Goal: Task Accomplishment & Management: Complete application form

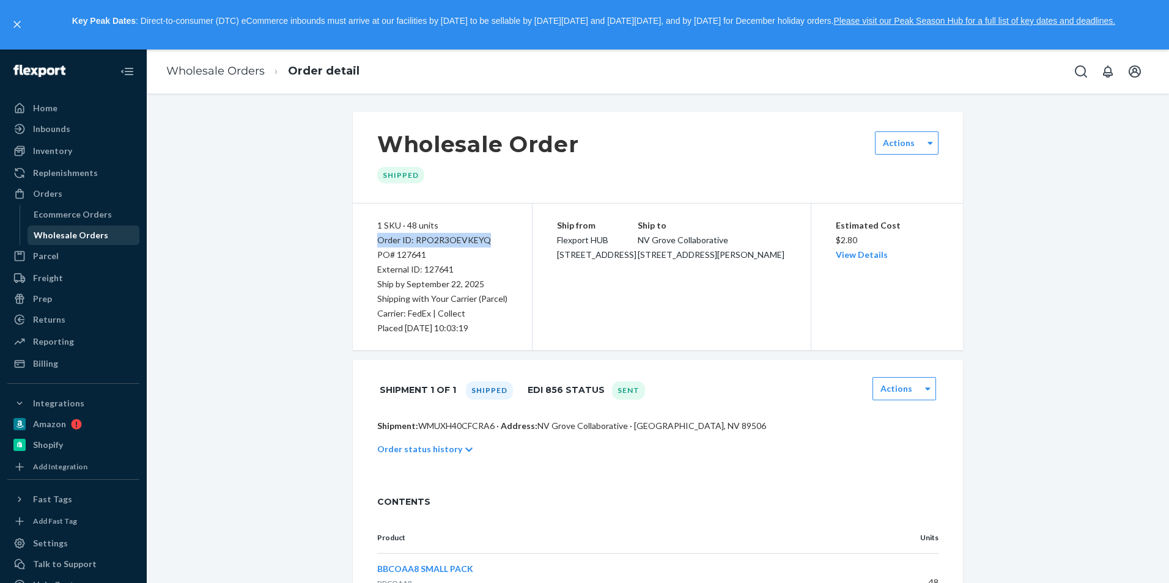
click at [81, 237] on div "Wholesale Orders" at bounding box center [71, 235] width 75 height 12
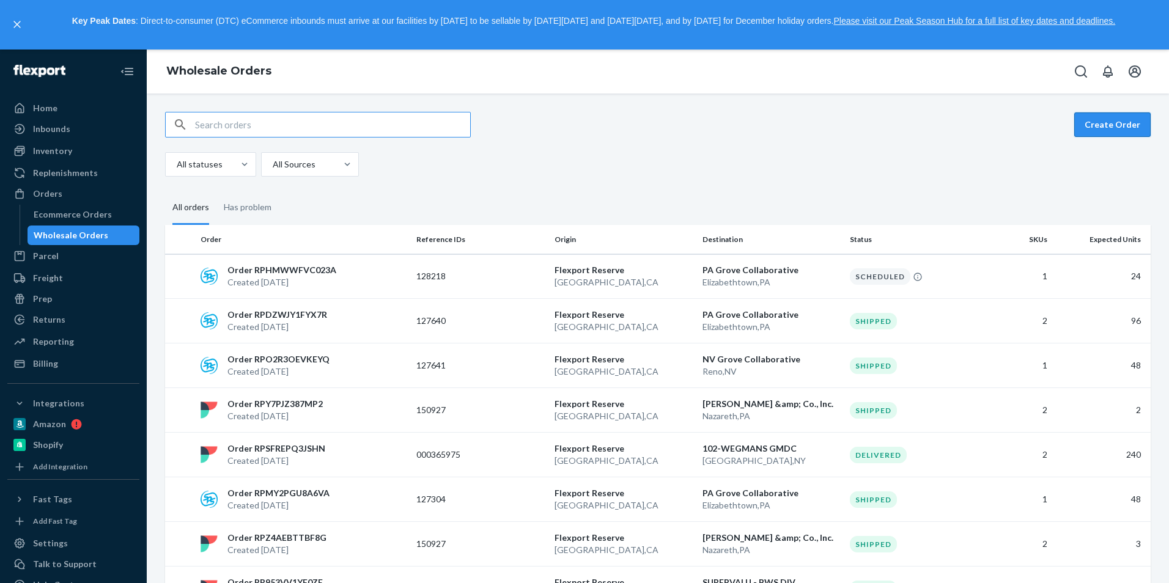
click at [1100, 125] on button "Create Order" at bounding box center [1112, 124] width 76 height 24
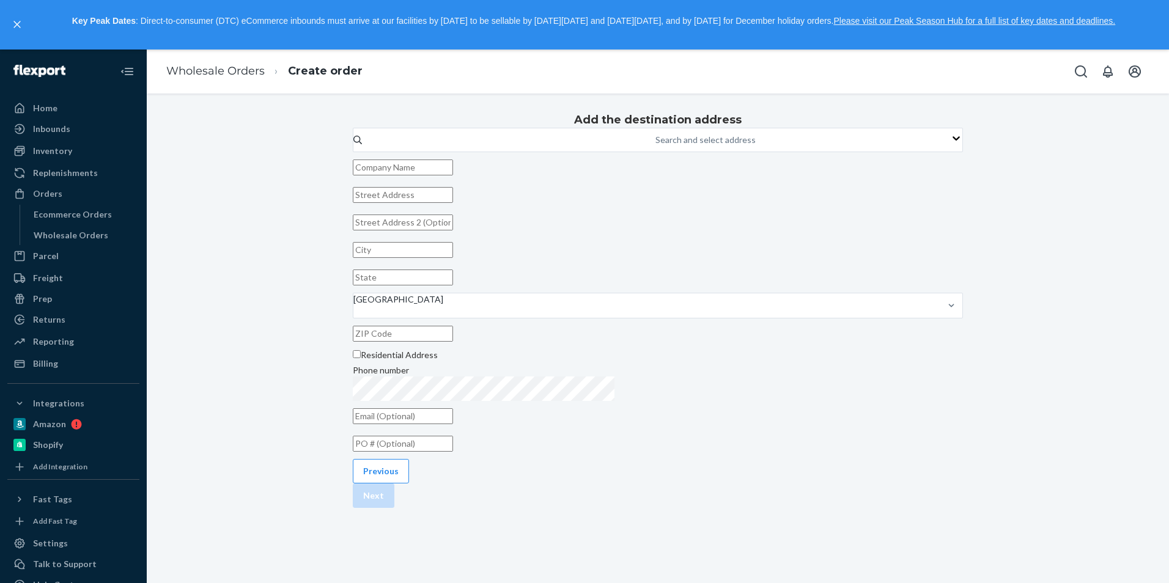
click at [453, 175] on input "text" at bounding box center [403, 168] width 100 height 16
paste input "Tanger Outlets [GEOGRAPHIC_DATA]"
click at [453, 175] on input "Tanger Outlets [GEOGRAPHIC_DATA]" at bounding box center [403, 168] width 100 height 16
paste input "[PERSON_NAME]-"
click at [453, 175] on input "Tanger Outlets [GEOGRAPHIC_DATA] ATTN: [PERSON_NAME]-" at bounding box center [403, 168] width 100 height 16
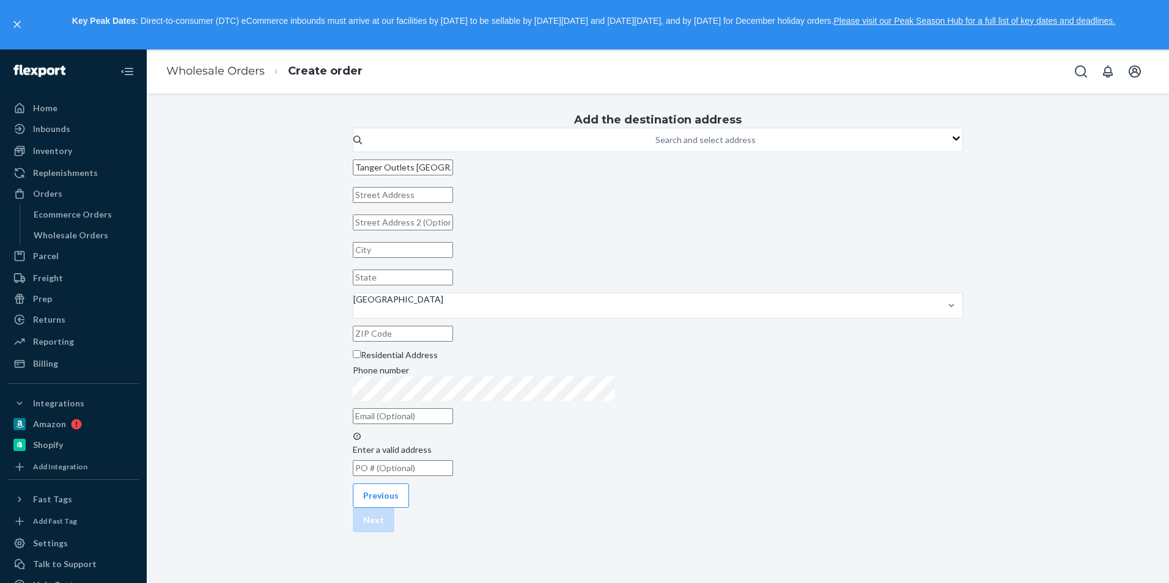
click at [453, 175] on input "Tanger Outlets [GEOGRAPHIC_DATA] ATTN: [PERSON_NAME]-" at bounding box center [403, 168] width 100 height 16
type input "Tanger Outlets [GEOGRAPHIC_DATA] ATTN: [PERSON_NAME]"
click at [453, 203] on input "text" at bounding box center [403, 195] width 100 height 16
paste input ", [GEOGRAPHIC_DATA] [GEOGRAPHIC_DATA] : [PERSON_NAME] [PHONE_NUMBER] 4164-"
type input ", [GEOGRAPHIC_DATA] [GEOGRAPHIC_DATA] : [PERSON_NAME] [PHONE_NUMBER] 4164-"
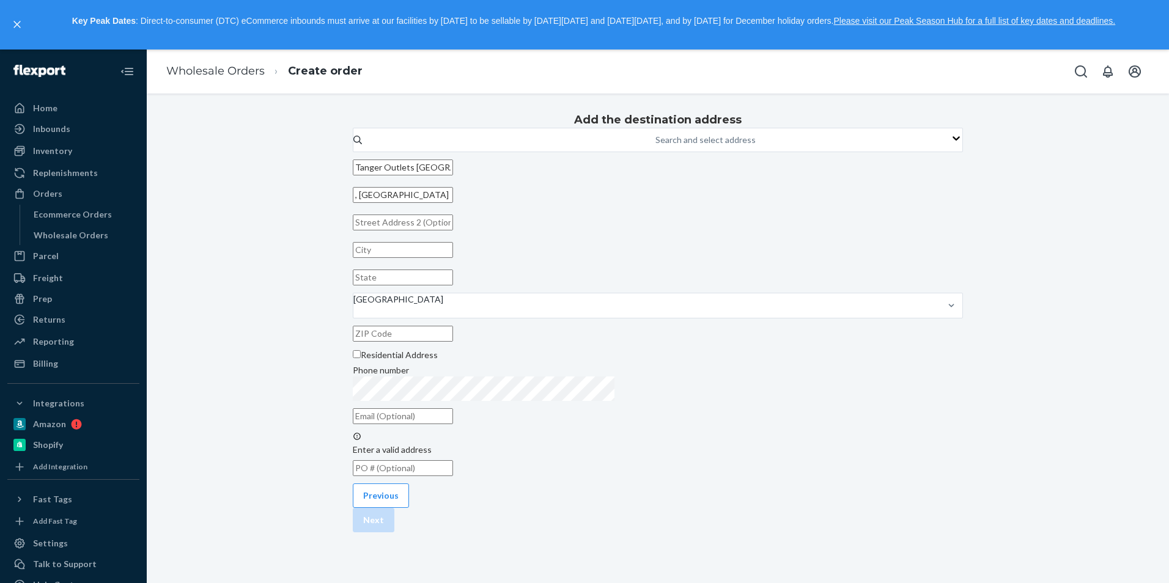
drag, startPoint x: 722, startPoint y: 257, endPoint x: 506, endPoint y: 256, distance: 216.4
click at [506, 256] on div "Add the destination address Search and select address Tanger Outlets [GEOGRAPHI…" at bounding box center [658, 293] width 610 height 373
click at [453, 203] on input "text" at bounding box center [403, 195] width 100 height 16
paste input "[STREET_ADDRESS]"
type input "[STREET_ADDRESS]"
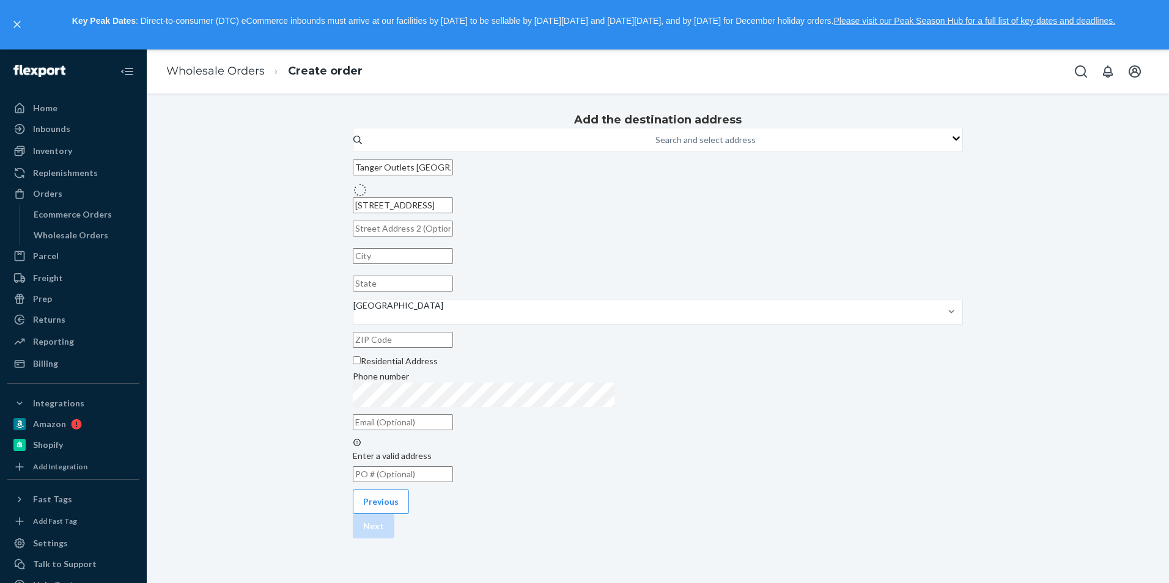
type input "339"
type input "San Marcos"
type input "[GEOGRAPHIC_DATA]"
type input "78666"
type input "[STREET_ADDRESS]"
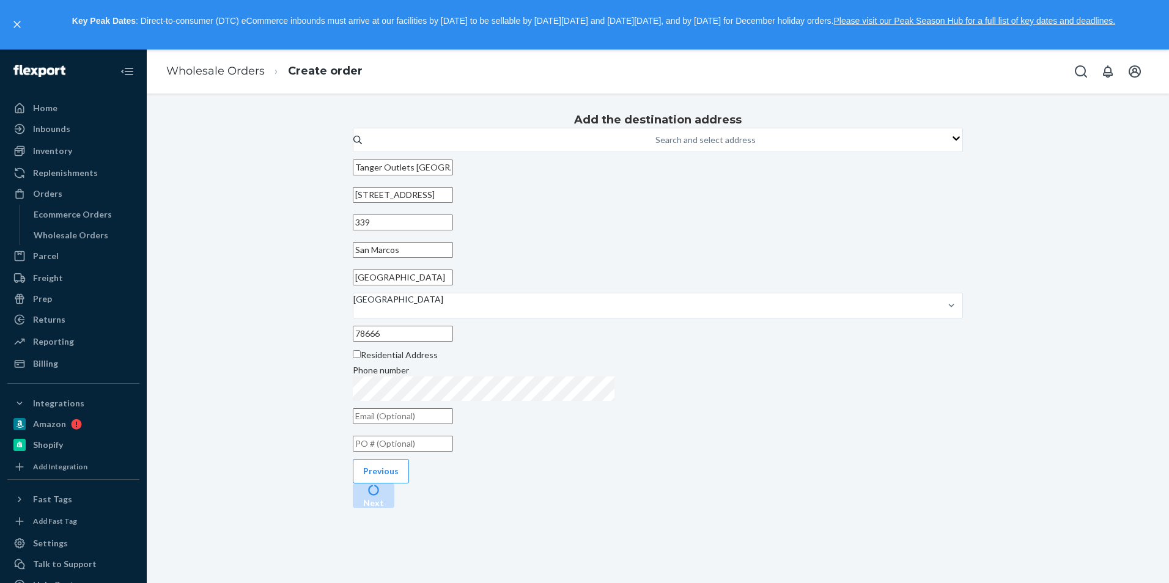
click at [453, 230] on input "339" at bounding box center [403, 223] width 100 height 16
type input "Suite 339"
click at [811, 371] on div "Add the destination address Search and select address Tanger Outlets [GEOGRAPHI…" at bounding box center [658, 281] width 610 height 349
click at [872, 387] on div "Add the destination address Search and select address Tanger Outlets [GEOGRAPHI…" at bounding box center [658, 281] width 610 height 349
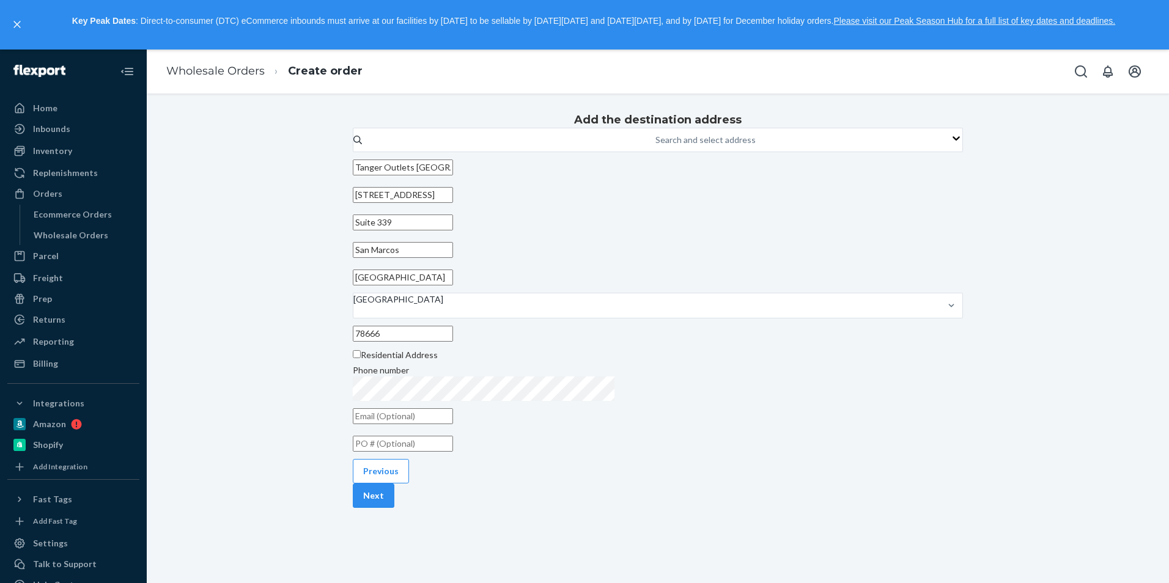
scroll to position [54, 0]
click at [394, 508] on button "Next" at bounding box center [374, 495] width 42 height 24
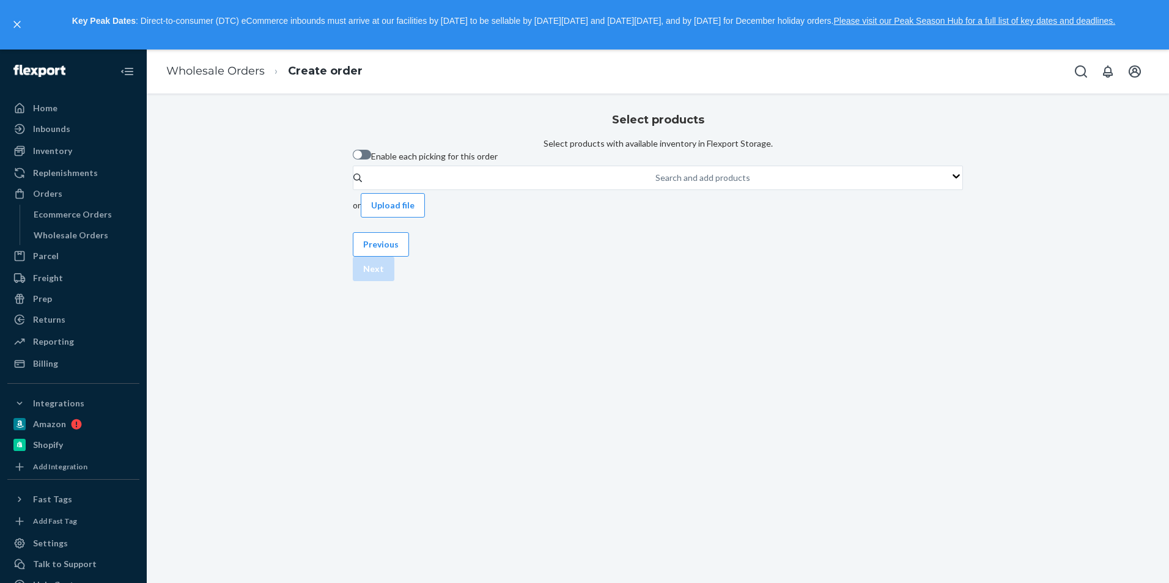
scroll to position [0, 0]
click at [655, 184] on div "Search and add products" at bounding box center [702, 178] width 95 height 12
click at [655, 184] on input "Search and add products" at bounding box center [655, 178] width 1 height 12
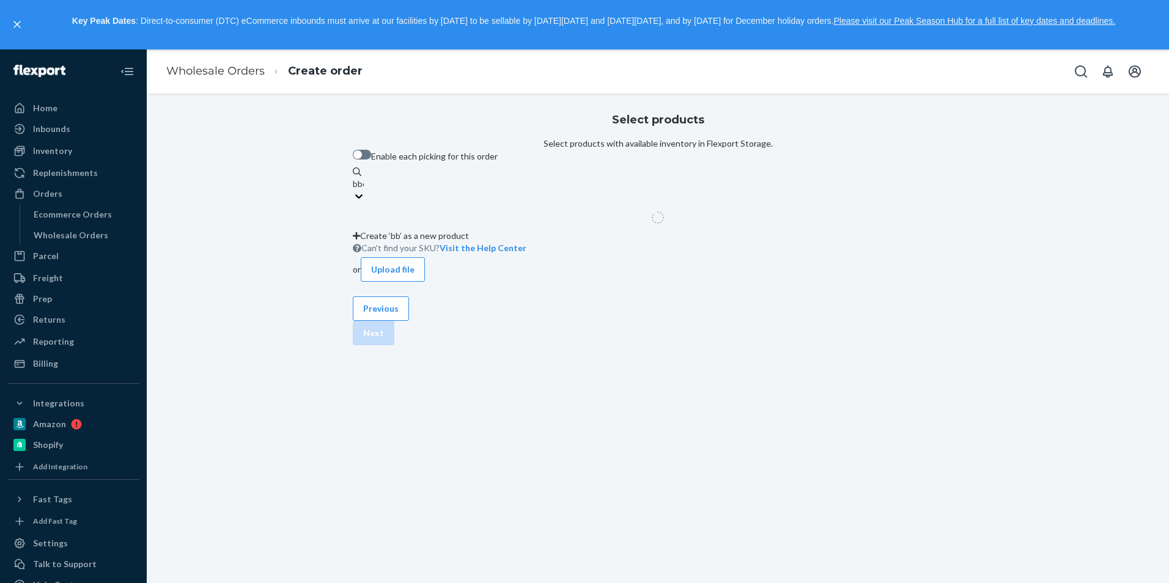
type input "bbco"
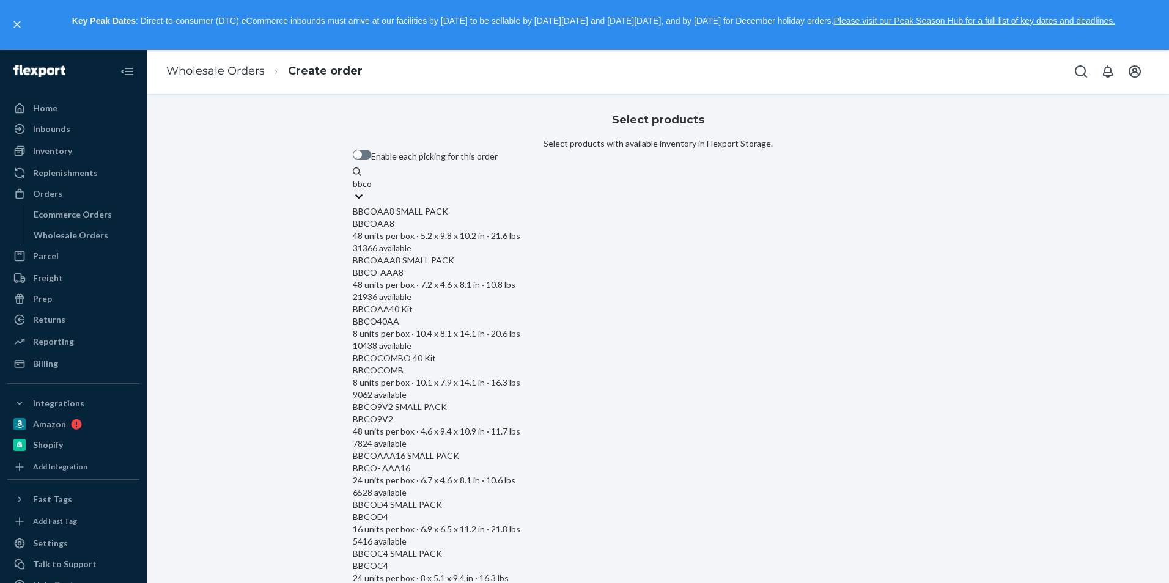
click at [525, 218] on div "BBCOAA8 SMALL PACK" at bounding box center [658, 211] width 610 height 12
click at [372, 190] on input "bbco" at bounding box center [363, 184] width 20 height 12
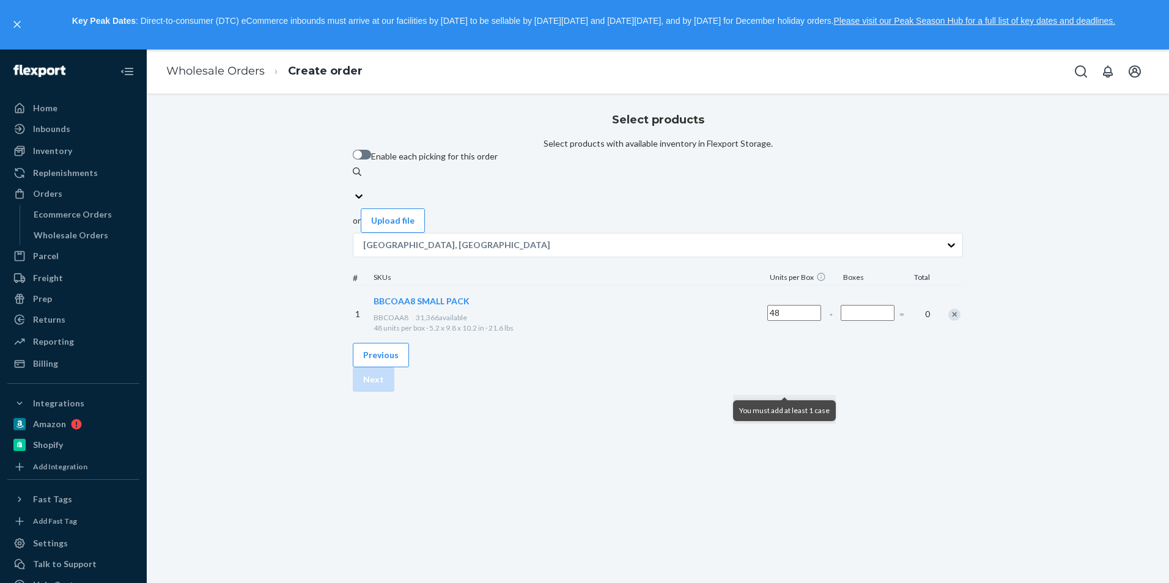
click at [840, 321] on input "Number of boxes" at bounding box center [867, 313] width 54 height 16
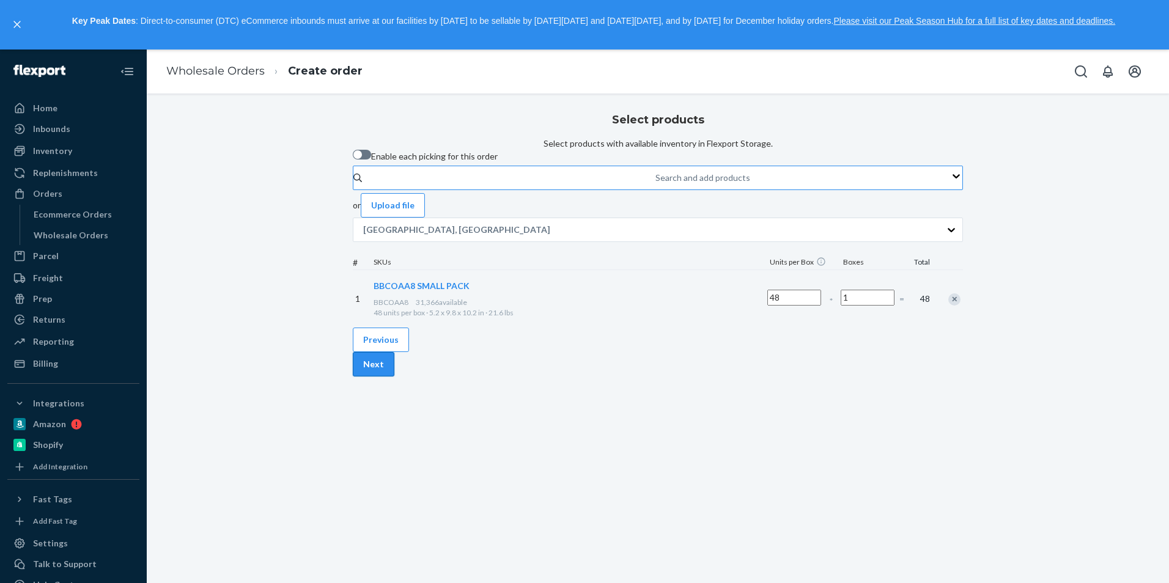
type input "1"
click at [394, 377] on button "Next" at bounding box center [374, 364] width 42 height 24
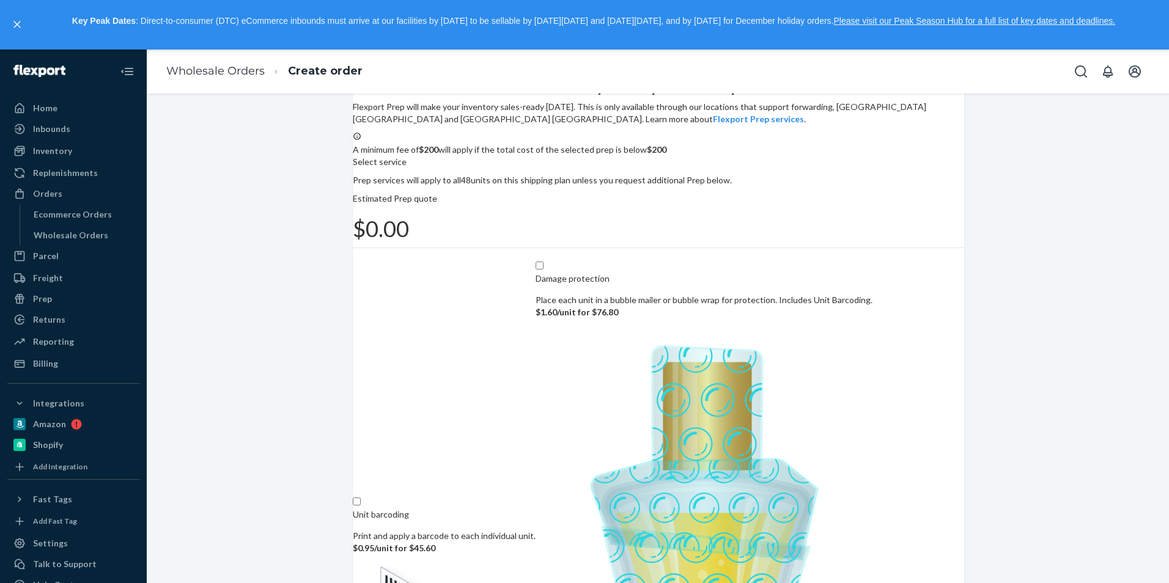
scroll to position [98, 0]
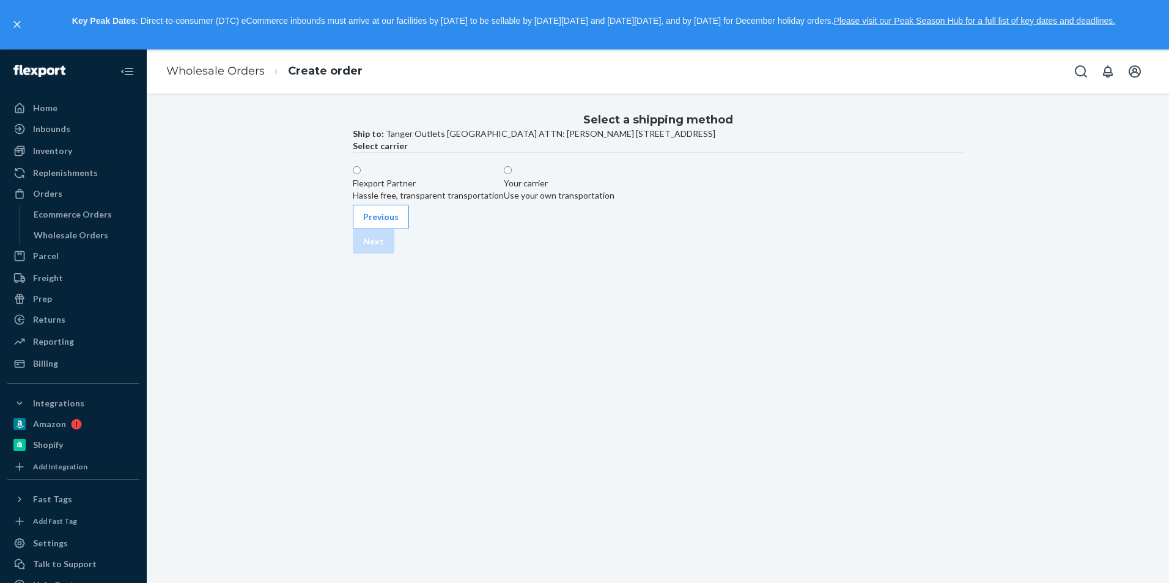
scroll to position [0, 0]
click at [416, 202] on div "Flexport Partner Hassle free, transparent transportation" at bounding box center [428, 189] width 151 height 24
click at [361, 174] on input "Flexport Partner Hassle free, transparent transportation" at bounding box center [357, 170] width 8 height 8
radio input "true"
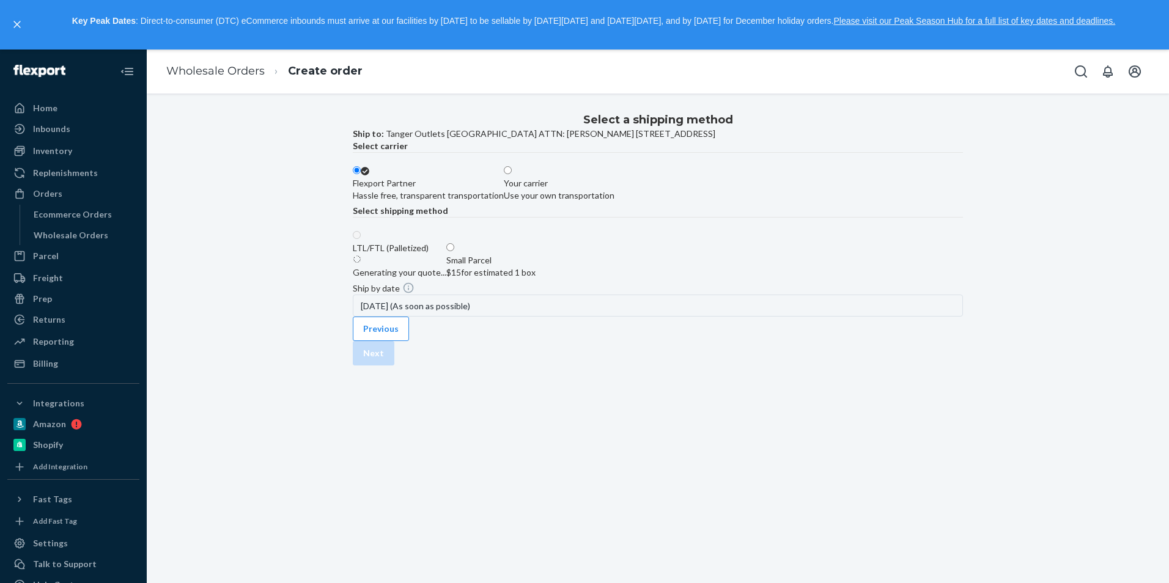
click at [535, 279] on div "$15 for estimated 1 box" at bounding box center [490, 272] width 89 height 12
click at [454, 251] on input "Small Parcel $15 for estimated 1 box" at bounding box center [450, 247] width 8 height 8
radio input "true"
click at [394, 353] on button "Next" at bounding box center [374, 341] width 42 height 24
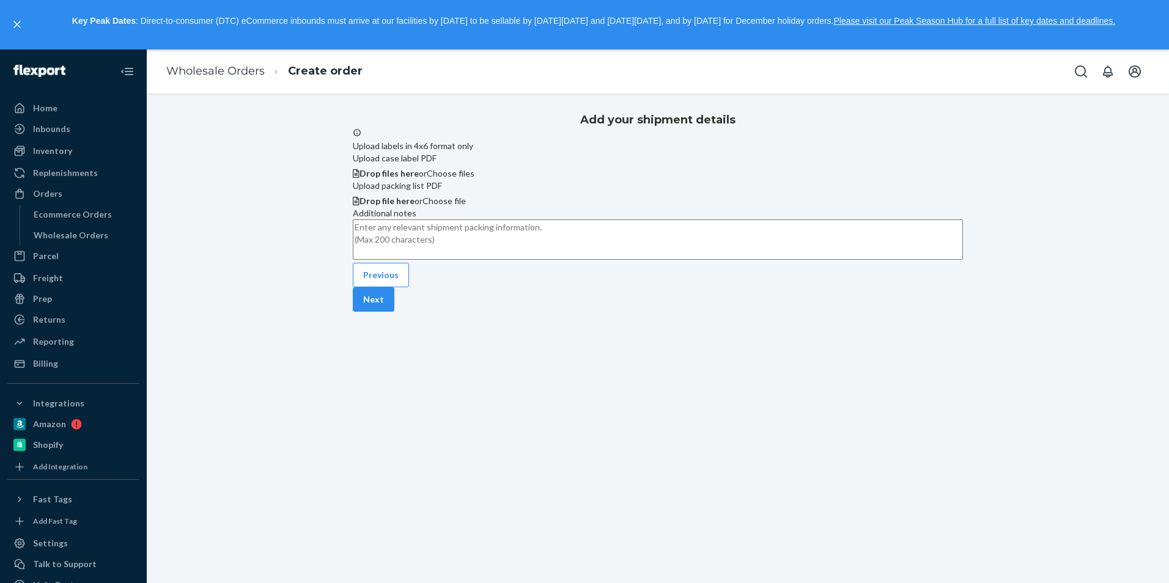
click at [1079, 197] on div "Add your shipment details Upload labels in 4x6 format only Upload case label PD…" at bounding box center [658, 209] width 1004 height 205
click at [474, 178] on span "Choose files" at bounding box center [451, 173] width 48 height 10
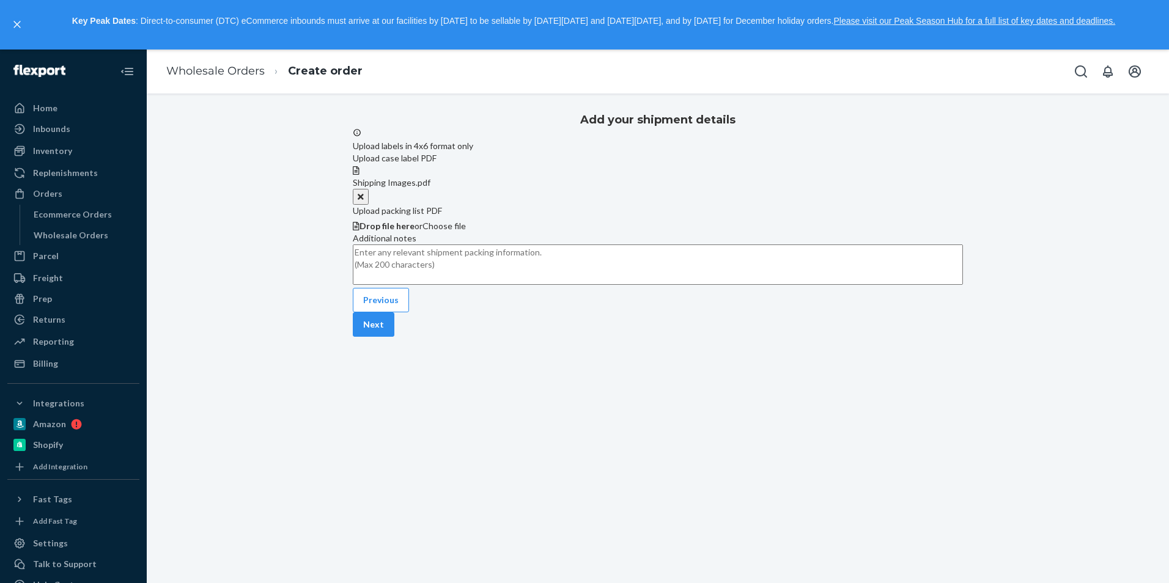
click at [573, 189] on div "Shipping Images.pdf" at bounding box center [658, 183] width 610 height 12
click at [394, 337] on button "Next" at bounding box center [374, 324] width 42 height 24
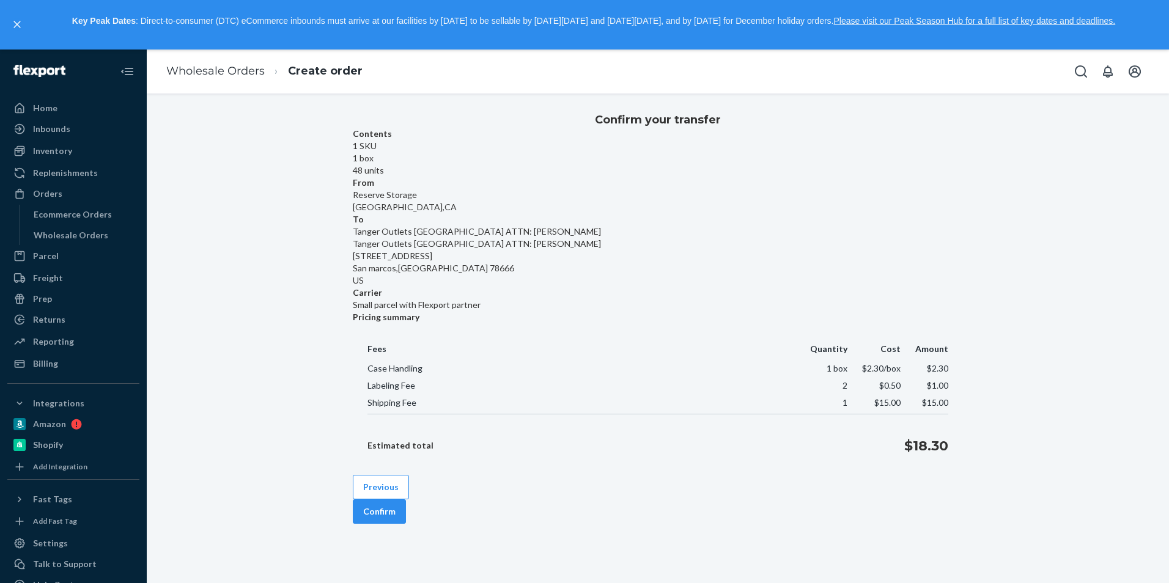
drag, startPoint x: 917, startPoint y: 495, endPoint x: 355, endPoint y: 494, distance: 561.7
click at [441, 487] on div "Previous Confirm" at bounding box center [658, 499] width 610 height 49
click at [398, 494] on button "Previous" at bounding box center [381, 487] width 56 height 24
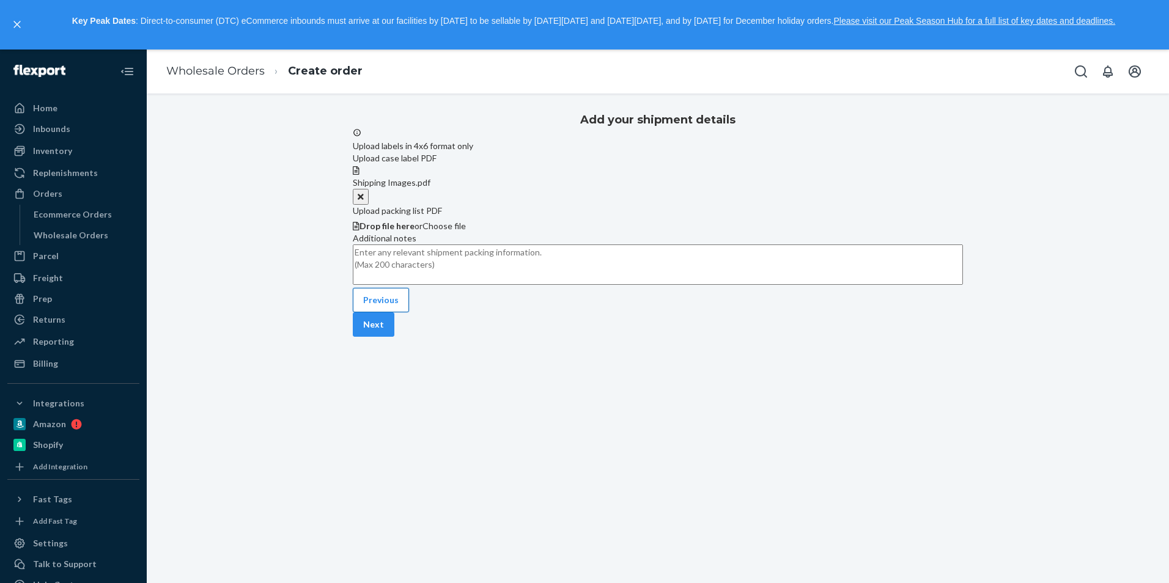
click at [403, 312] on button "Previous" at bounding box center [381, 300] width 56 height 24
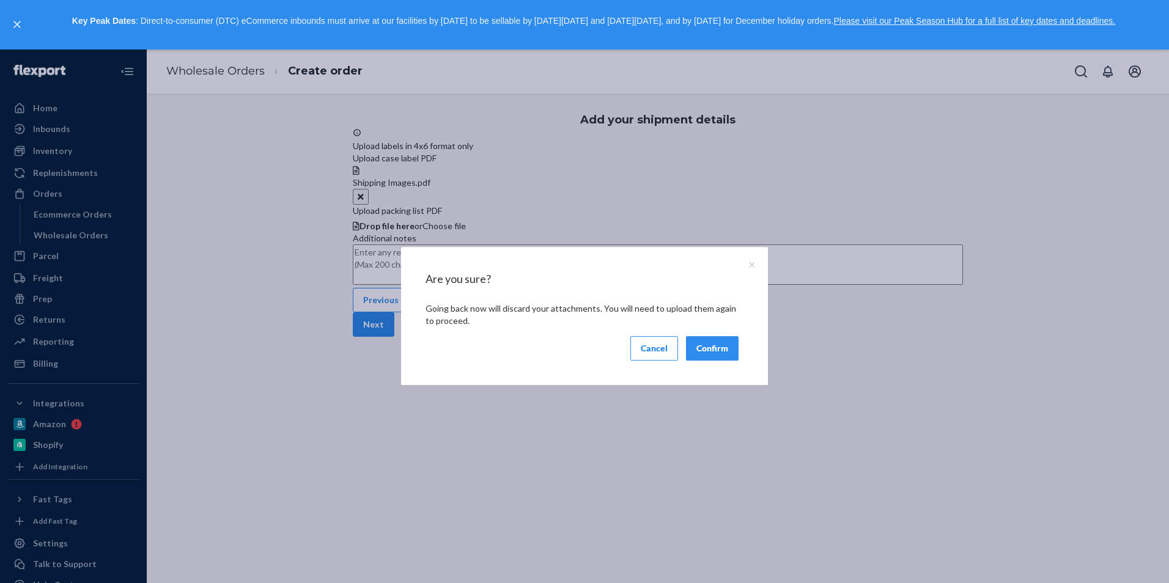
click at [711, 344] on button "Confirm" at bounding box center [712, 348] width 53 height 24
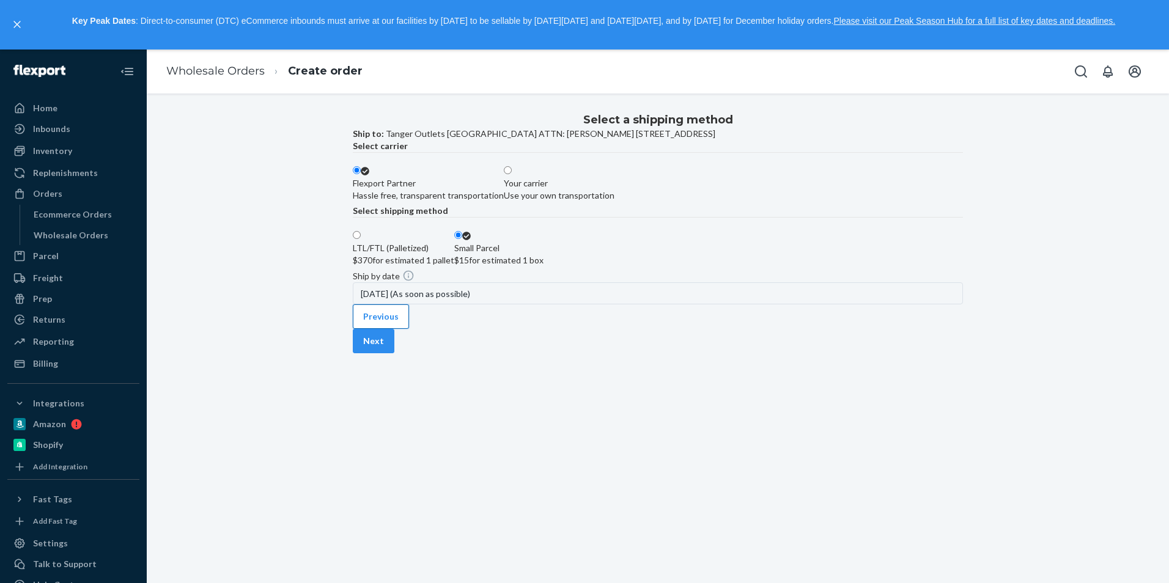
click at [409, 329] on button "Previous" at bounding box center [381, 316] width 56 height 24
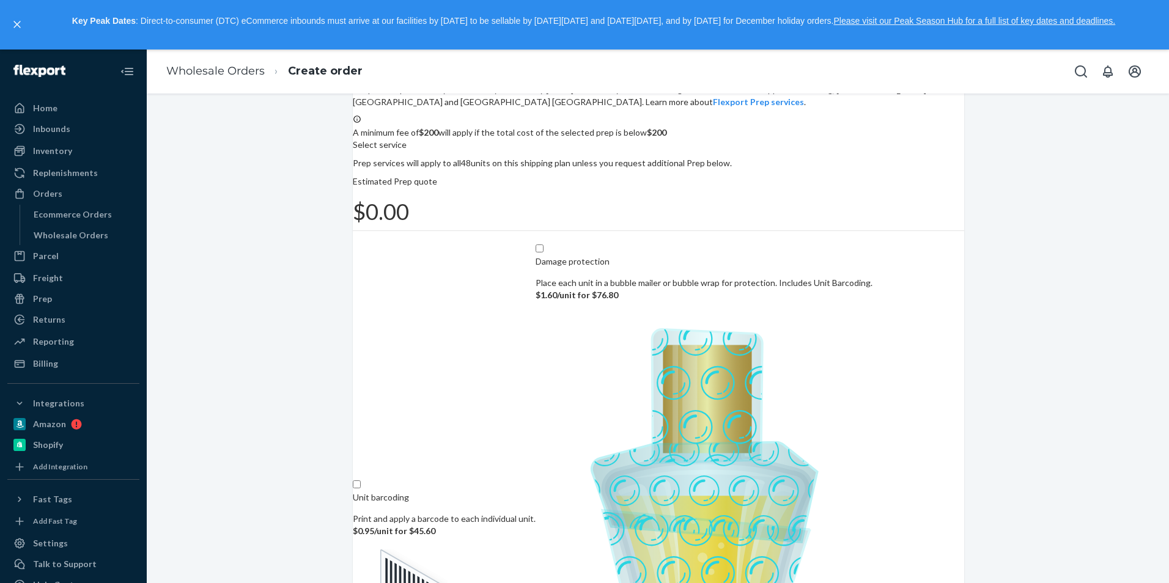
scroll to position [98, 0]
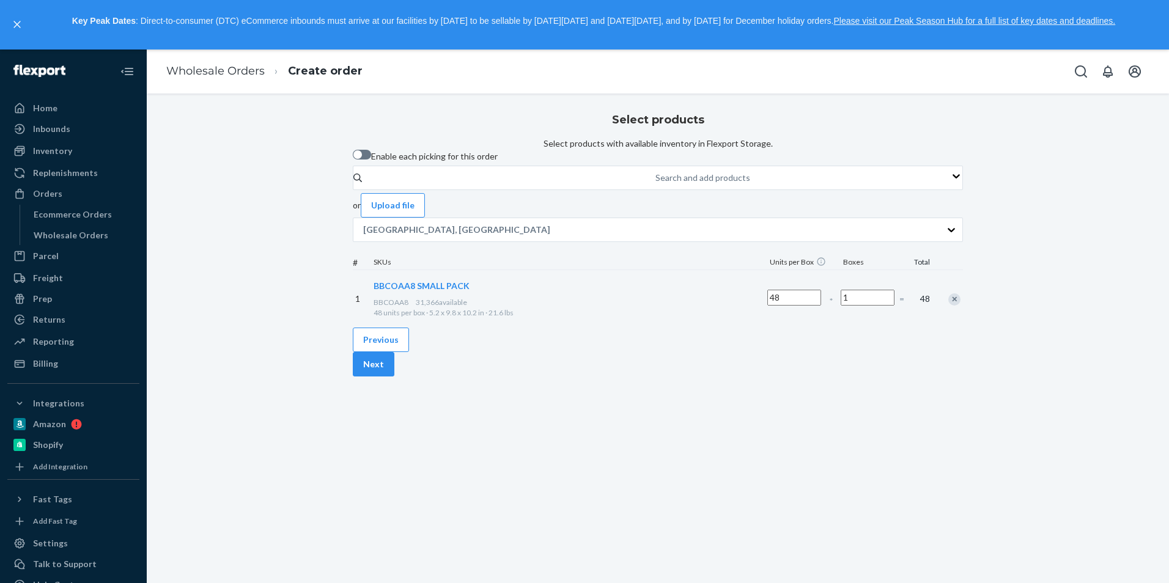
scroll to position [0, 0]
click at [409, 352] on button "Previous" at bounding box center [381, 340] width 56 height 24
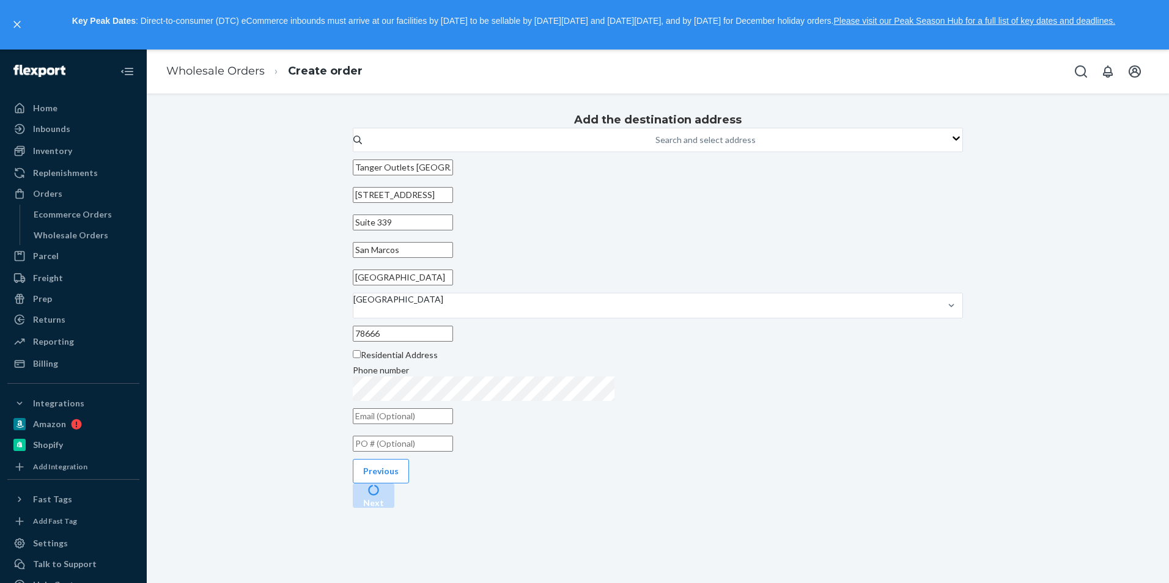
click at [785, 218] on div "Add the destination address Search and select address Tanger Outlets [GEOGRAPHI…" at bounding box center [658, 281] width 610 height 349
click at [453, 175] on input "Tanger Outlets [GEOGRAPHIC_DATA] ATTN: [PERSON_NAME]" at bounding box center [403, 168] width 100 height 16
drag, startPoint x: 747, startPoint y: 218, endPoint x: 369, endPoint y: 227, distance: 378.5
click at [295, 227] on div "Add the destination address Search and select address Tanger Outlets [GEOGRAPHI…" at bounding box center [658, 307] width 1004 height 401
click at [453, 203] on input "[STREET_ADDRESS]" at bounding box center [403, 195] width 100 height 16
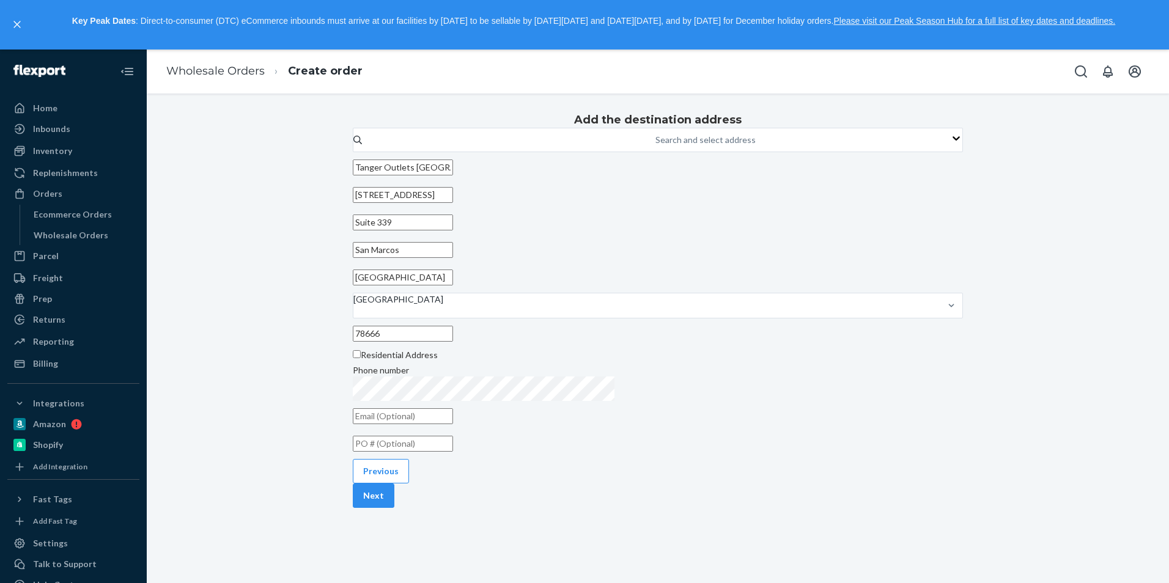
click at [896, 255] on div "Add the destination address Search and select address Tanger Outlets [GEOGRAPHI…" at bounding box center [658, 281] width 610 height 349
click at [394, 508] on button "Next" at bounding box center [374, 495] width 42 height 24
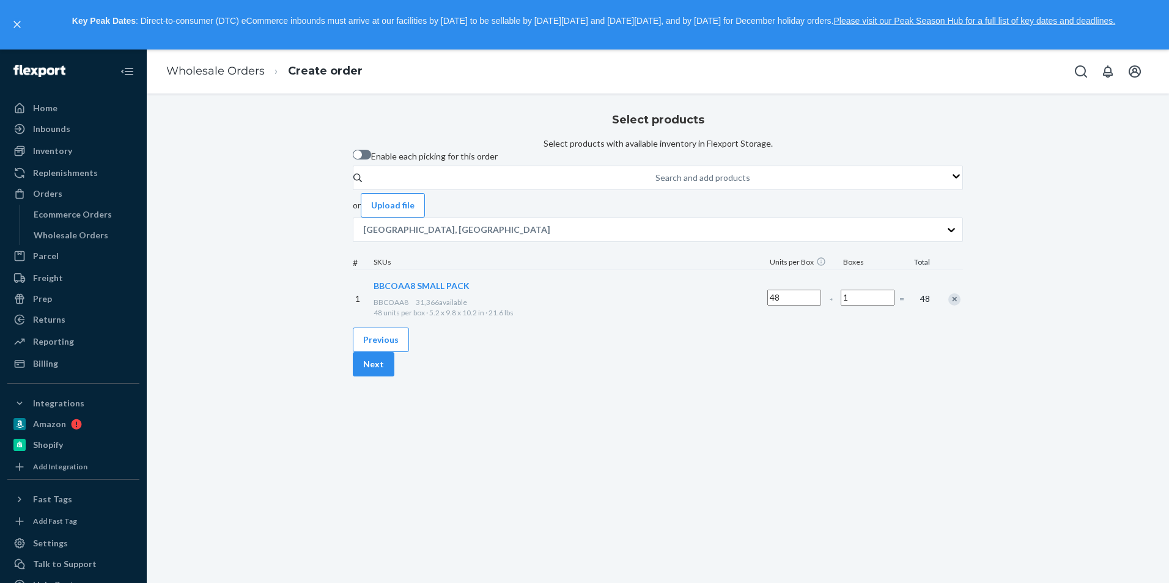
scroll to position [0, 0]
click at [394, 377] on button "Next" at bounding box center [374, 364] width 42 height 24
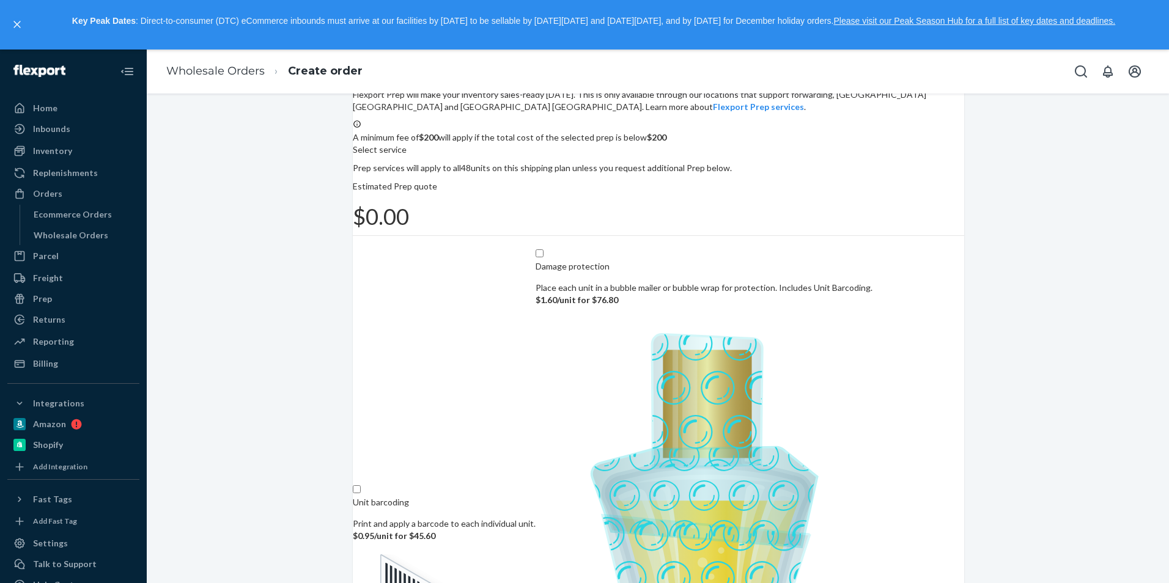
scroll to position [98, 0]
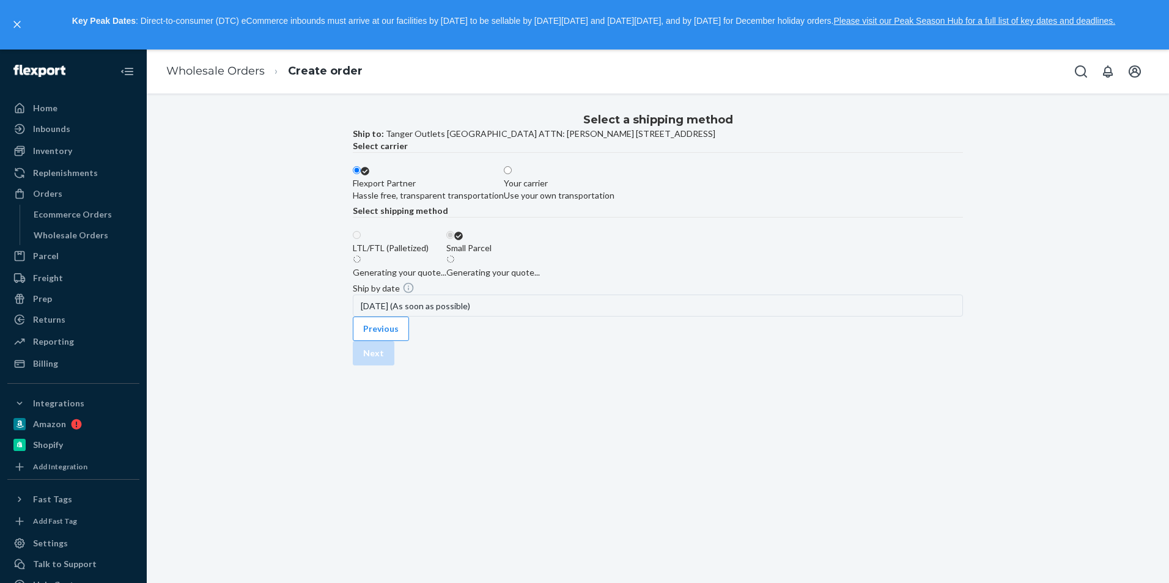
scroll to position [0, 0]
click at [394, 366] on button "Next" at bounding box center [374, 353] width 42 height 24
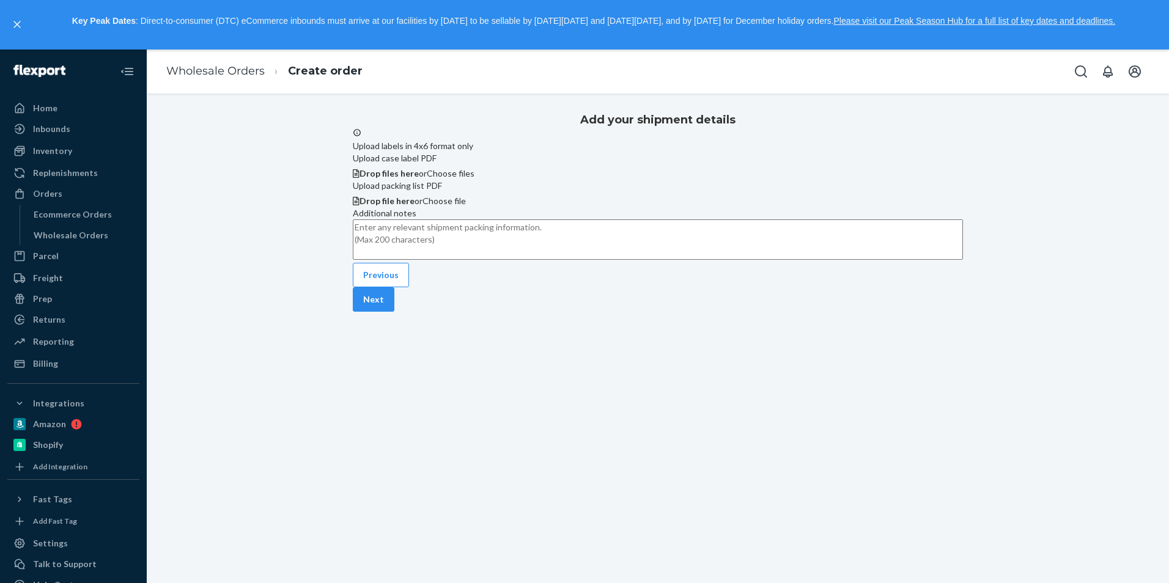
click at [474, 178] on span "Choose files" at bounding box center [451, 173] width 48 height 10
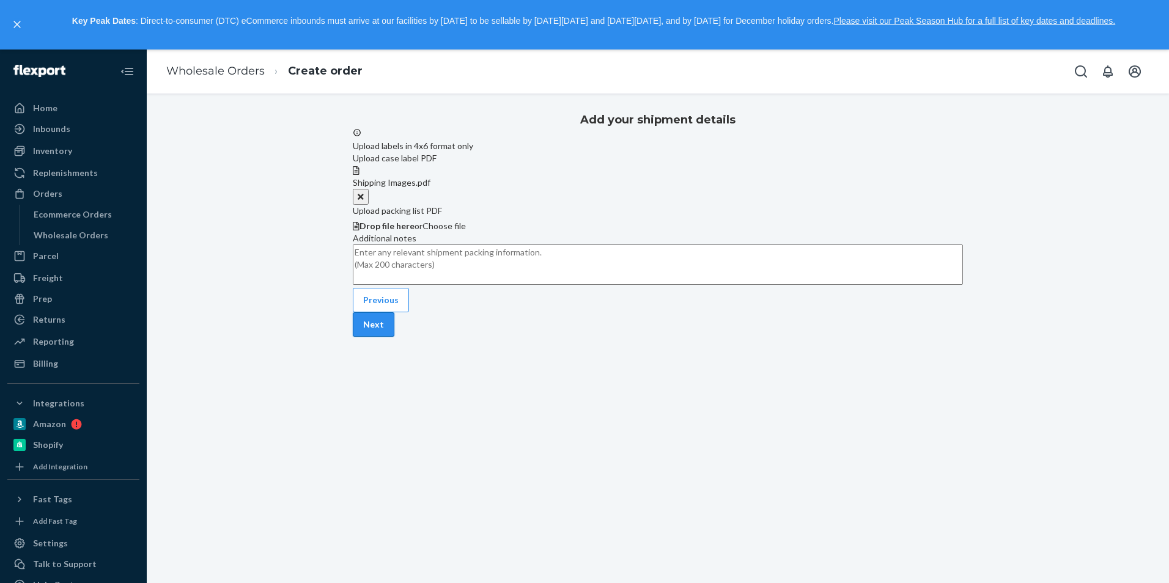
click at [394, 337] on button "Next" at bounding box center [374, 324] width 42 height 24
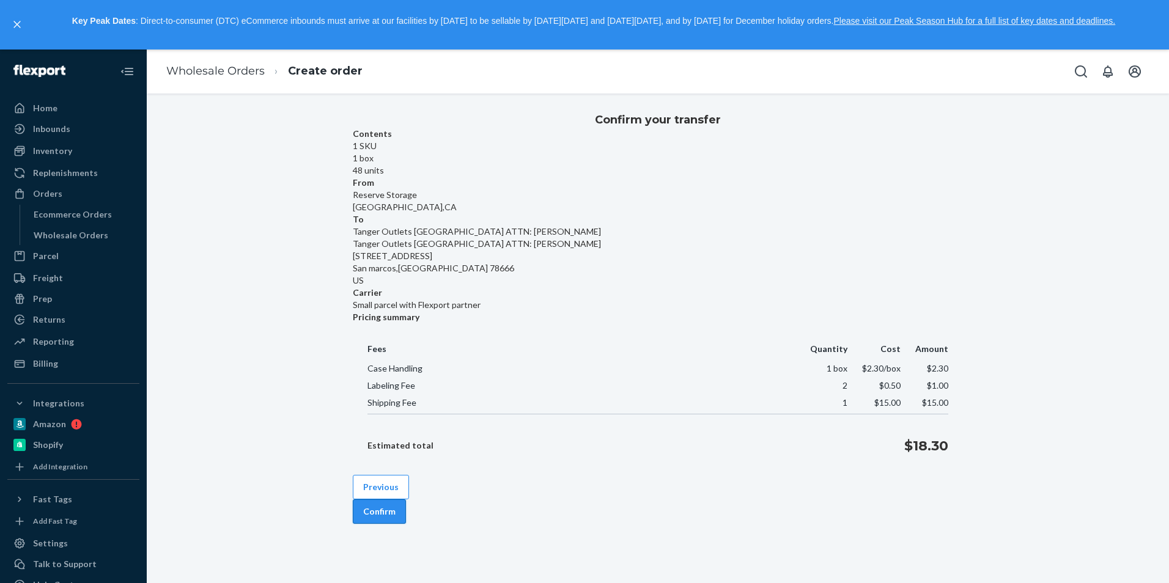
click at [406, 499] on button "Confirm" at bounding box center [379, 511] width 53 height 24
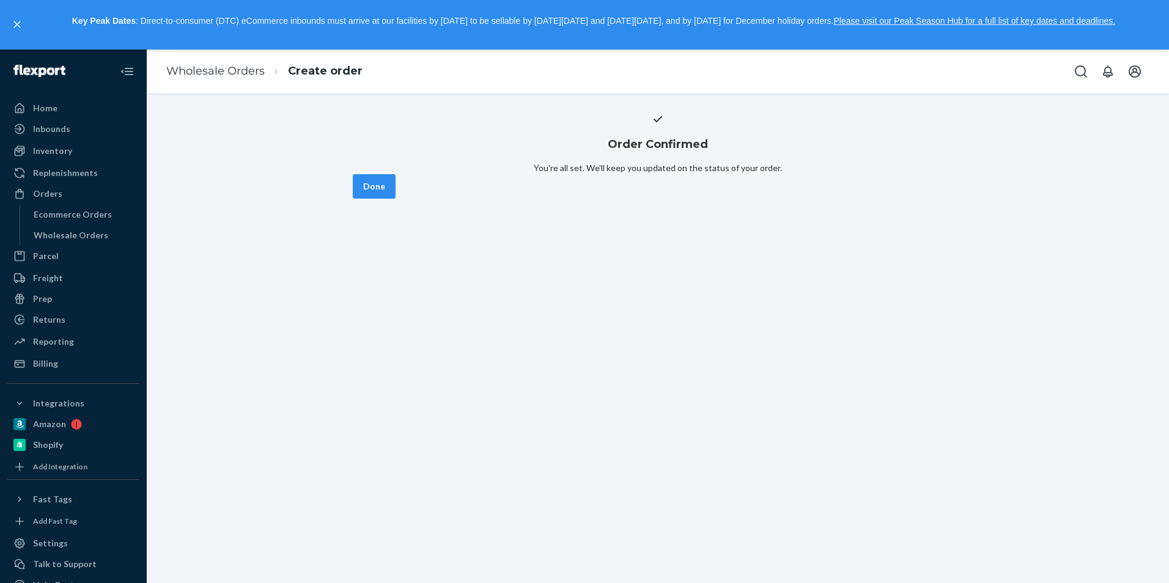
drag, startPoint x: 909, startPoint y: 451, endPoint x: 903, endPoint y: 447, distance: 6.6
click at [395, 199] on button "Done" at bounding box center [374, 186] width 43 height 24
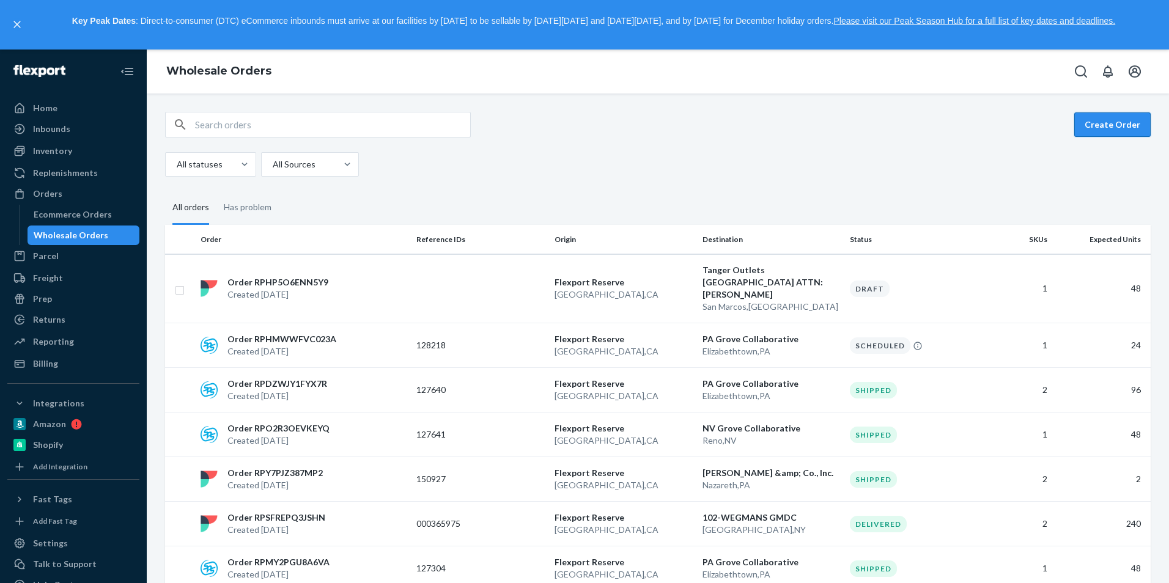
click at [1101, 125] on button "Create Order" at bounding box center [1112, 124] width 76 height 24
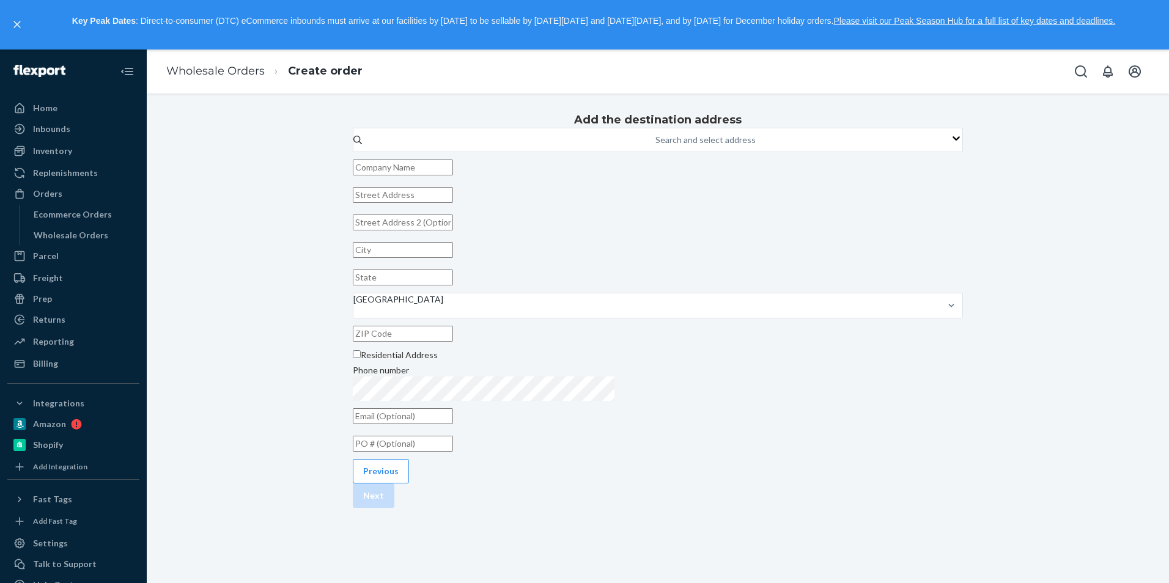
click at [453, 175] on input "text" at bounding box center [403, 168] width 100 height 16
paste input "[PERSON_NAME] : [PERSON_NAME]"
click at [453, 175] on input "[PERSON_NAME] : [PERSON_NAME]" at bounding box center [403, 168] width 100 height 16
type input "[PERSON_NAME] ATTN: [PERSON_NAME]"
click at [871, 274] on div "Add the destination address Search and select address [GEOGRAPHIC_DATA] ATTN: […" at bounding box center [658, 293] width 610 height 373
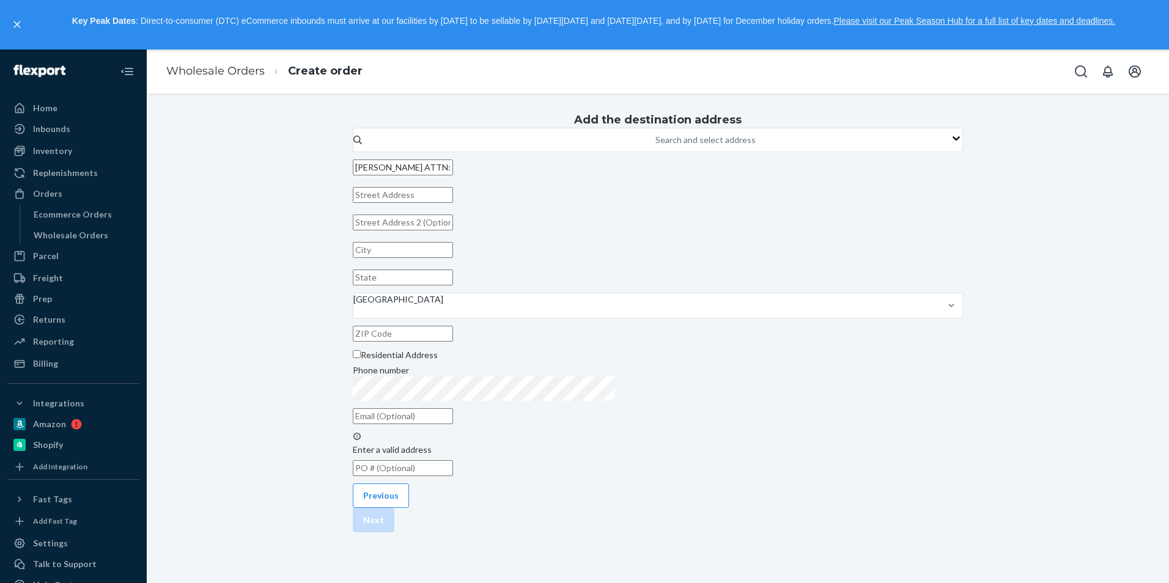
click at [453, 203] on input "text" at bounding box center [403, 195] width 100 height 16
paste input "[STREET_ADDRESS]"
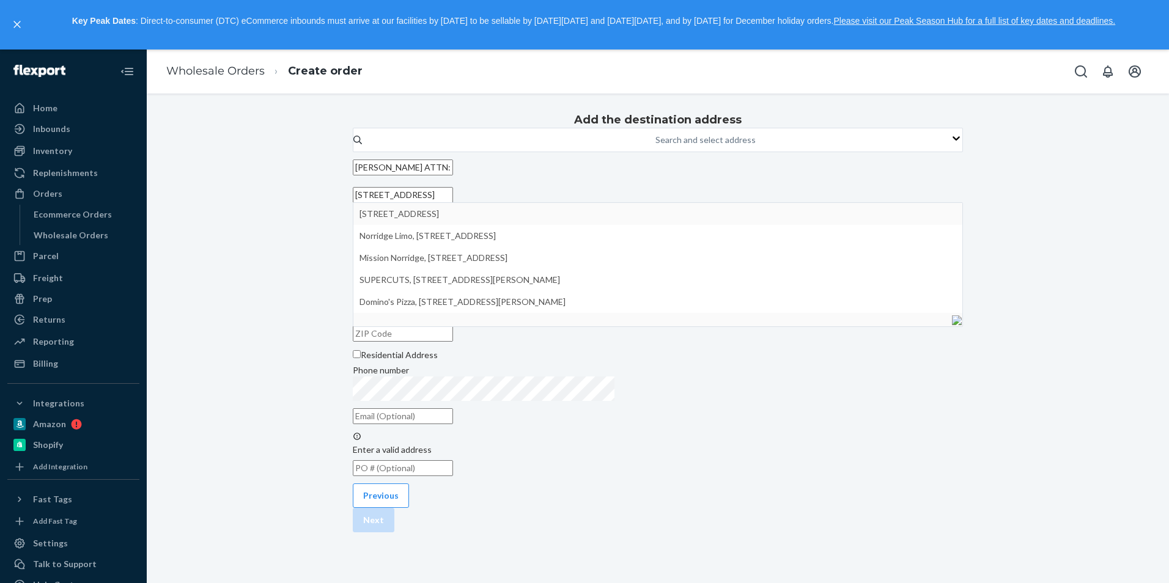
type input "[STREET_ADDRESS]"
type input "137"
type input "[PERSON_NAME][GEOGRAPHIC_DATA]"
type input "IL"
type input "60706"
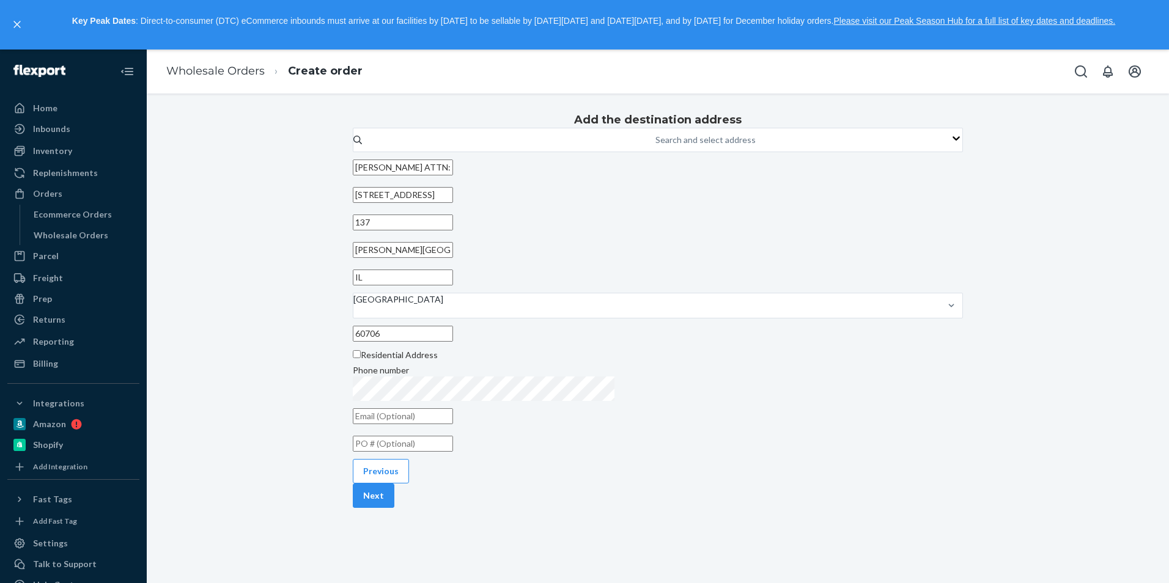
click at [453, 203] on input "[STREET_ADDRESS]" at bounding box center [403, 195] width 100 height 16
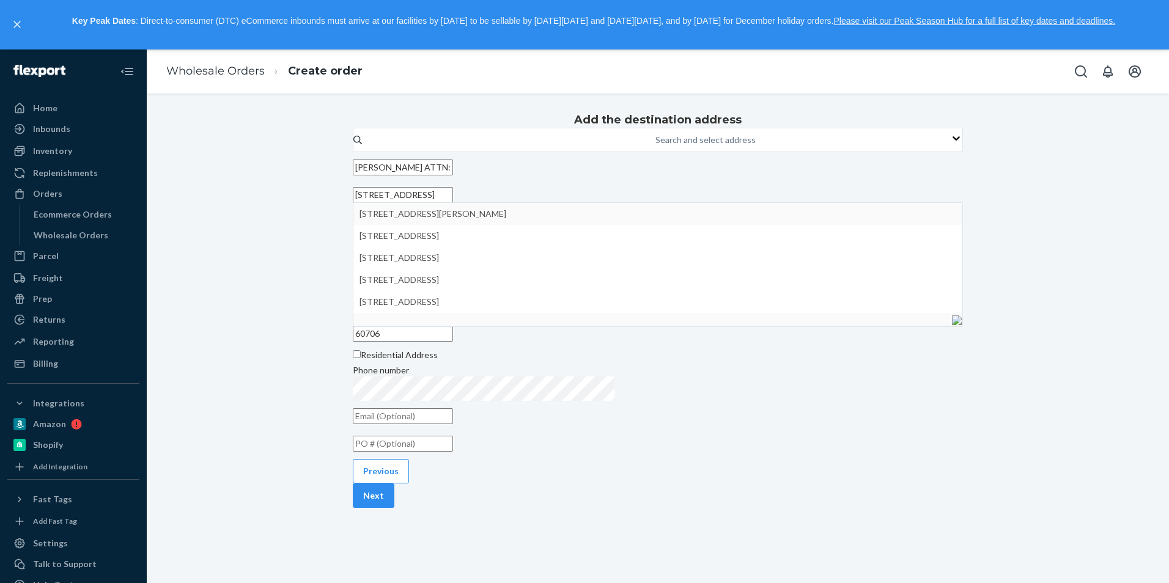
type input "[STREET_ADDRESS]"
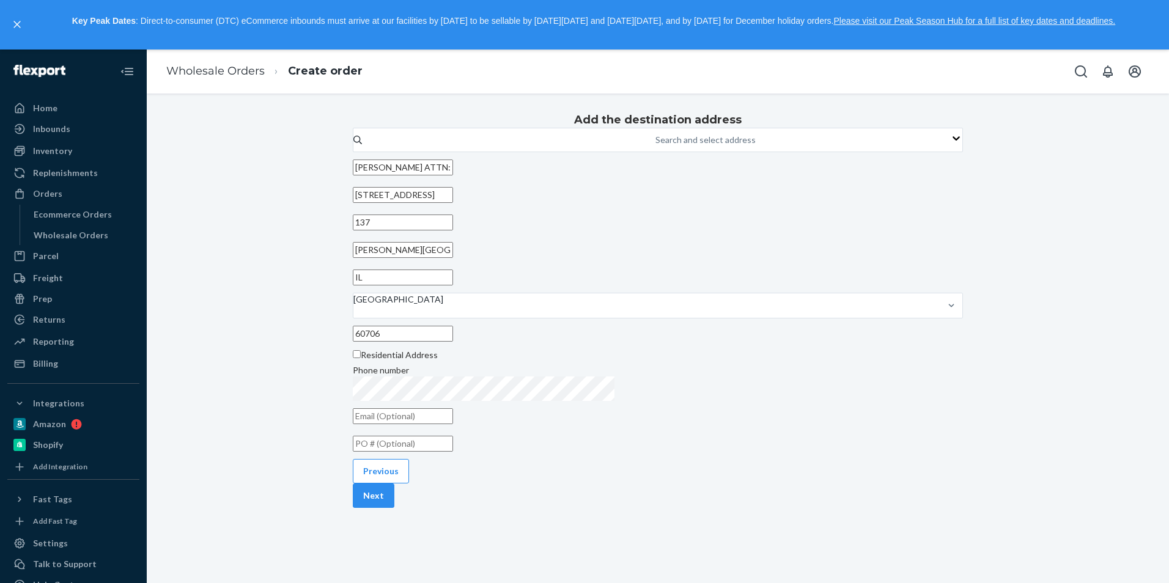
click at [872, 280] on div "Add the destination address Search and select address [GEOGRAPHIC_DATA] ATTN: […" at bounding box center [658, 281] width 610 height 349
click at [453, 230] on input "137" at bounding box center [403, 223] width 100 height 16
click at [863, 328] on div "Add the destination address Search and select address [GEOGRAPHIC_DATA] ATTN: […" at bounding box center [658, 281] width 610 height 349
click at [817, 421] on div "Add the destination address Search and select address [GEOGRAPHIC_DATA] ATTN: […" at bounding box center [658, 281] width 610 height 349
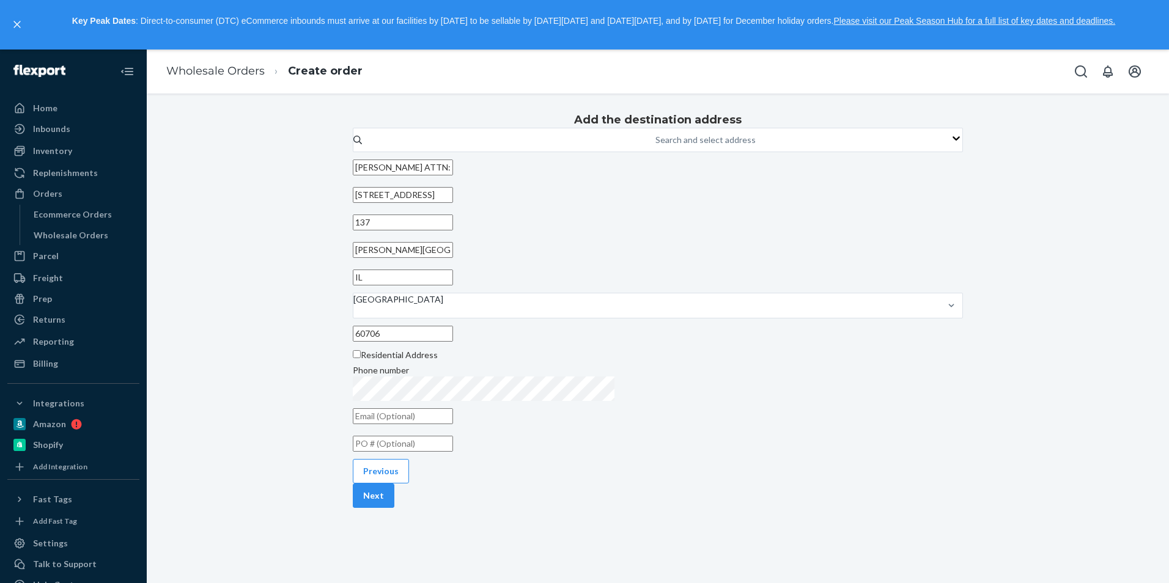
drag, startPoint x: 599, startPoint y: 273, endPoint x: 493, endPoint y: 276, distance: 105.8
click at [493, 276] on div "Add the destination address Search and select address [GEOGRAPHIC_DATA] ATTN: […" at bounding box center [658, 281] width 610 height 349
type input "Norridge"
click at [821, 306] on div "Add the destination address Search and select address [GEOGRAPHIC_DATA] ATTN: […" at bounding box center [658, 281] width 610 height 349
click at [394, 508] on button "Next" at bounding box center [374, 495] width 42 height 24
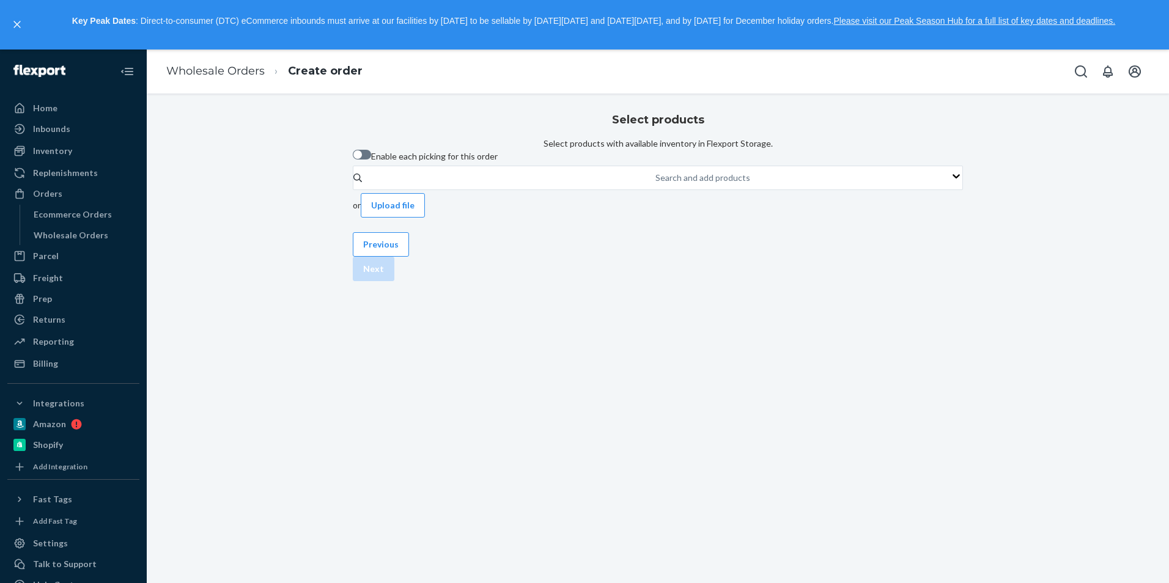
scroll to position [0, 0]
click at [655, 184] on div "Search and add products" at bounding box center [702, 178] width 95 height 12
click at [655, 184] on input "Search and add products" at bounding box center [655, 178] width 1 height 12
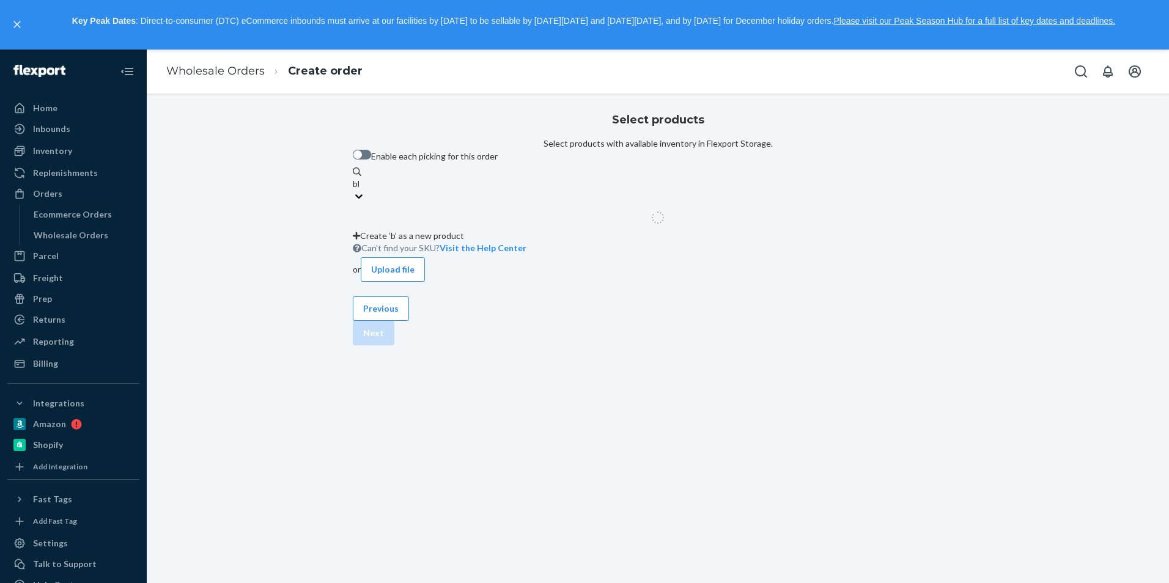
type input "bbco"
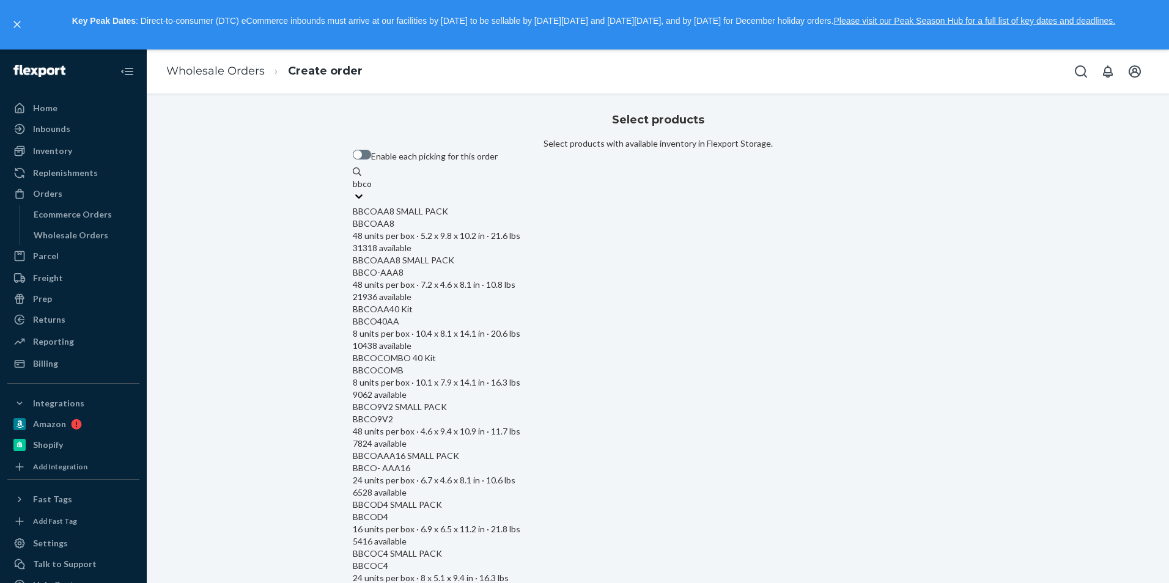
click at [502, 218] on div "BBCOAA8 SMALL PACK" at bounding box center [658, 211] width 610 height 12
click at [372, 190] on input "bbco" at bounding box center [363, 184] width 20 height 12
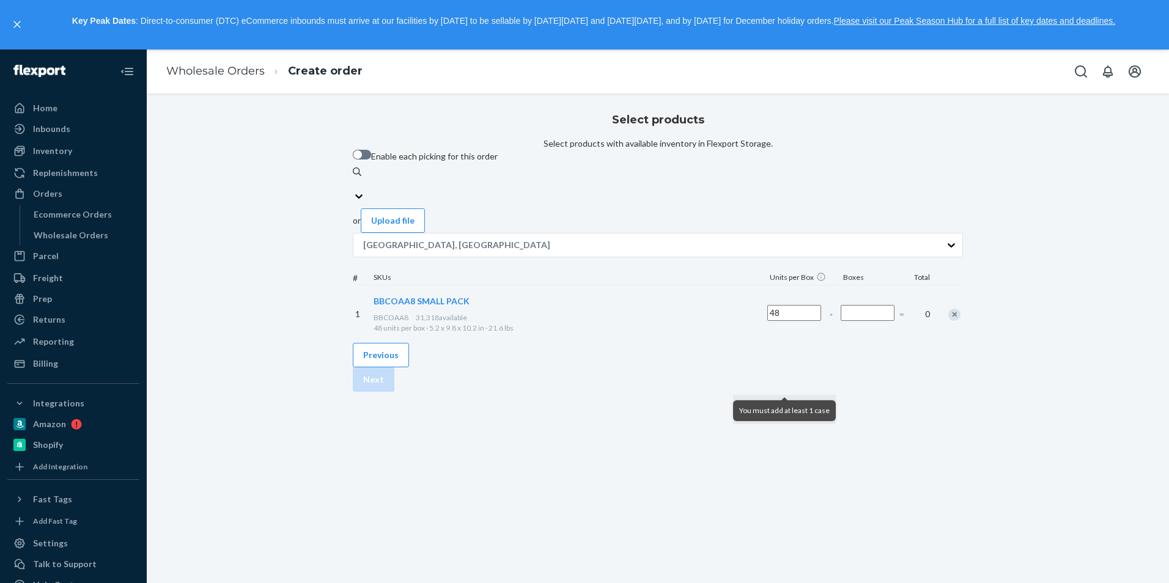
click at [840, 321] on input "Number of boxes" at bounding box center [867, 313] width 54 height 16
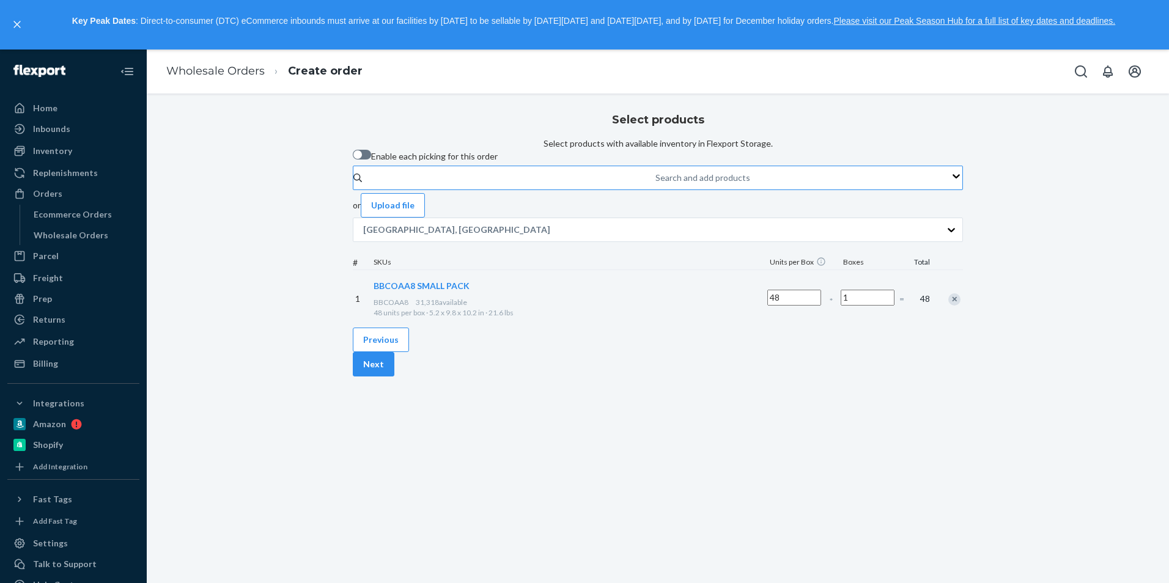
type input "1"
drag, startPoint x: 738, startPoint y: 380, endPoint x: 916, endPoint y: 466, distance: 197.4
click at [743, 328] on div "Select products Select products with available inventory in Flexport Storage. E…" at bounding box center [658, 217] width 610 height 221
click at [394, 377] on button "Next" at bounding box center [374, 364] width 42 height 24
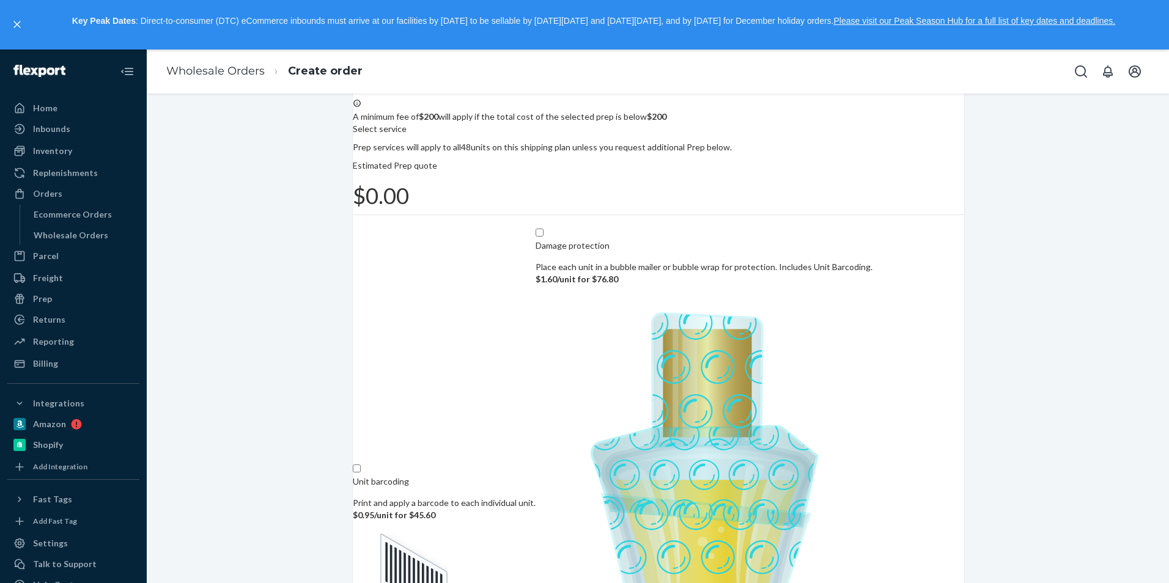
scroll to position [98, 0]
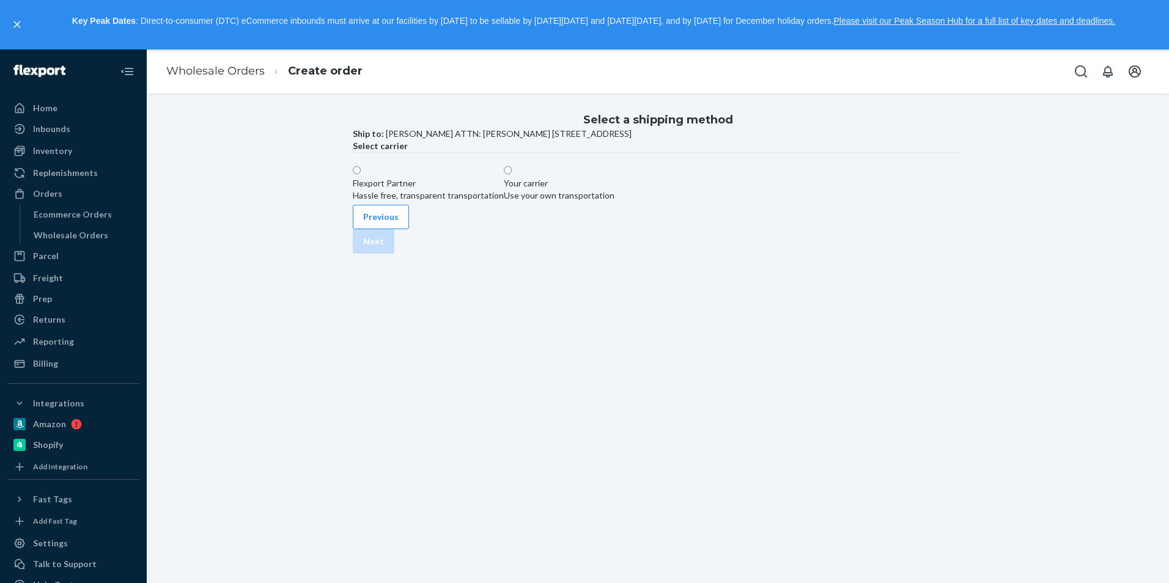
click at [504, 189] on div "Flexport Partner" at bounding box center [428, 183] width 151 height 12
click at [361, 174] on input "Flexport Partner Hassle free, transparent transportation" at bounding box center [357, 170] width 8 height 8
radio input "true"
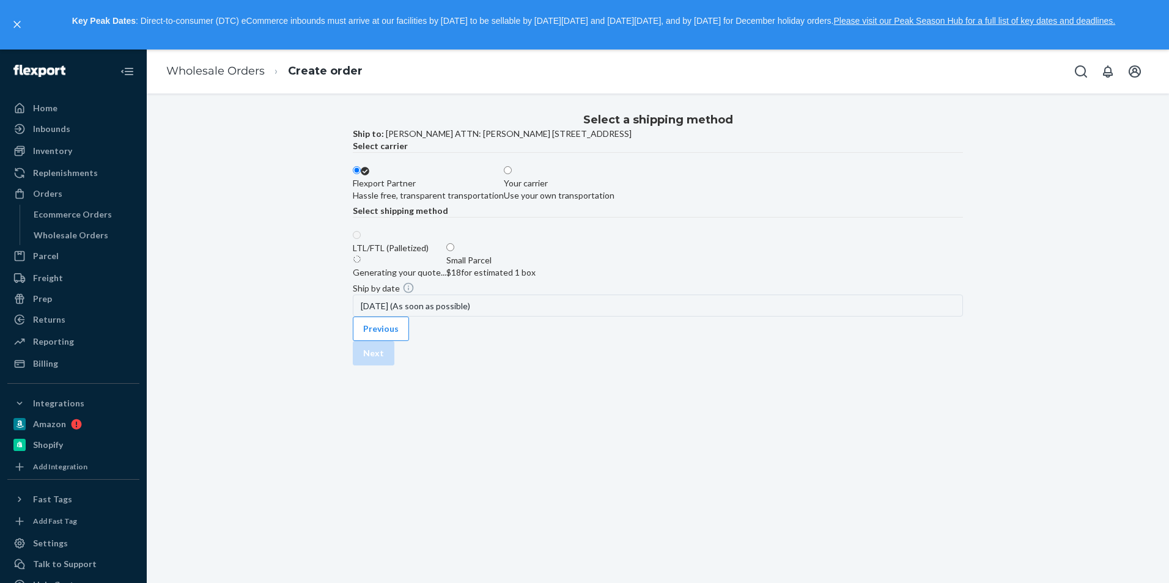
click at [535, 279] on div "$18 for estimated 1 box" at bounding box center [490, 272] width 89 height 12
click at [454, 251] on input "Small Parcel $18 for estimated 1 box" at bounding box center [450, 247] width 8 height 8
radio input "true"
click at [394, 366] on button "Next" at bounding box center [374, 353] width 42 height 24
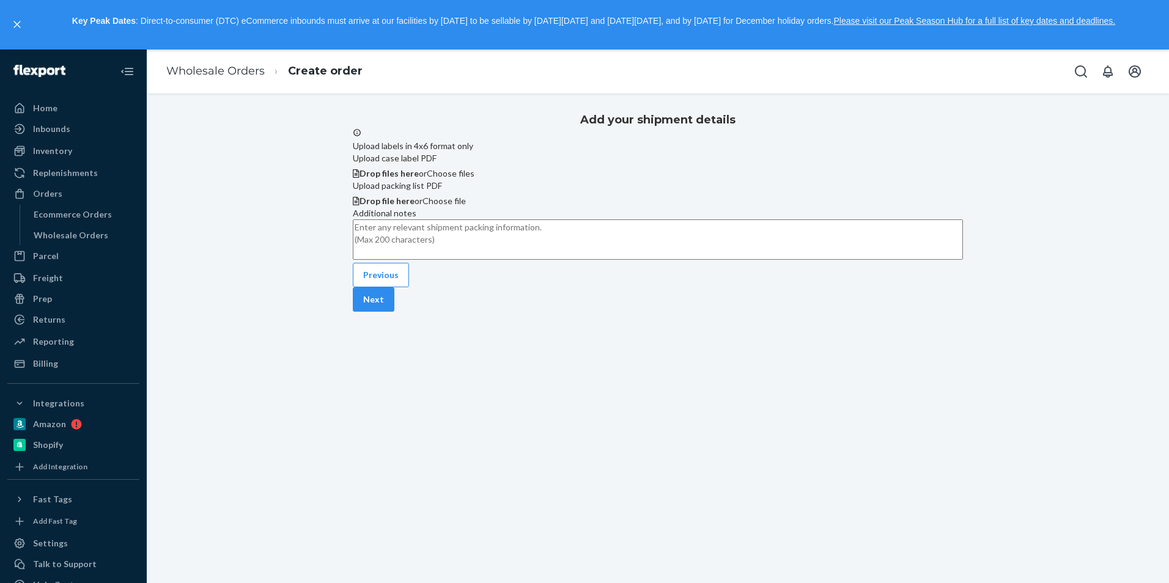
click at [474, 178] on span "Choose files" at bounding box center [451, 173] width 48 height 10
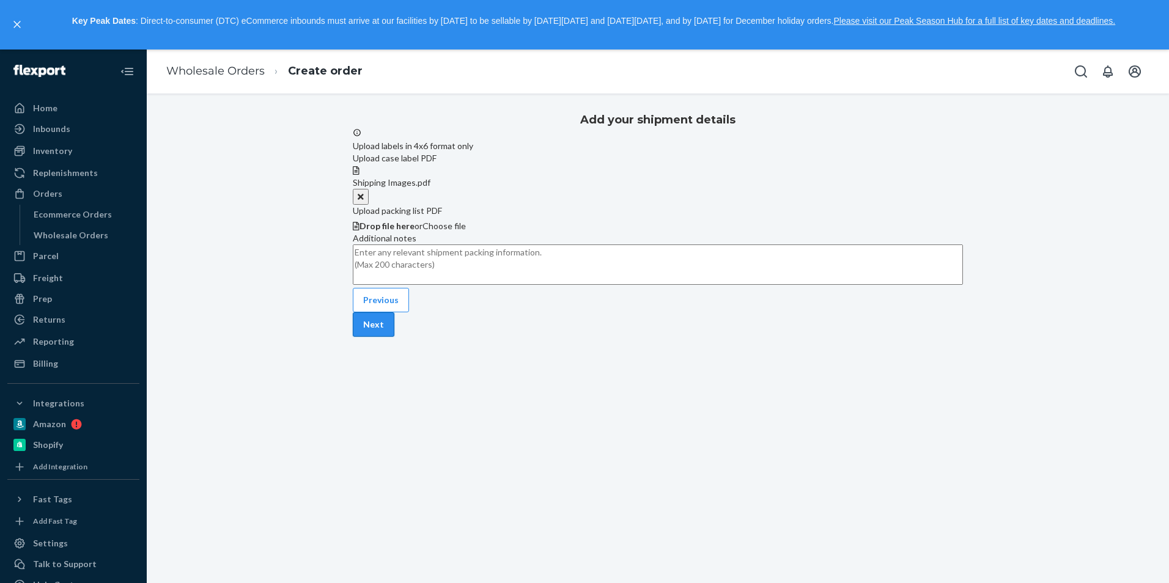
click at [394, 337] on button "Next" at bounding box center [374, 324] width 42 height 24
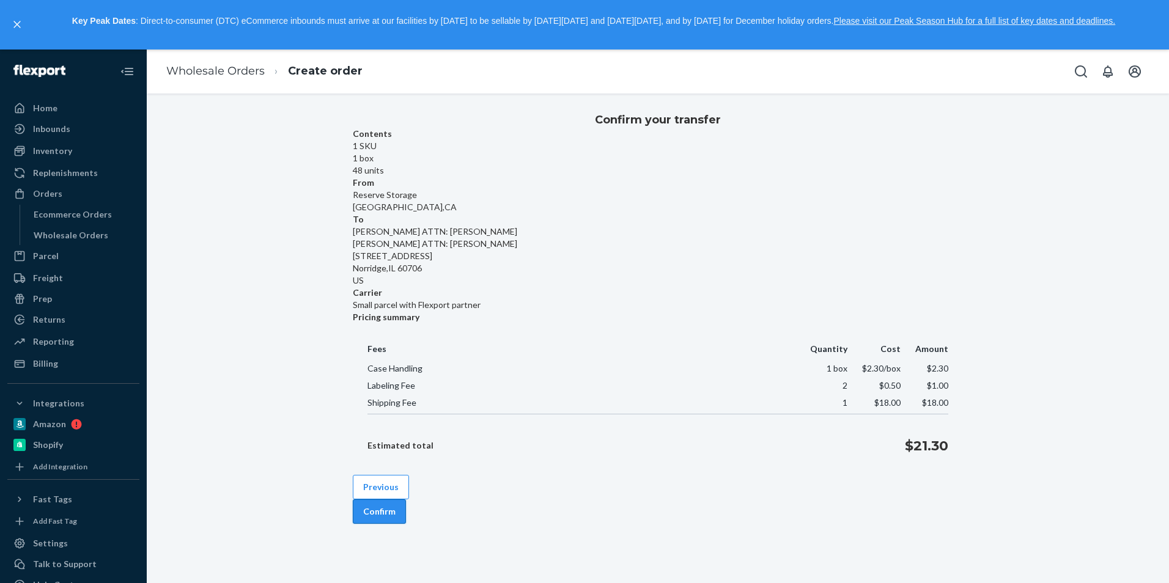
click at [406, 499] on button "Confirm" at bounding box center [379, 511] width 53 height 24
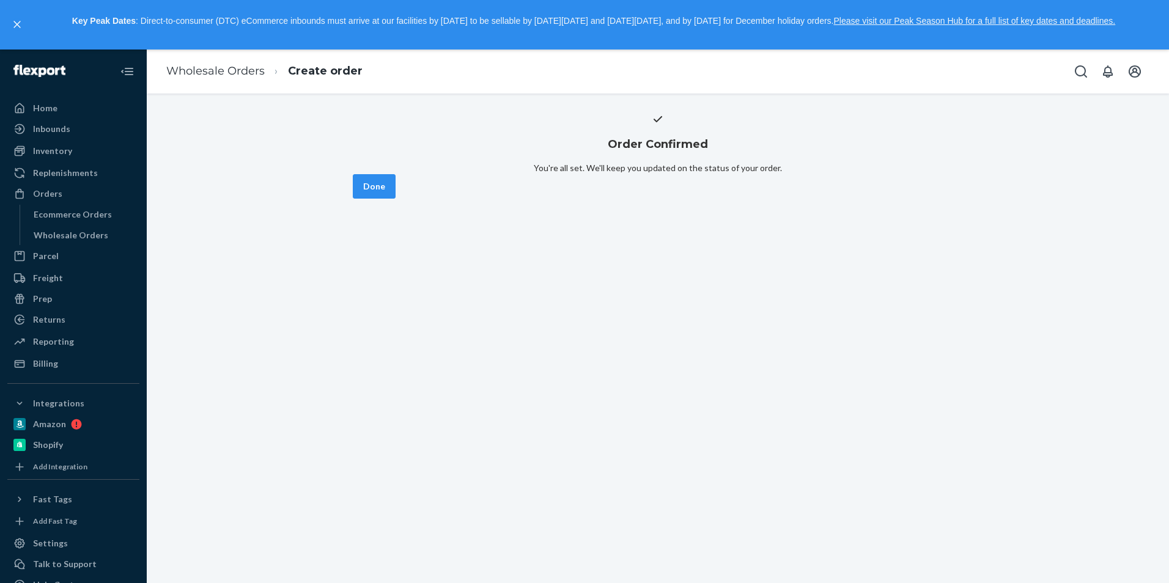
click at [395, 199] on button "Done" at bounding box center [374, 186] width 43 height 24
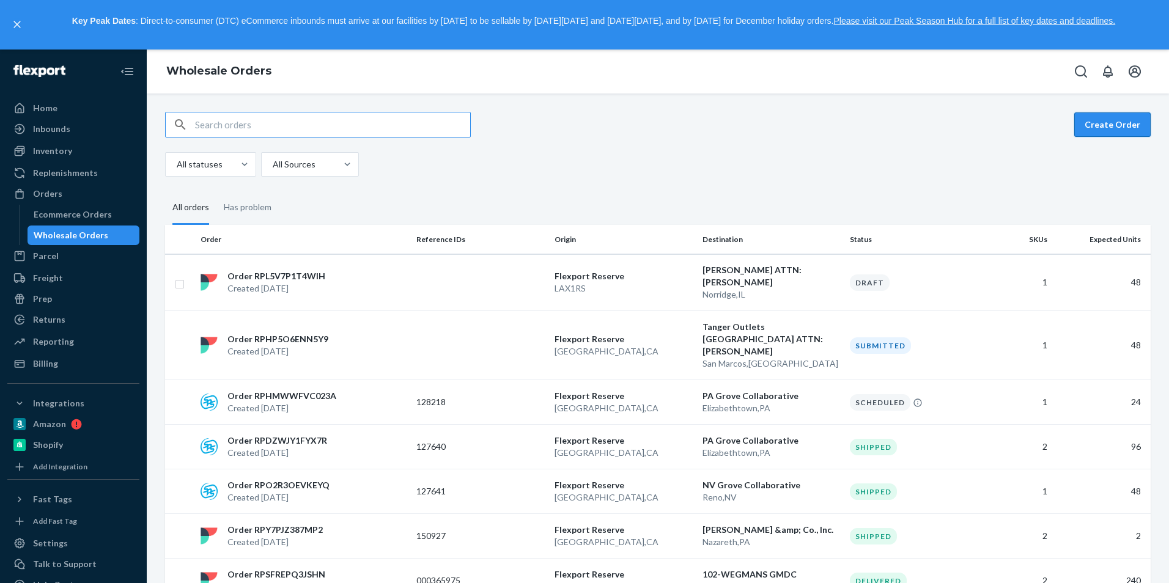
click at [1100, 121] on button "Create Order" at bounding box center [1112, 124] width 76 height 24
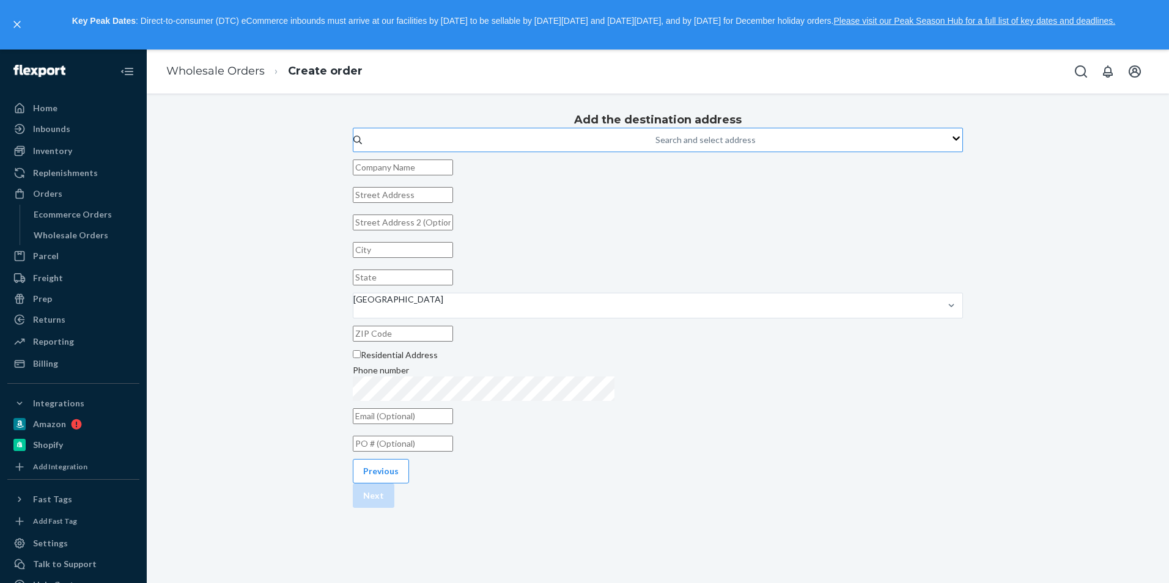
click at [564, 170] on div "Add the destination address Search and select address [GEOGRAPHIC_DATA] Residen…" at bounding box center [658, 281] width 610 height 349
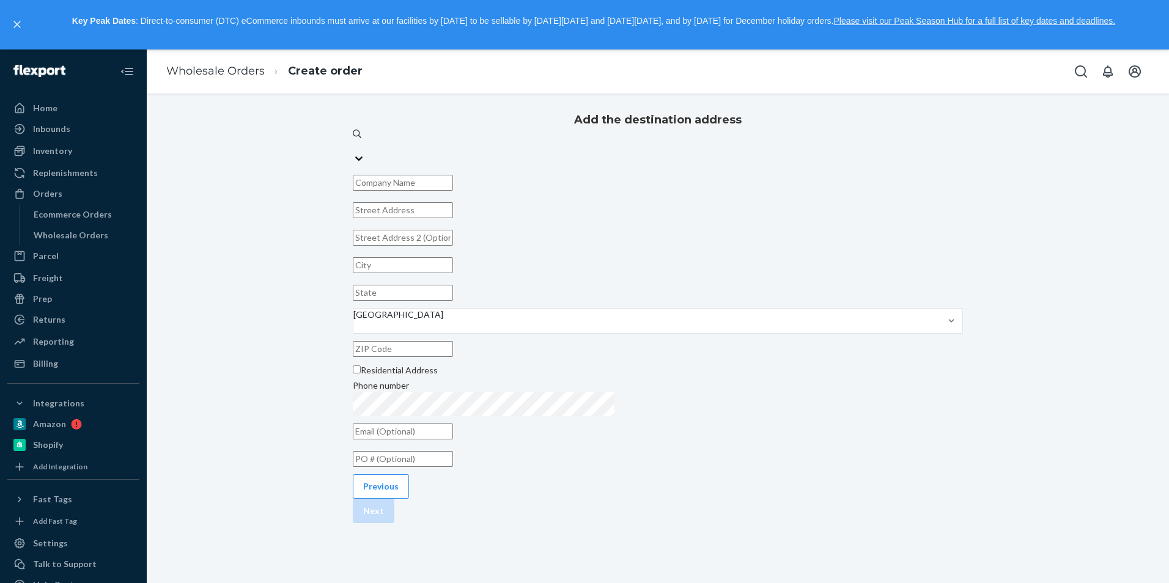
click at [453, 309] on div "Search and select address" at bounding box center [403, 315] width 100 height 12
click at [354, 152] on input "0 results available. Use Up and Down to choose options, press Enter to select t…" at bounding box center [353, 146] width 1 height 12
paste input "Chicago Premium Outlets: [PERSON_NAME]"
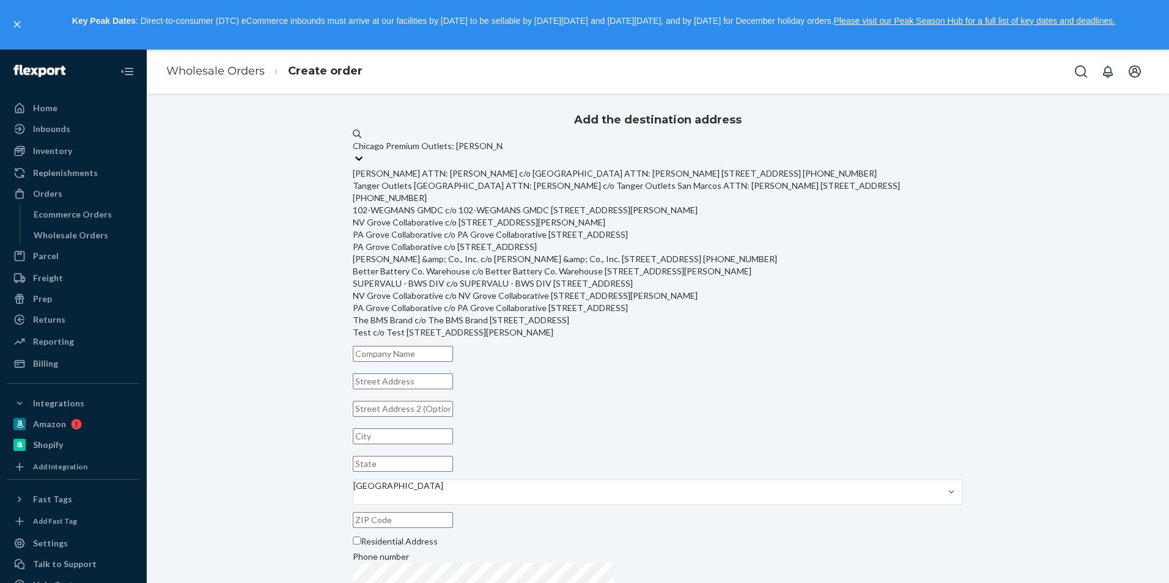
type input "Chicago Premium Outlets: [PERSON_NAME]"
click at [846, 221] on div "Add the destination address option undefined focused, 2 of 13. 13 results avail…" at bounding box center [658, 374] width 610 height 535
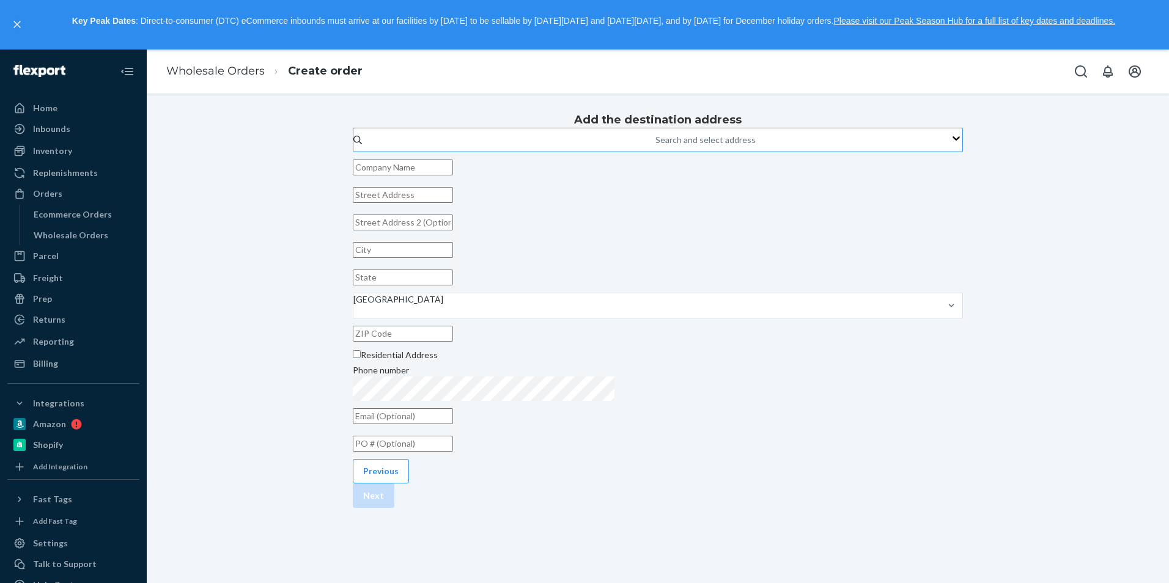
click at [453, 175] on input "text" at bounding box center [403, 168] width 100 height 16
paste input "Chicago Premium Outlets: [PERSON_NAME]"
click at [453, 175] on input "Chicago Premium Outlets: [PERSON_NAME]" at bounding box center [403, 168] width 100 height 16
type input "Chicago Premium Outlets ATTN: [PERSON_NAME]"
click at [903, 255] on div "Add the destination address Search and select address Chicago Premium Outlets A…" at bounding box center [658, 293] width 610 height 373
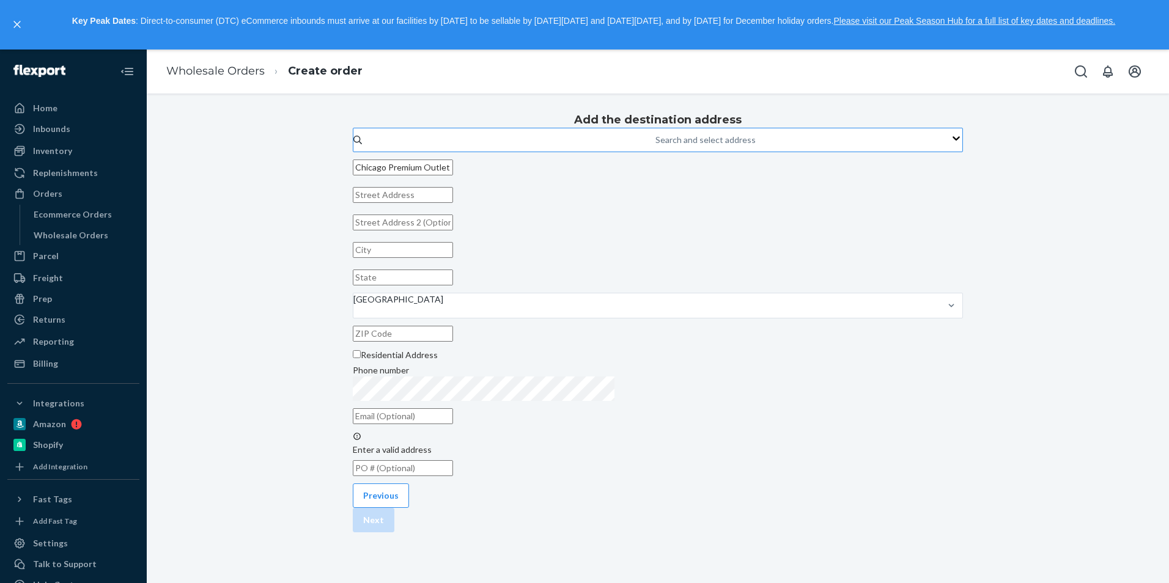
click at [453, 203] on input "text" at bounding box center [403, 195] width 100 height 16
paste input "1650 Premium Outlet Blvd, Space 525"
type input "1650 Premium Outlet Blvd"
type input "Aurora"
type input "IL"
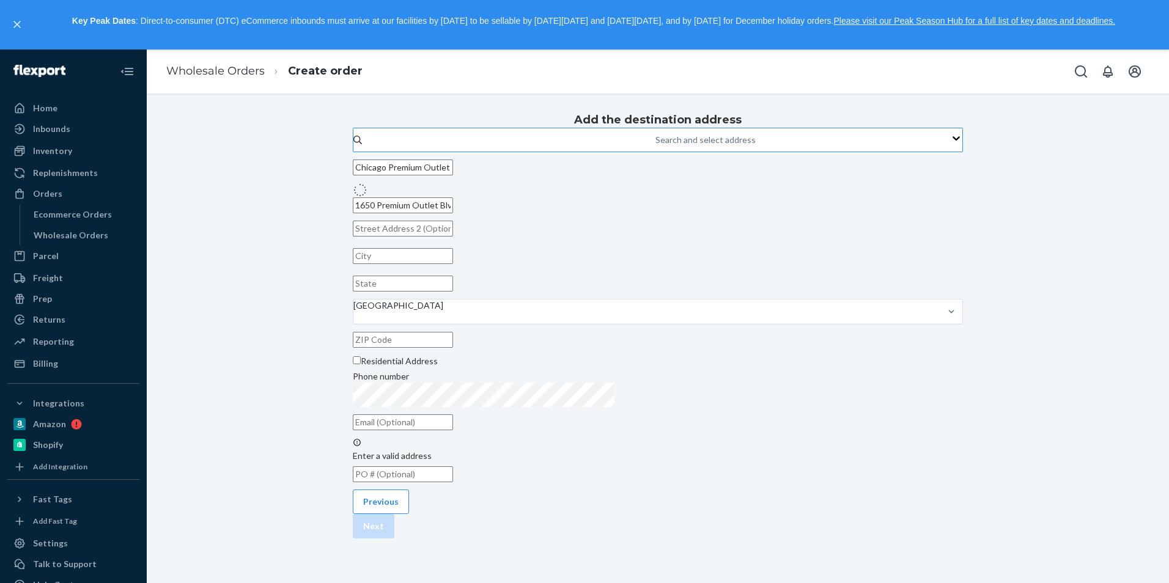
type input "60502"
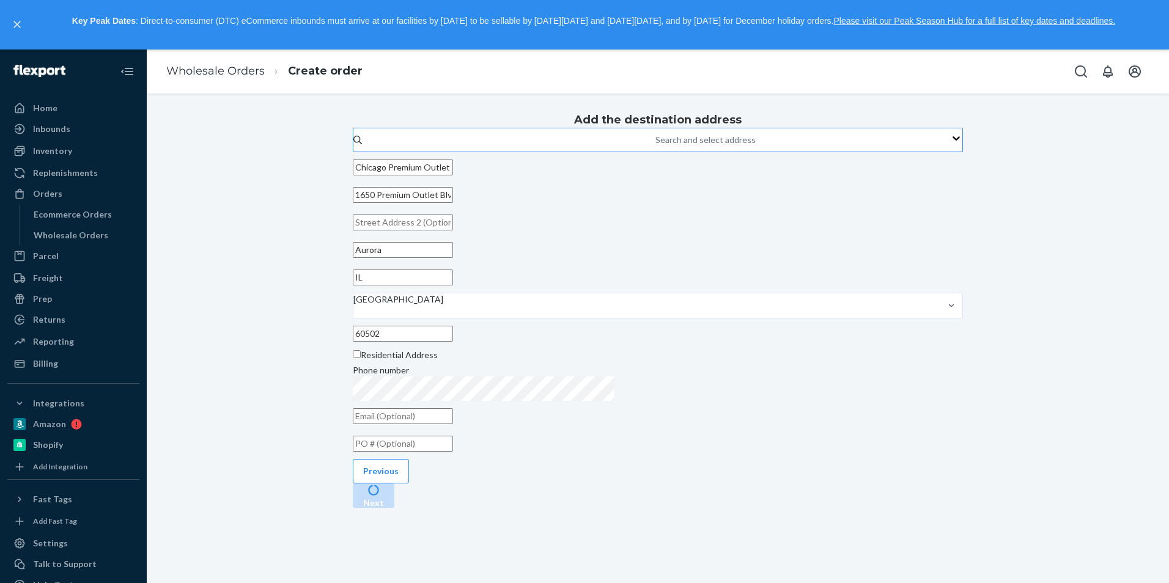
click at [453, 230] on input "text" at bounding box center [403, 223] width 100 height 16
type input "Space 525"
click at [847, 279] on div "Add the destination address Search and select address Chicago Premium Outlets A…" at bounding box center [658, 281] width 610 height 349
click at [394, 508] on button "Next" at bounding box center [374, 495] width 42 height 24
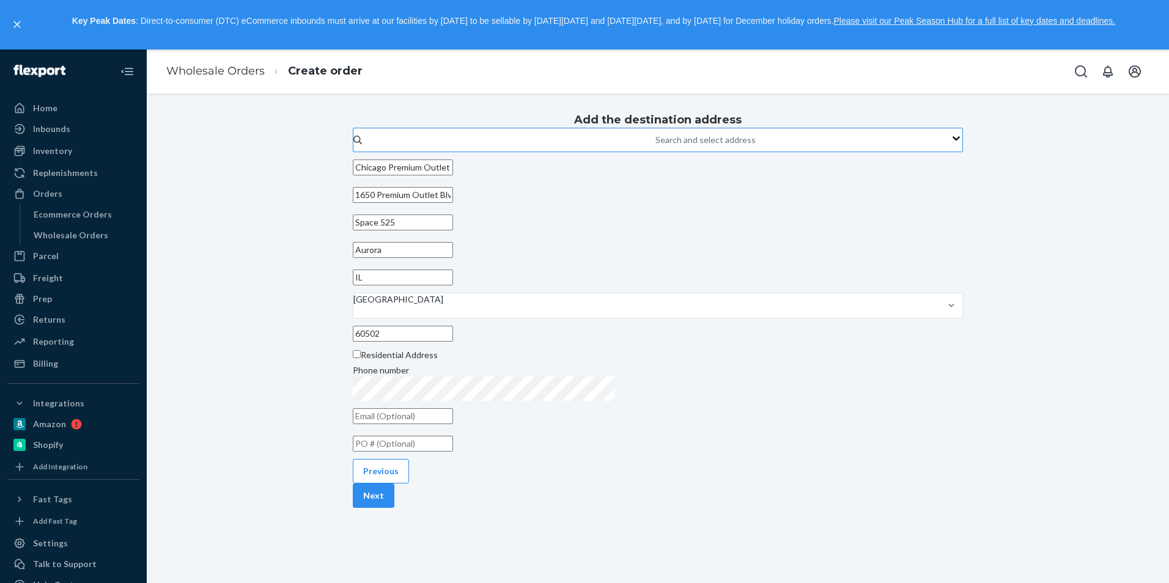
scroll to position [0, 0]
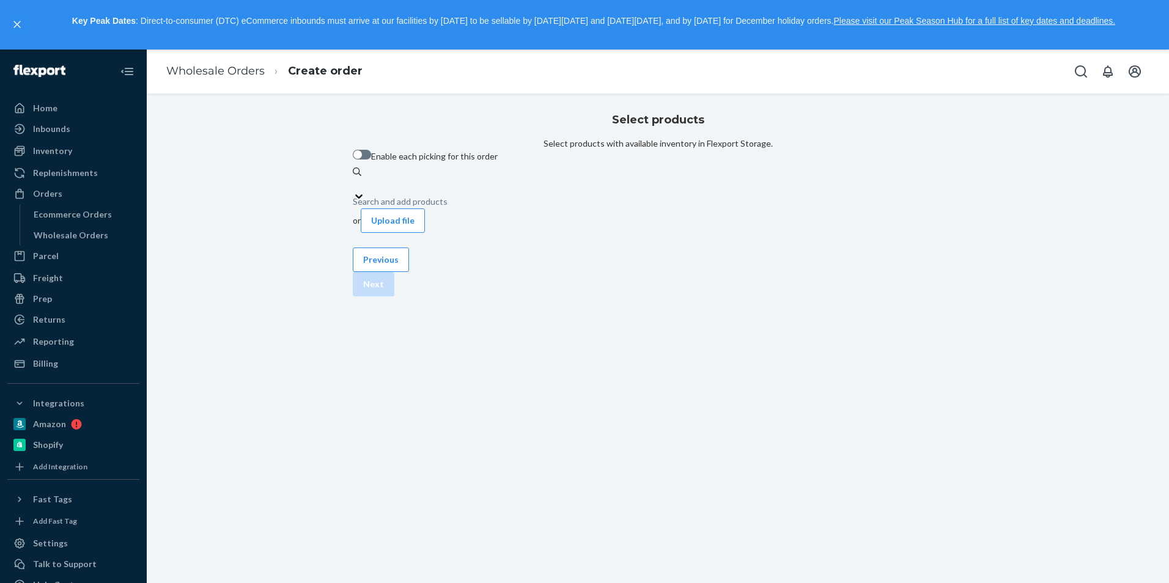
click at [447, 208] on div "Search and add products" at bounding box center [400, 202] width 95 height 12
click at [354, 190] on input "0 results available. Use Up and Down to choose options, press Enter to select t…" at bounding box center [353, 184] width 1 height 12
type input "bbco"
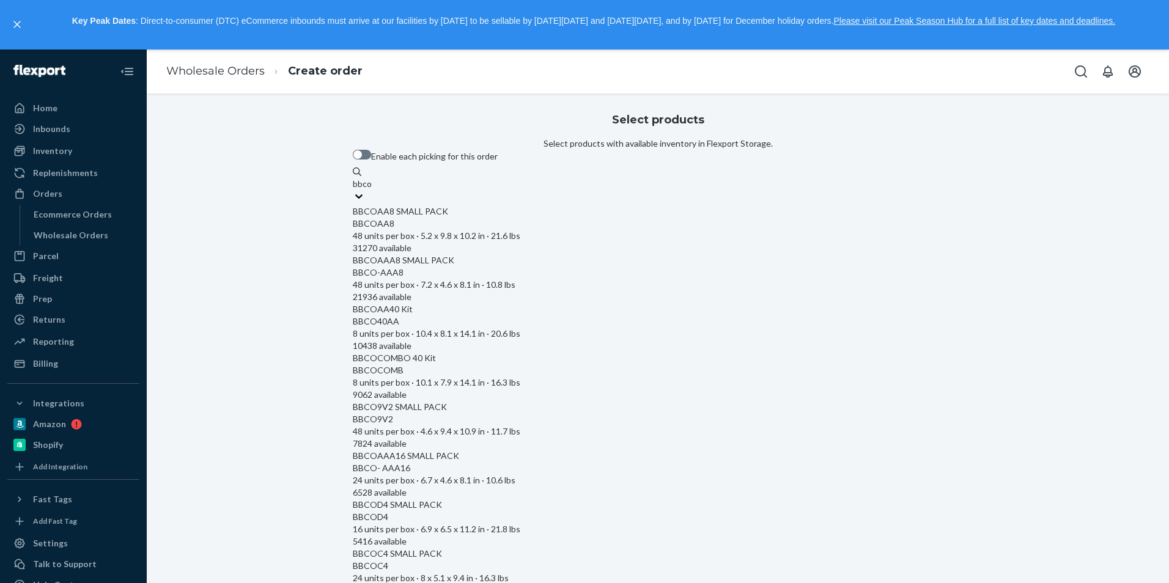
click at [507, 218] on div "BBCOAA8 SMALL PACK" at bounding box center [658, 211] width 610 height 12
click at [372, 190] on input "bbco" at bounding box center [363, 184] width 20 height 12
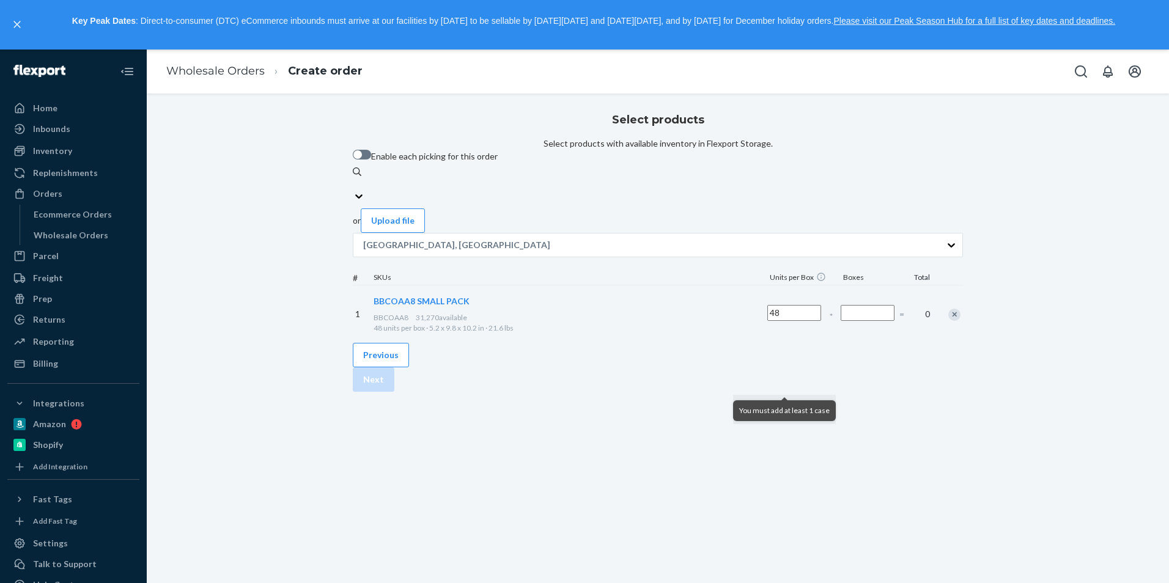
click at [840, 321] on input "Number of boxes" at bounding box center [867, 313] width 54 height 16
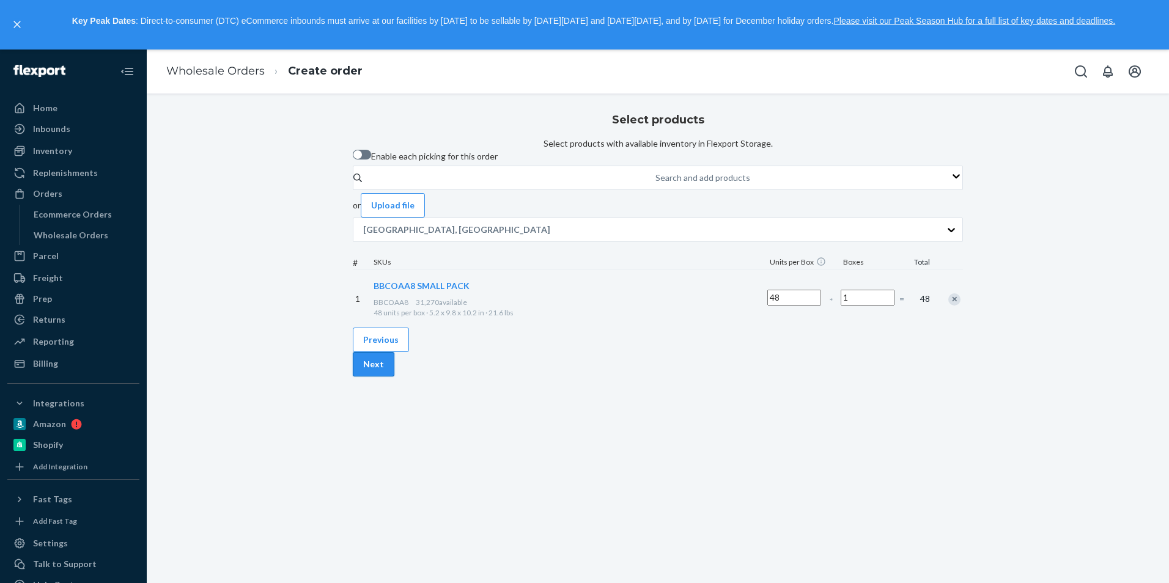
type input "1"
click at [394, 377] on button "Next" at bounding box center [374, 364] width 42 height 24
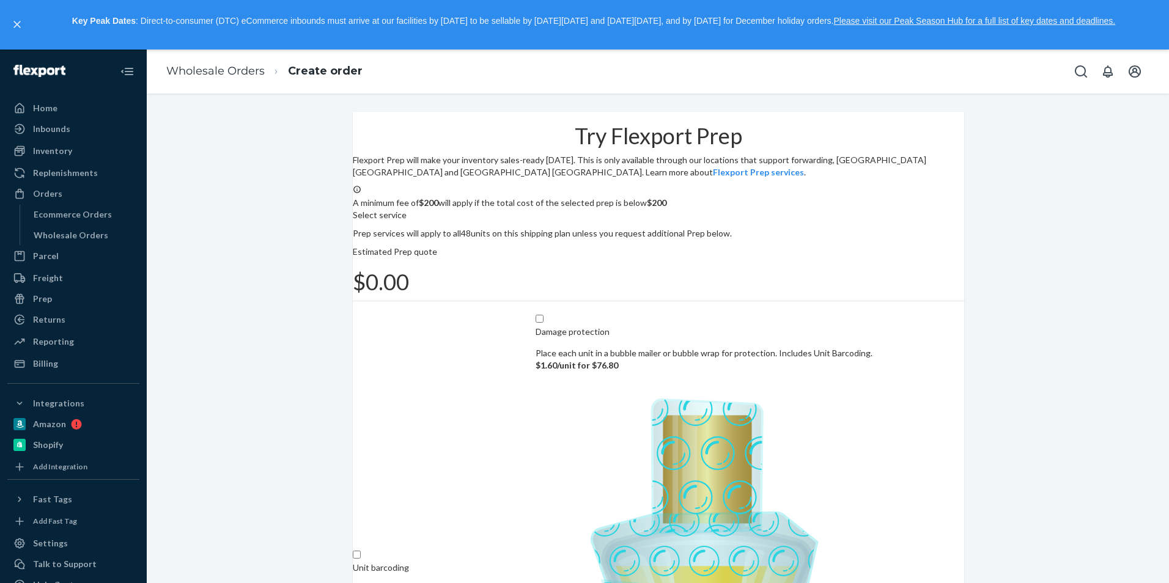
scroll to position [98, 0]
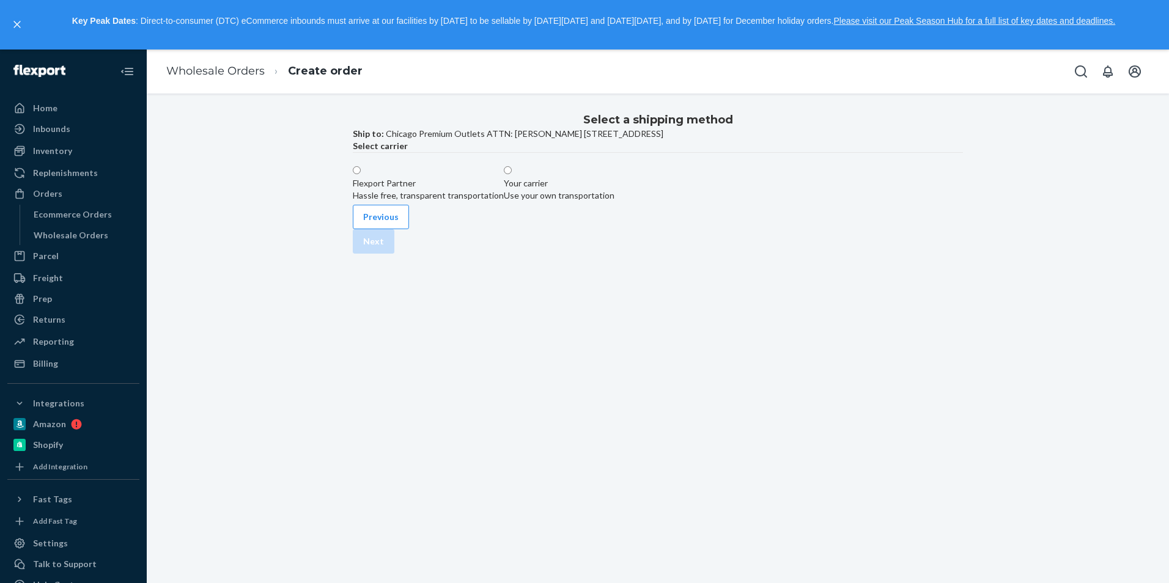
scroll to position [0, 0]
click at [614, 202] on div "Use your own transportation" at bounding box center [559, 195] width 111 height 12
click at [512, 174] on input "Your carrier Use your own transportation" at bounding box center [508, 170] width 8 height 8
radio input "true"
click at [474, 254] on div "Small Parcel" at bounding box center [450, 248] width 45 height 12
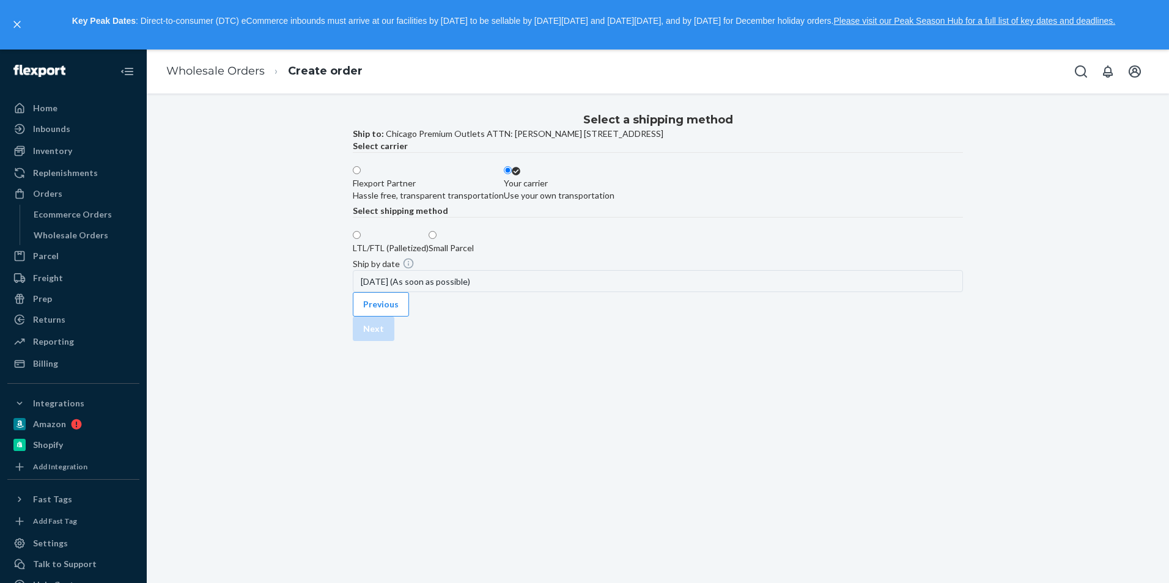
click at [436, 239] on input "Small Parcel" at bounding box center [432, 235] width 8 height 8
radio input "true"
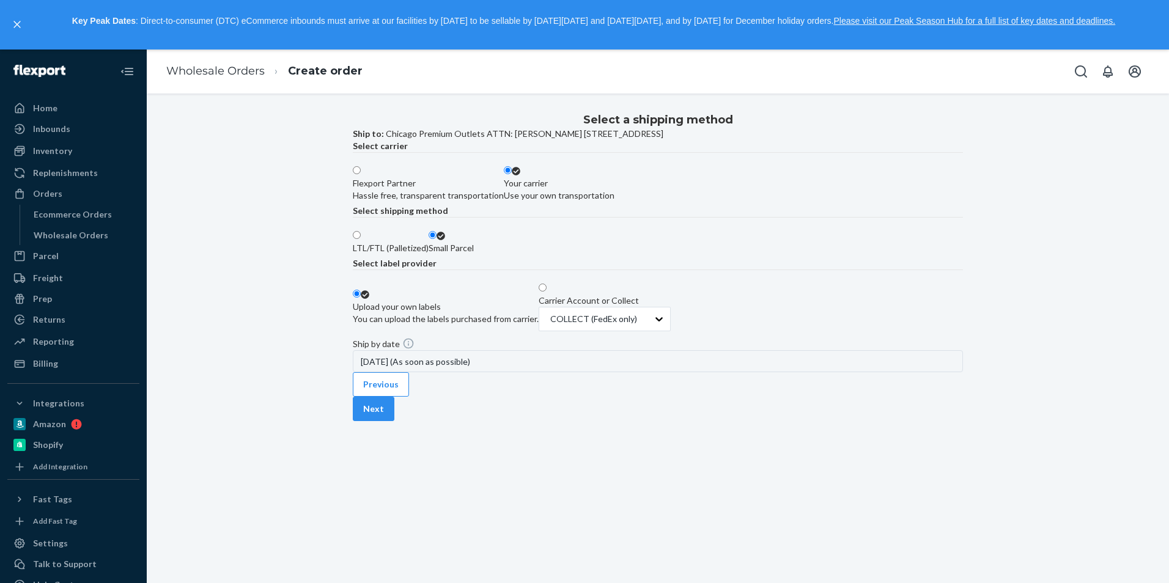
click at [428, 254] on label "LTL/FTL (Palletized)" at bounding box center [391, 242] width 76 height 24
click at [361, 239] on input "LTL/FTL (Palletized)" at bounding box center [357, 235] width 8 height 8
radio input "true"
radio input "false"
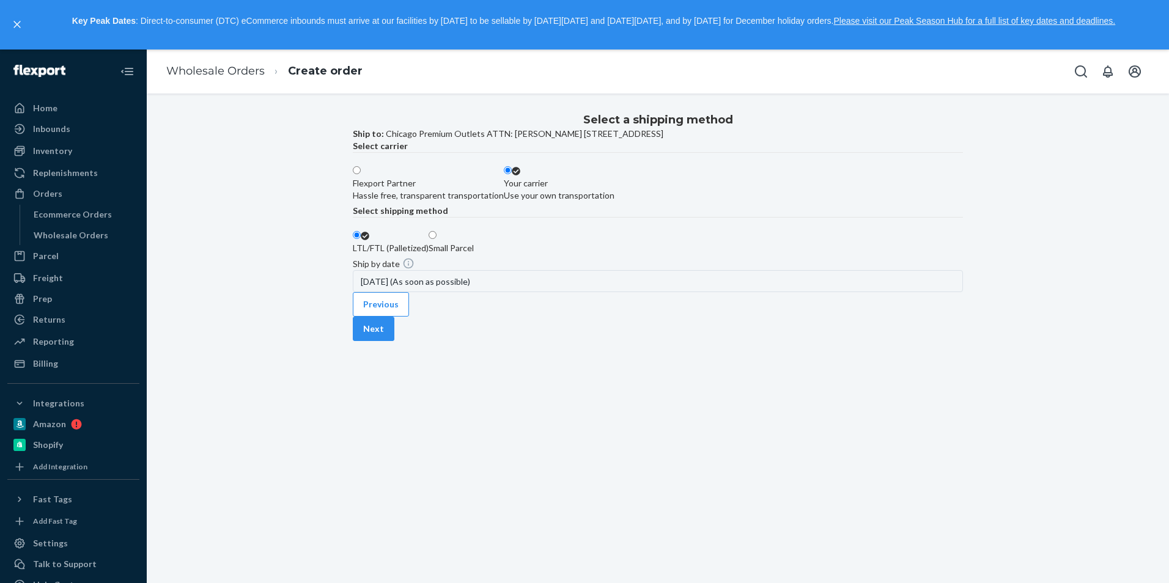
click at [504, 189] on div "Flexport Partner" at bounding box center [428, 183] width 151 height 12
click at [361, 174] on input "Flexport Partner Hassle free, transparent transportation" at bounding box center [357, 170] width 8 height 8
radio input "true"
radio input "false"
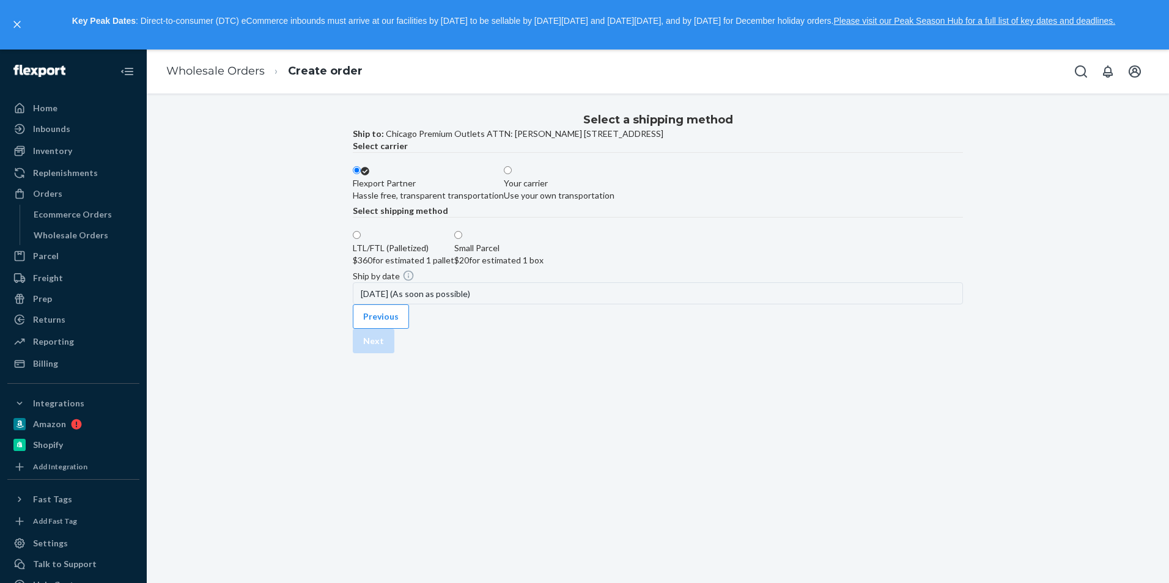
click at [543, 266] on label "Small Parcel $20 for estimated 1 box" at bounding box center [498, 248] width 89 height 37
click at [462, 239] on input "Small Parcel $20 for estimated 1 box" at bounding box center [458, 235] width 8 height 8
radio input "true"
click at [394, 353] on button "Next" at bounding box center [374, 341] width 42 height 24
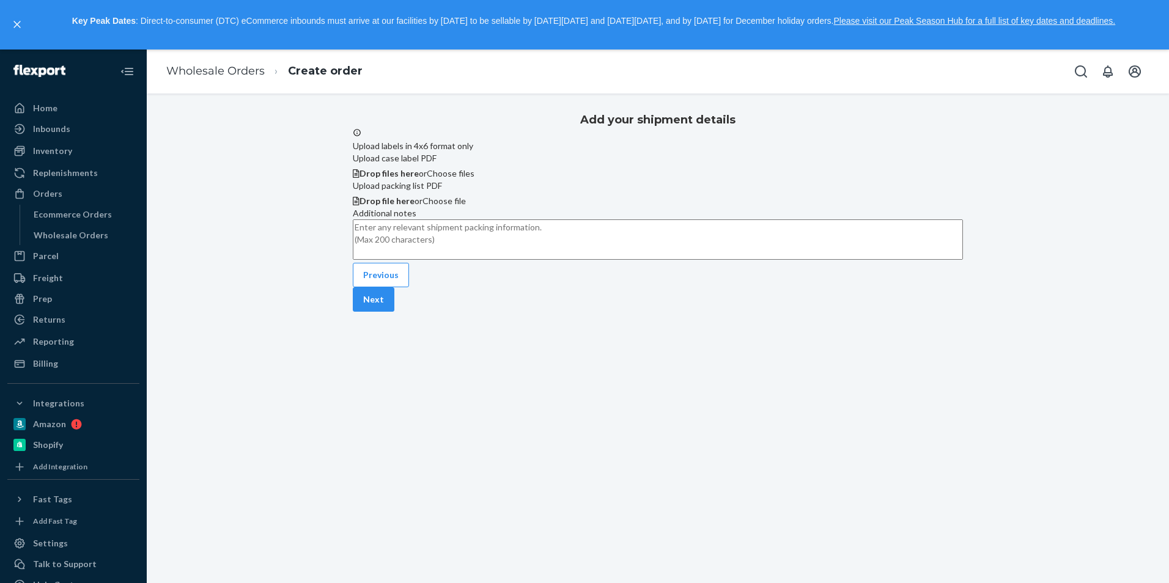
scroll to position [3, 0]
click at [474, 178] on span "Choose files" at bounding box center [451, 173] width 48 height 10
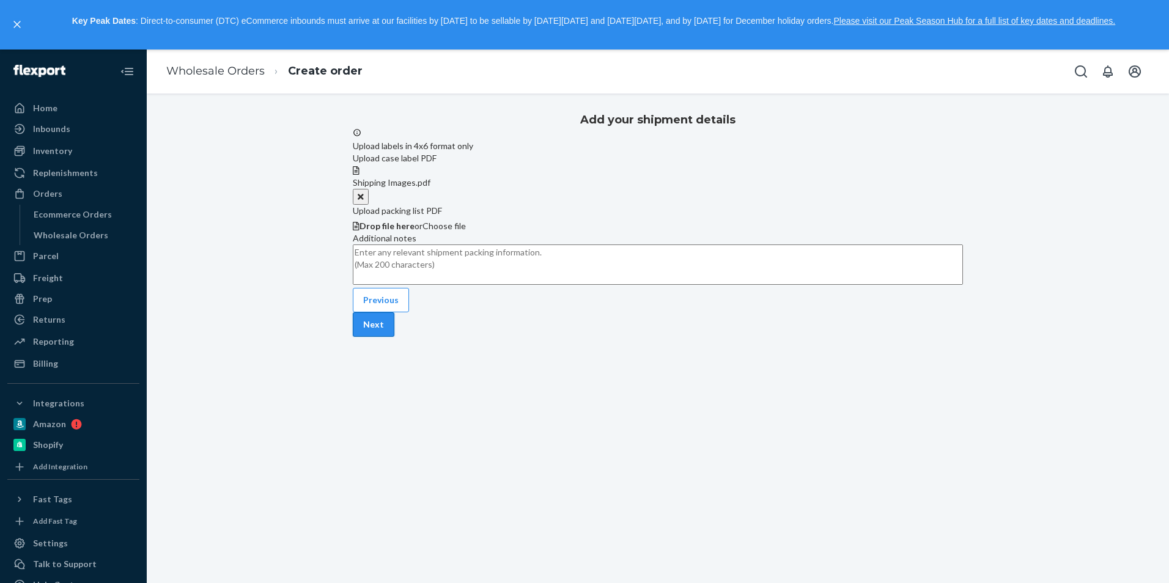
click at [394, 337] on button "Next" at bounding box center [374, 324] width 42 height 24
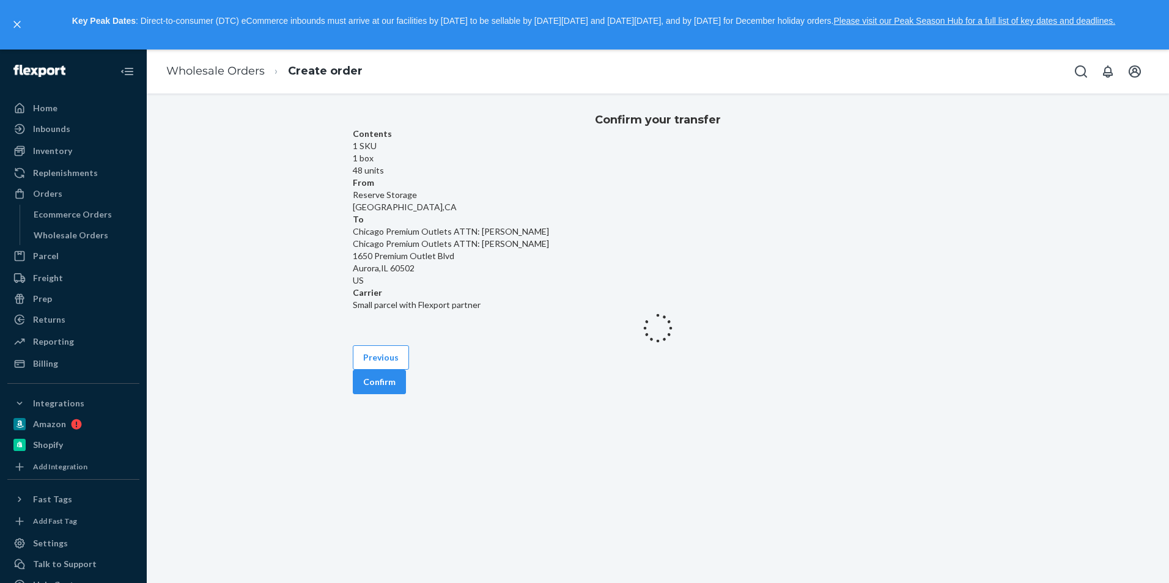
scroll to position [0, 0]
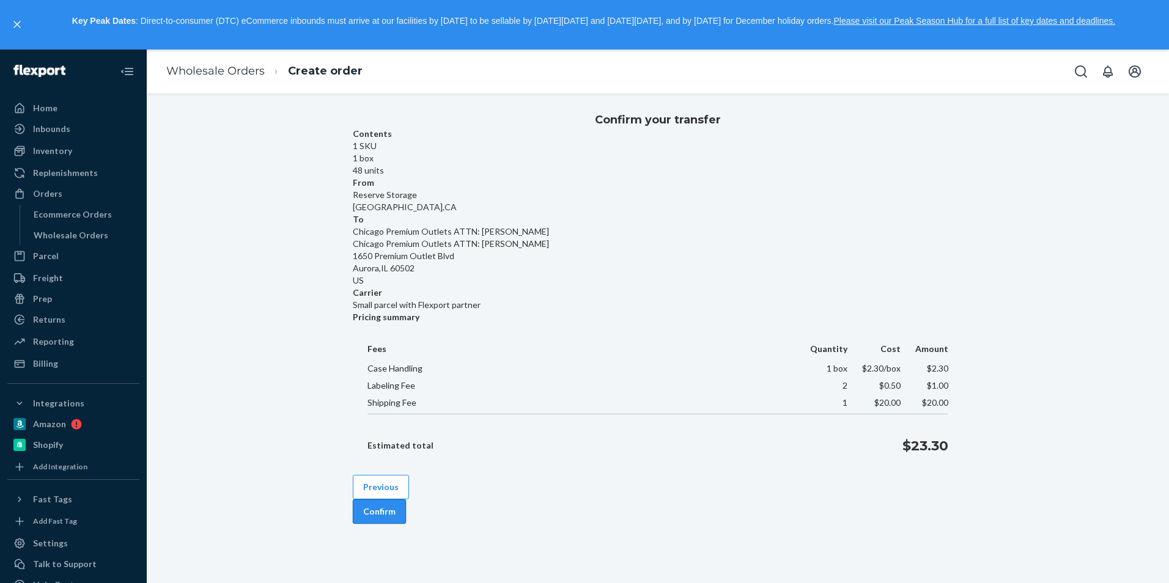
click at [406, 499] on button "Confirm" at bounding box center [379, 511] width 53 height 24
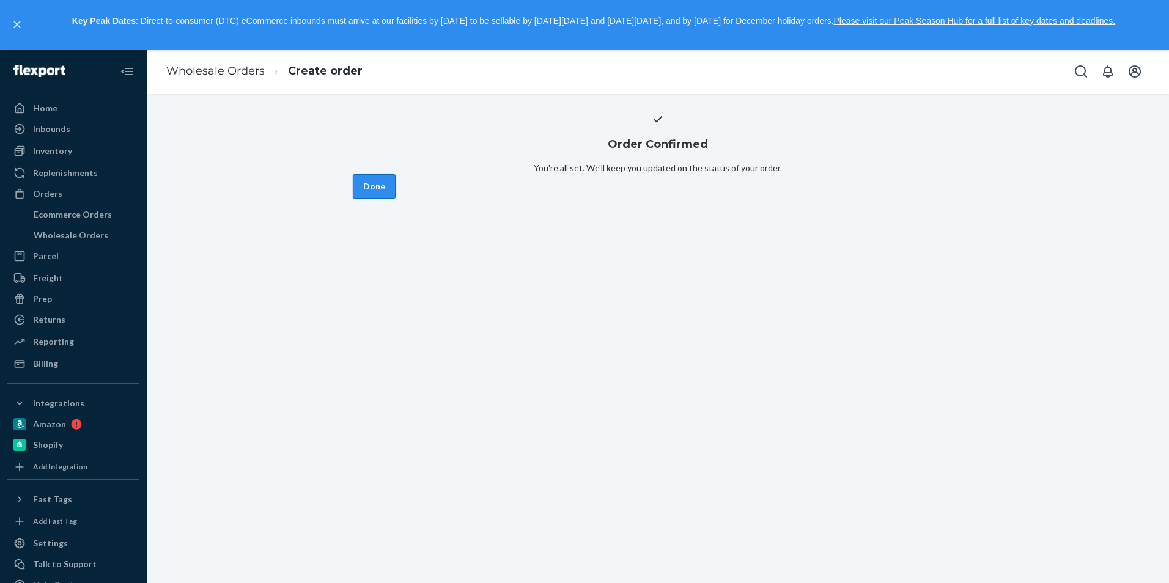
click at [395, 199] on button "Done" at bounding box center [374, 186] width 43 height 24
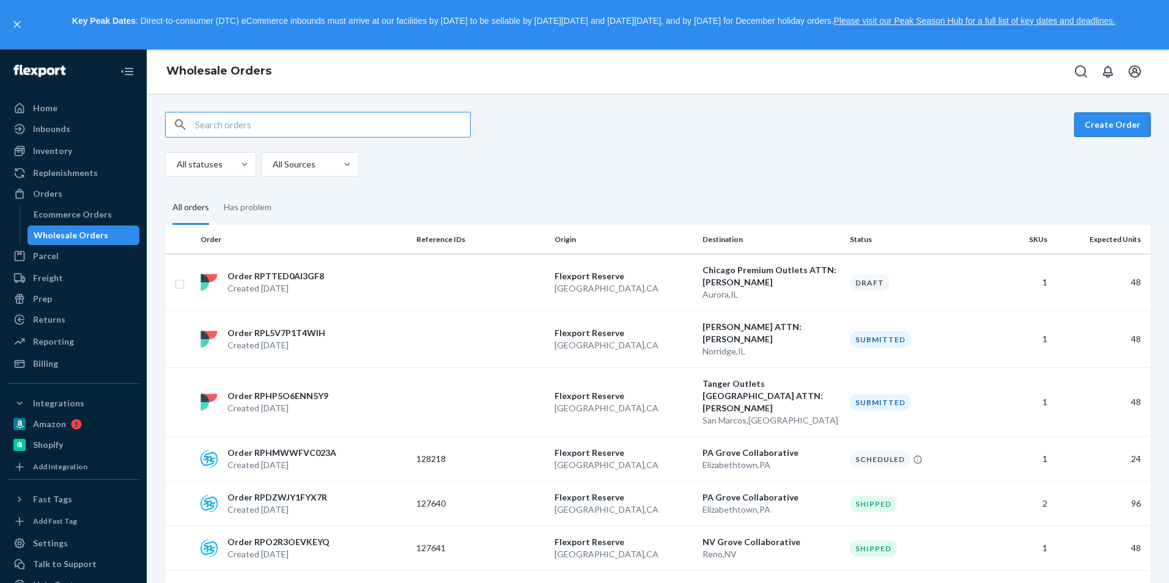
click at [1108, 122] on button "Create Order" at bounding box center [1112, 124] width 76 height 24
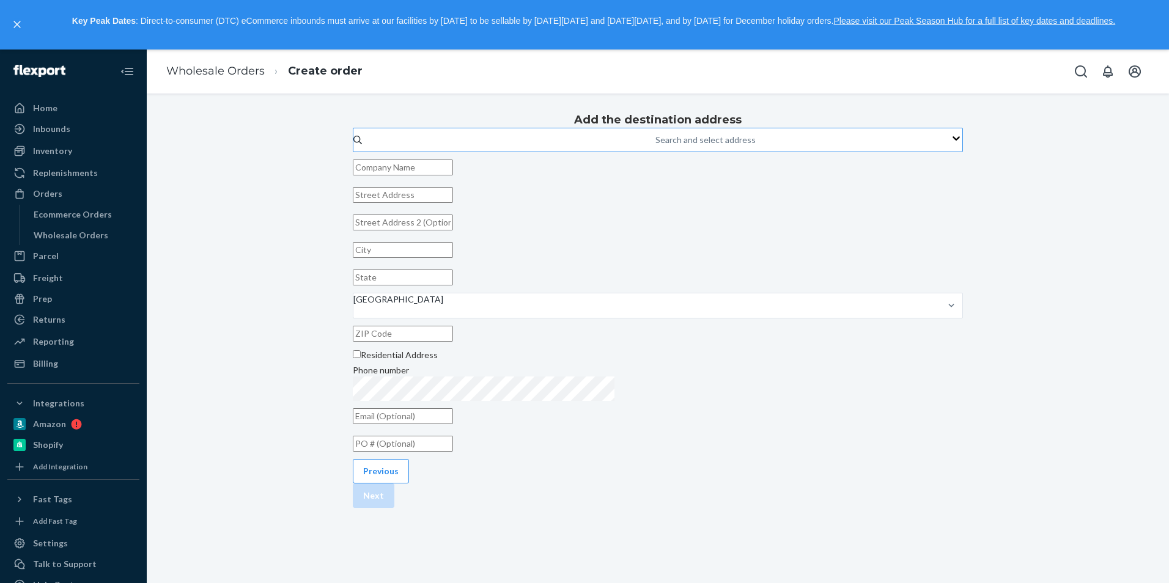
click at [655, 146] on div "Search and select address" at bounding box center [705, 140] width 100 height 12
click at [655, 146] on input "Search and select address" at bounding box center [655, 140] width 1 height 12
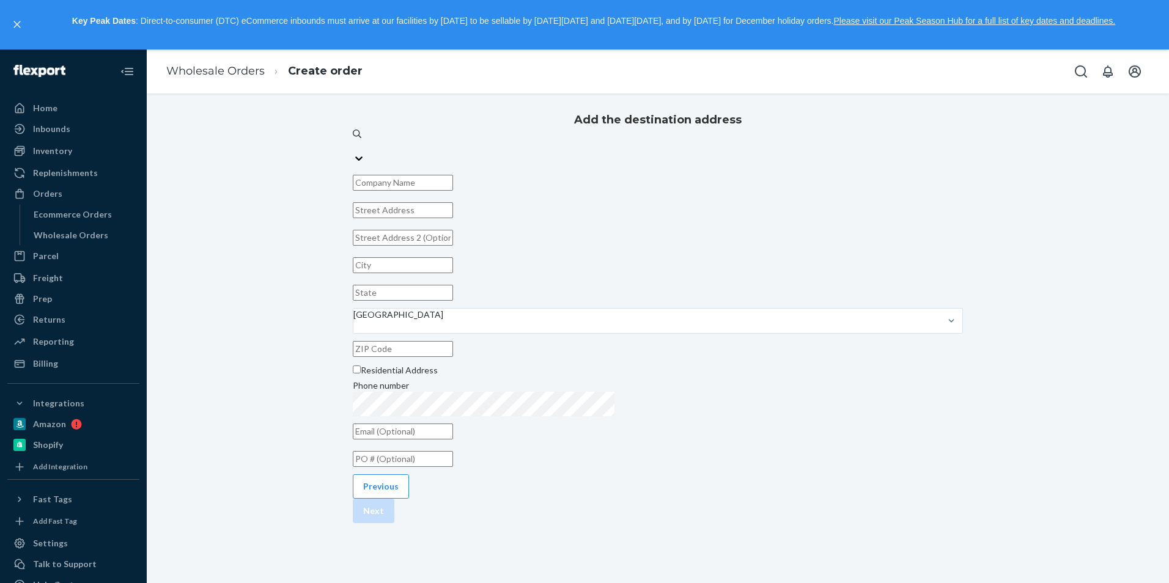
paste input "Mall of America: [PERSON_NAME]"
type input "Mall of America: [PERSON_NAME]"
drag, startPoint x: 470, startPoint y: 189, endPoint x: 543, endPoint y: 217, distance: 78.6
click at [468, 188] on div "Add the destination address 0 results available. Select is focused ,type to ref…" at bounding box center [658, 289] width 610 height 364
click at [453, 191] on input "text" at bounding box center [403, 183] width 100 height 16
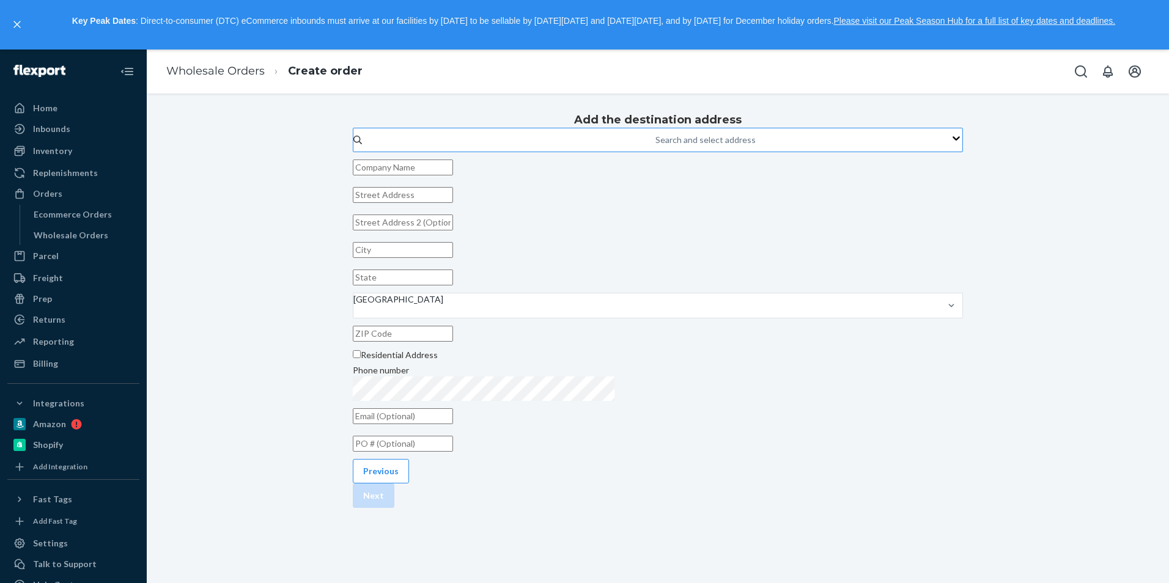
paste input "Mall of America: [PERSON_NAME]"
click at [453, 175] on input "Mall of America: [PERSON_NAME]" at bounding box center [403, 168] width 100 height 16
type input "Mall of America ATTN: [PERSON_NAME]"
click at [453, 203] on input "text" at bounding box center [403, 195] width 100 height 16
paste input "[STREET_ADDRESS]"
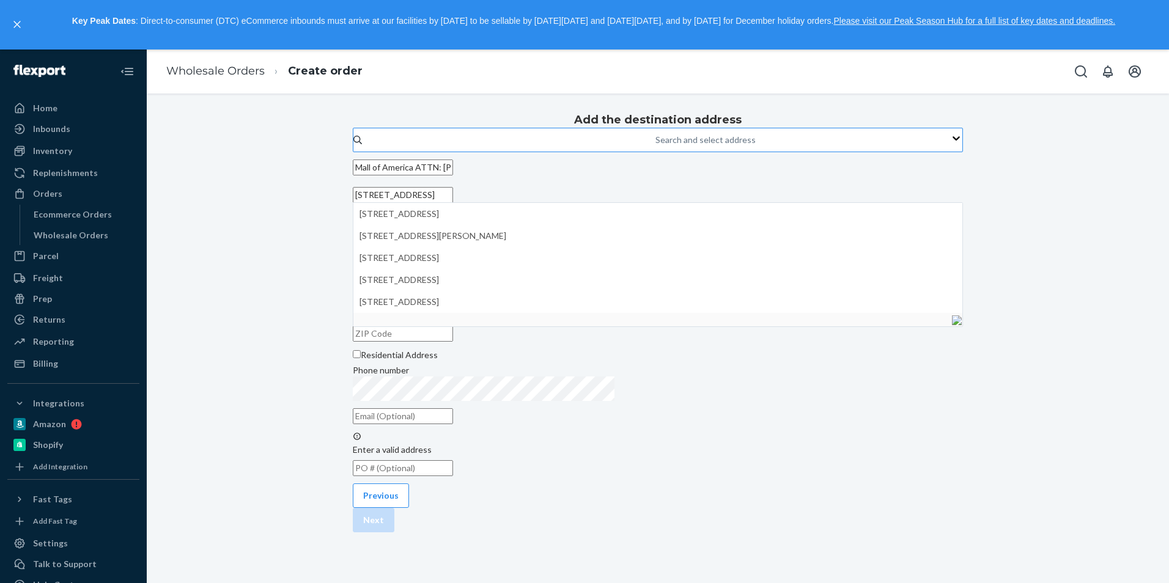
type input "[STREET_ADDRESS]"
click at [798, 246] on div "Add the destination address Search and select address [GEOGRAPHIC_DATA] ATTN: […" at bounding box center [658, 293] width 610 height 373
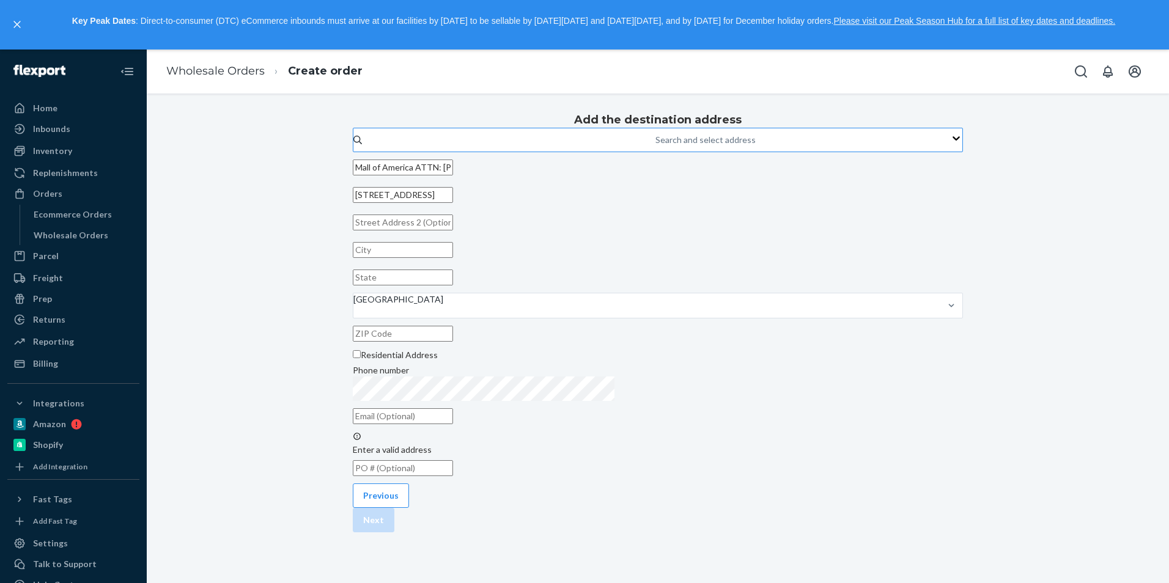
click at [453, 258] on input "text" at bounding box center [403, 250] width 100 height 16
type input "Bloomington"
click at [453, 285] on input "text" at bounding box center [403, 278] width 100 height 16
drag, startPoint x: 648, startPoint y: 392, endPoint x: 672, endPoint y: 359, distance: 40.7
click at [648, 391] on div "Search and select address [GEOGRAPHIC_DATA] ATTN: [PERSON_NAME][GEOGRAPHIC_DATA…" at bounding box center [658, 278] width 610 height 301
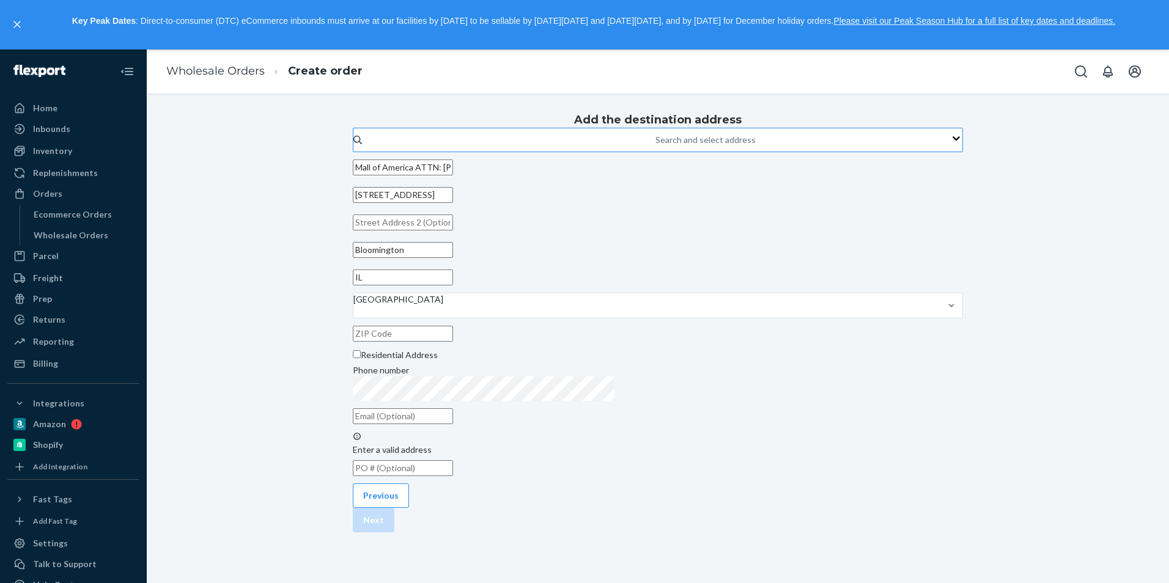
click at [453, 342] on input "text" at bounding box center [403, 334] width 100 height 16
click at [453, 285] on input "IL" at bounding box center [403, 278] width 100 height 16
type input "I"
type input "MN"
click at [812, 309] on div "Add the destination address Search and select address [GEOGRAPHIC_DATA] ATTN: […" at bounding box center [658, 293] width 610 height 373
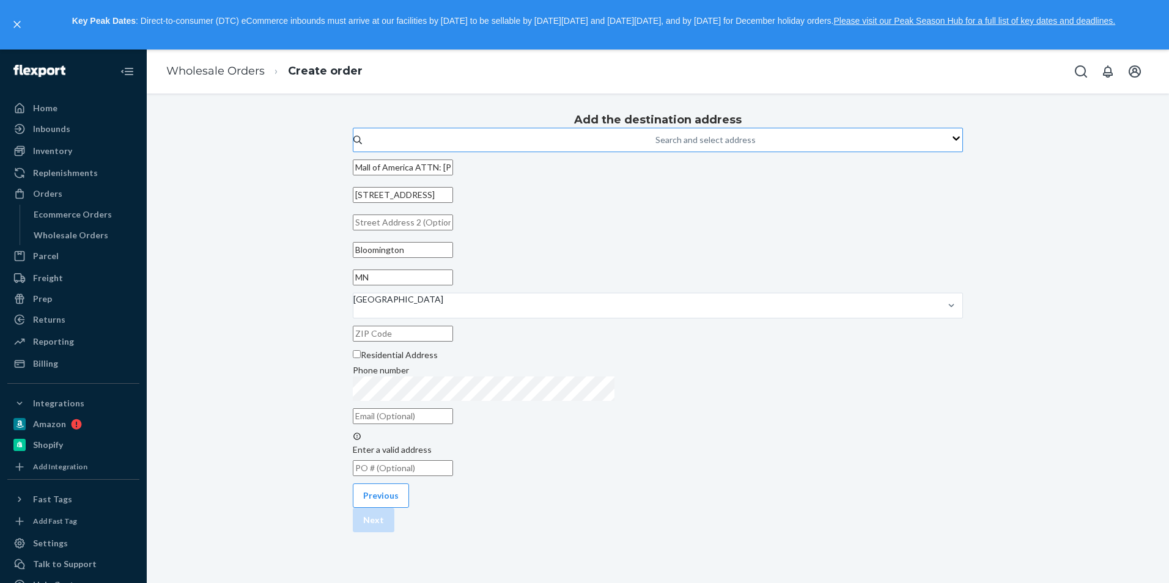
click at [453, 342] on input "text" at bounding box center [403, 334] width 100 height 16
type input "55425"
click at [814, 364] on div "Add the destination address Search and select address [GEOGRAPHIC_DATA] ATTN: […" at bounding box center [658, 281] width 610 height 349
click at [394, 508] on button "Next" at bounding box center [374, 495] width 42 height 24
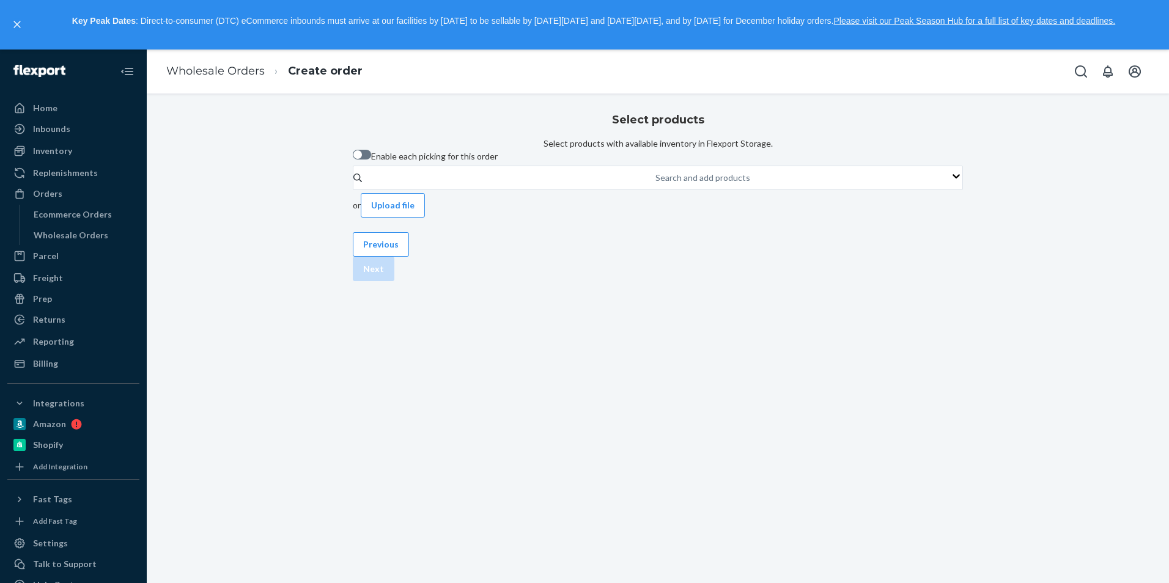
scroll to position [0, 0]
click at [655, 184] on div "Search and add products" at bounding box center [655, 178] width 1 height 12
click at [655, 184] on input "Search and add products" at bounding box center [655, 178] width 1 height 12
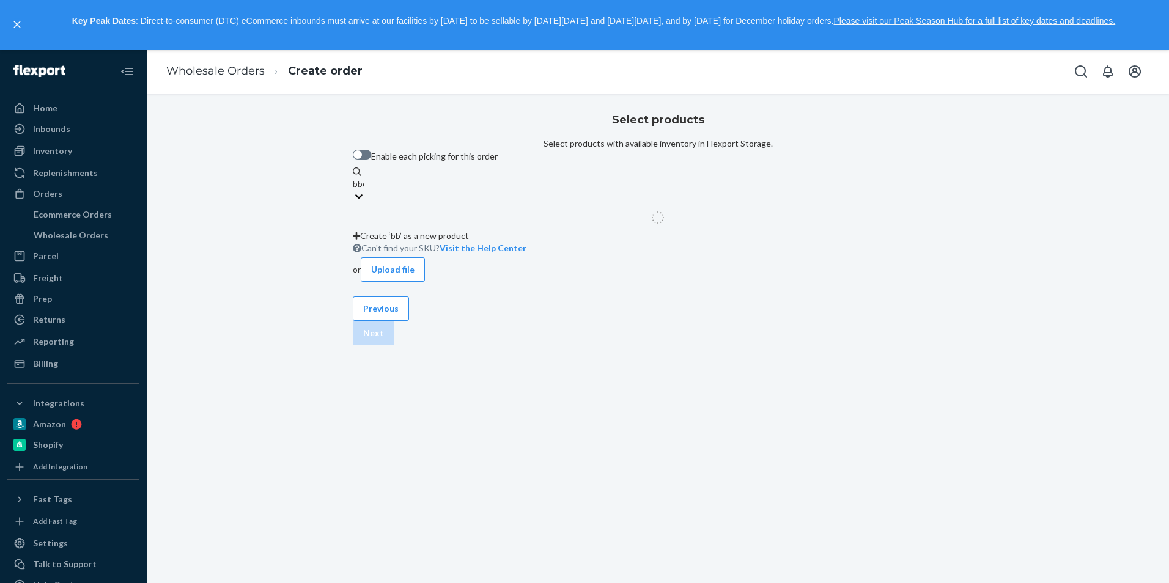
type input "bbco"
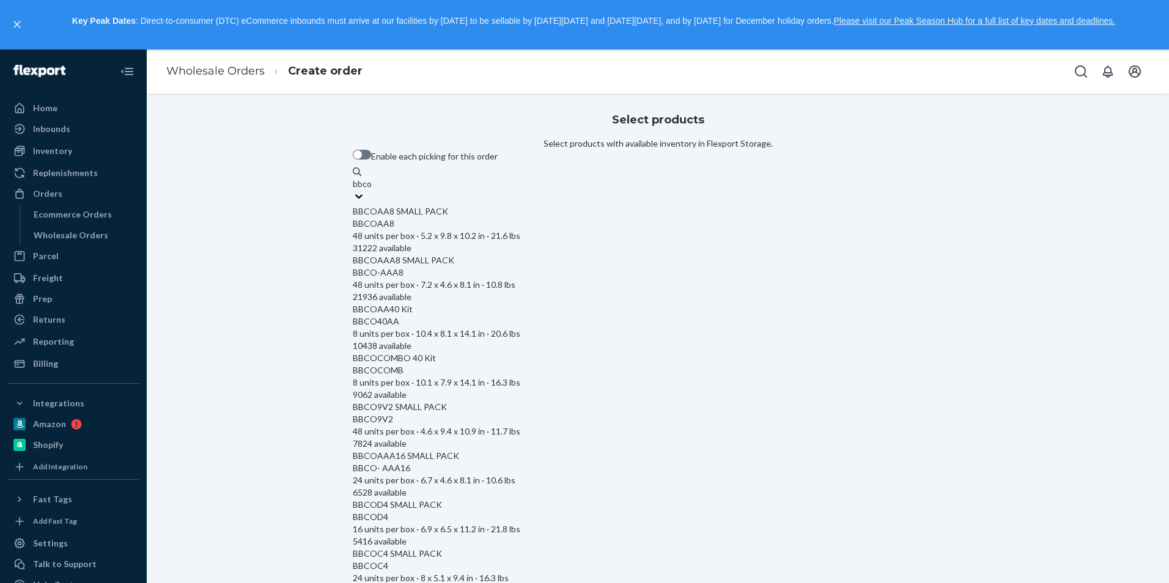
click at [569, 218] on div "BBCOAA8 SMALL PACK" at bounding box center [658, 211] width 610 height 12
click at [372, 190] on input "bbco" at bounding box center [363, 184] width 20 height 12
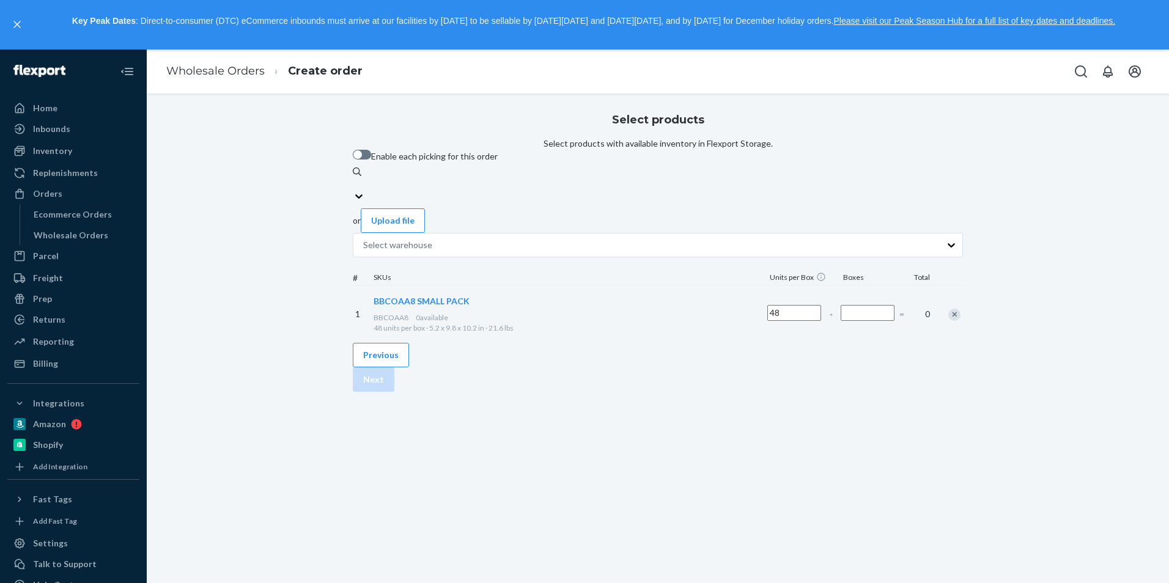
click at [840, 321] on input "Number of boxes" at bounding box center [867, 313] width 54 height 16
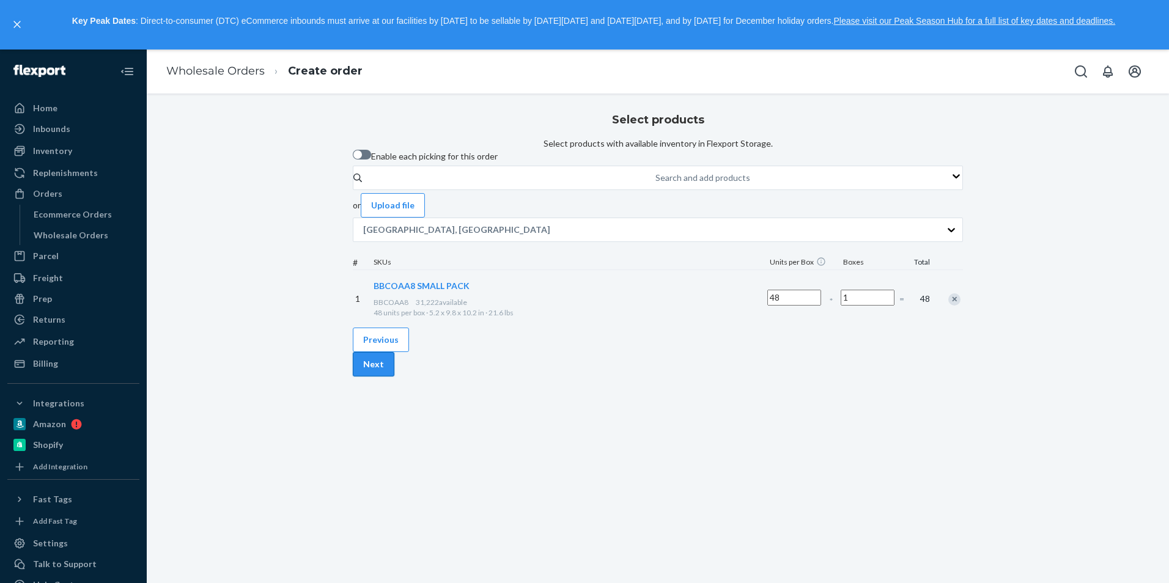
type input "1"
click at [394, 377] on button "Next" at bounding box center [374, 364] width 42 height 24
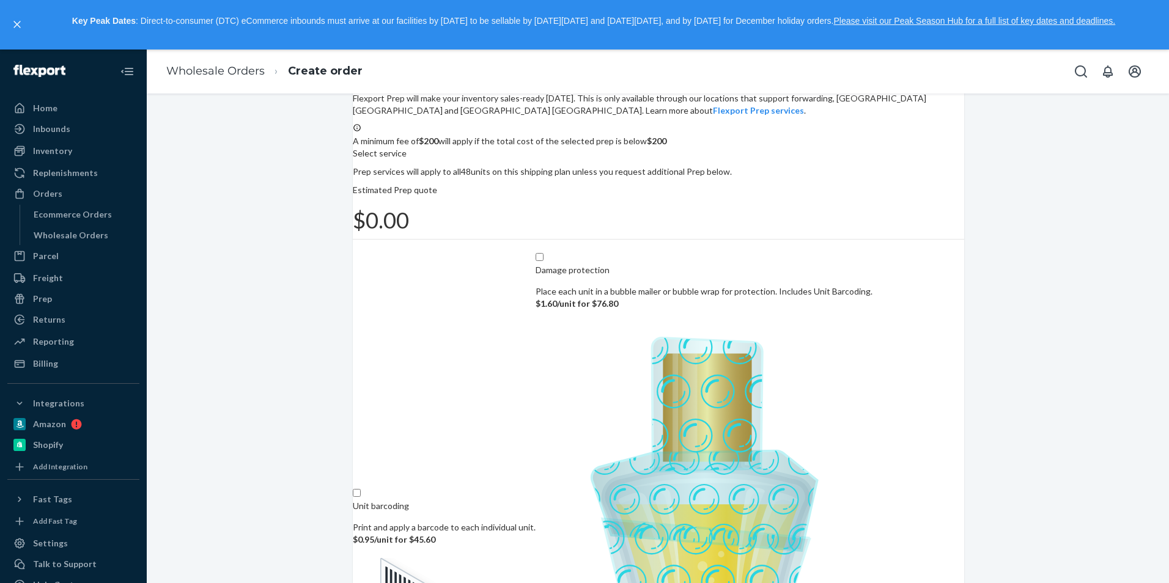
scroll to position [98, 0]
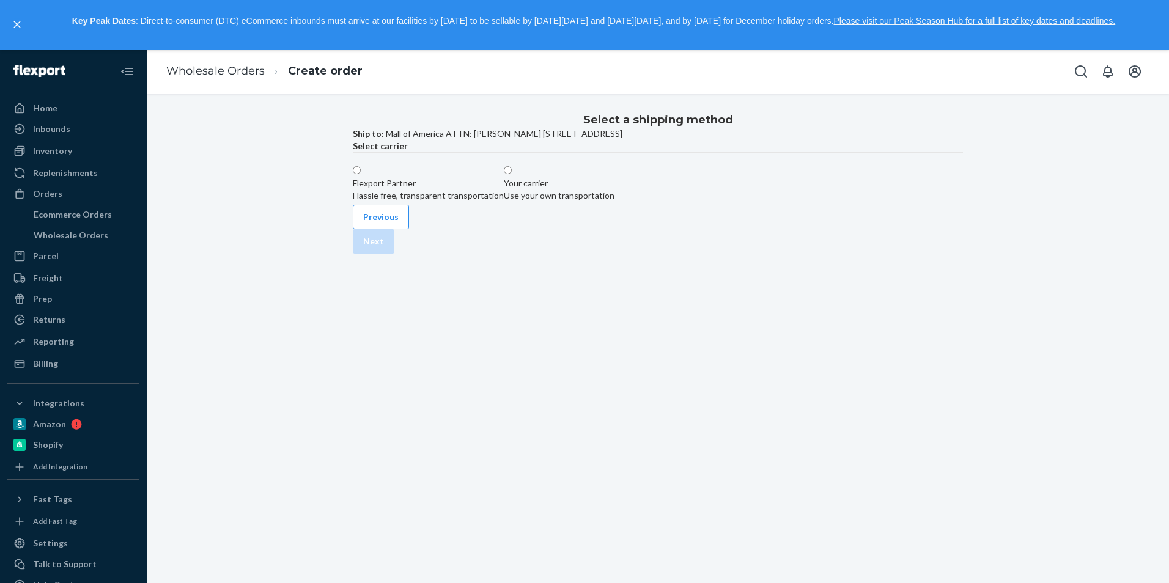
click at [504, 202] on div "Hassle free, transparent transportation" at bounding box center [428, 195] width 151 height 12
click at [361, 174] on input "Flexport Partner Hassle free, transparent transportation" at bounding box center [357, 170] width 8 height 8
radio input "true"
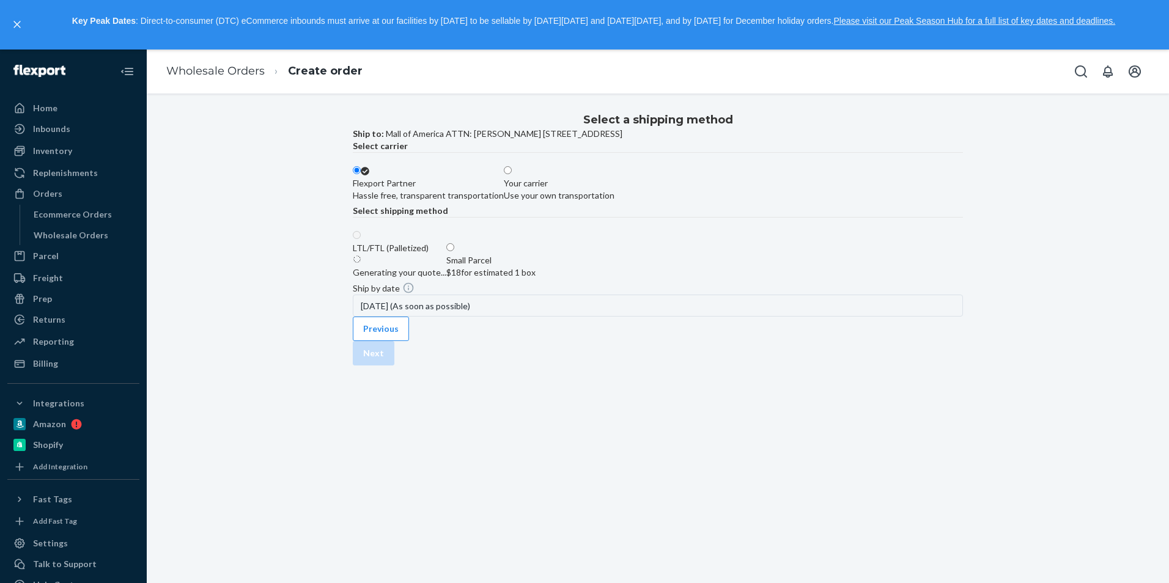
click at [535, 279] on label "Small Parcel $18 for estimated 1 box" at bounding box center [490, 260] width 89 height 37
click at [454, 251] on input "Small Parcel $18 for estimated 1 box" at bounding box center [450, 247] width 8 height 8
radio input "true"
click at [394, 366] on button "Next" at bounding box center [374, 353] width 42 height 24
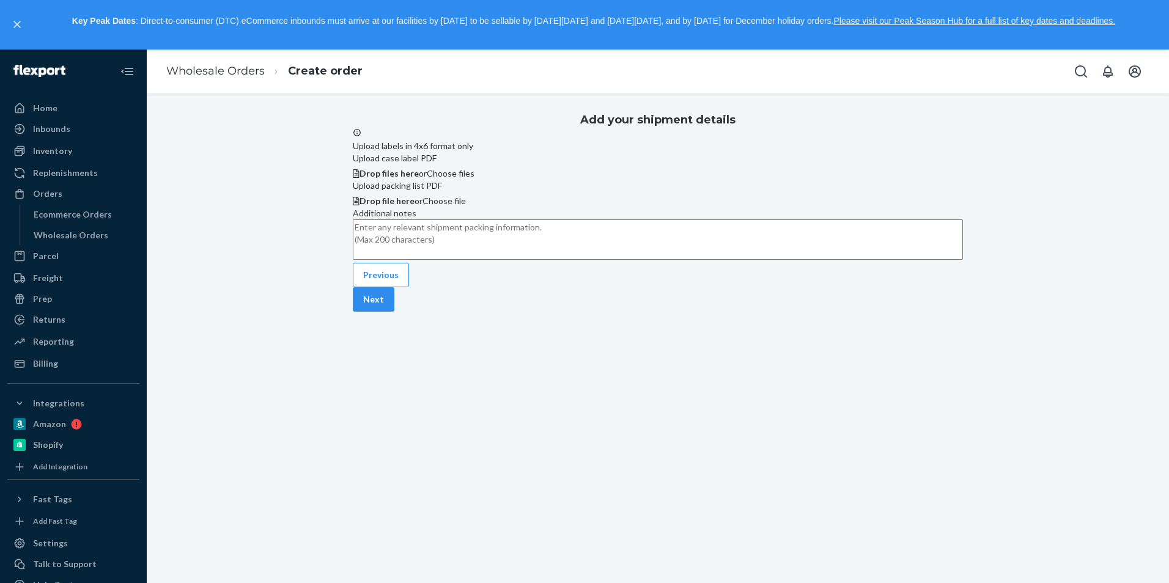
click at [474, 178] on span "Drop files here or Choose files" at bounding box center [416, 173] width 115 height 10
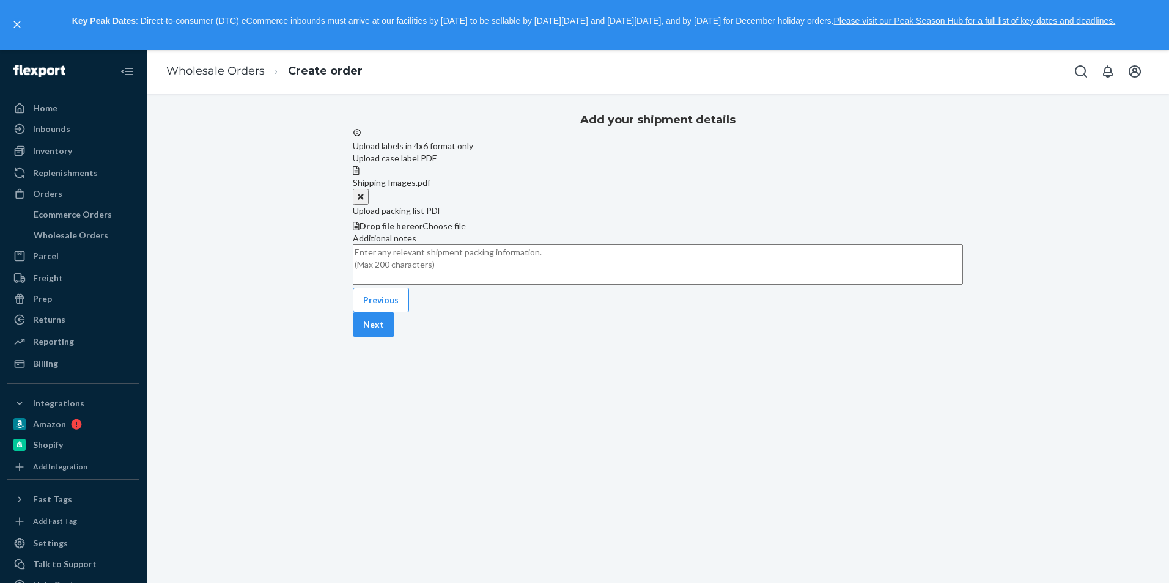
scroll to position [3, 0]
click at [394, 337] on button "Next" at bounding box center [374, 324] width 42 height 24
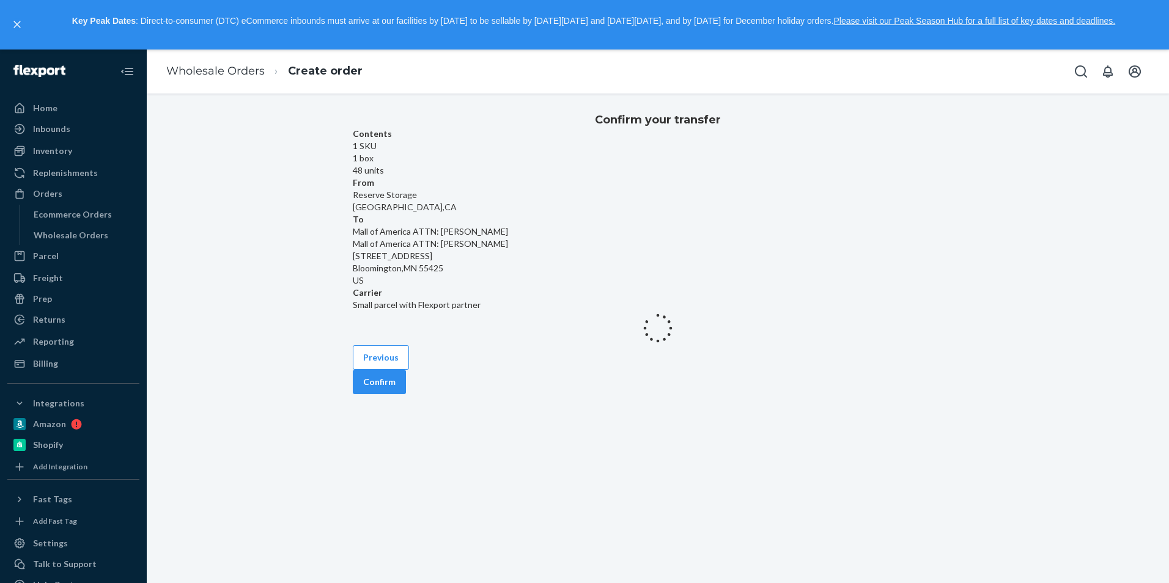
scroll to position [0, 0]
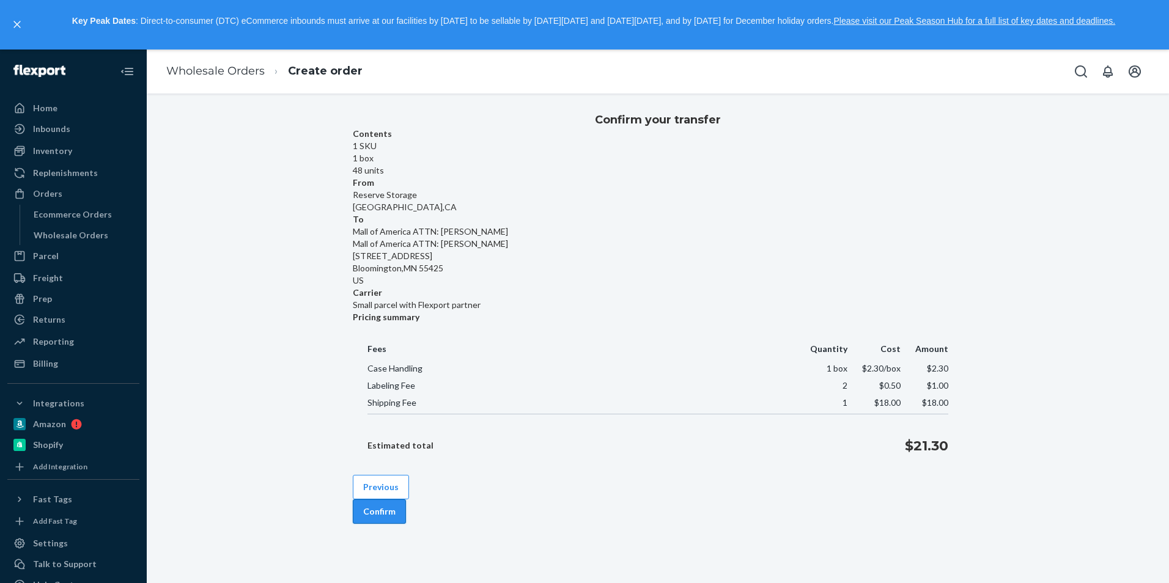
click at [406, 501] on button "Confirm" at bounding box center [379, 511] width 53 height 24
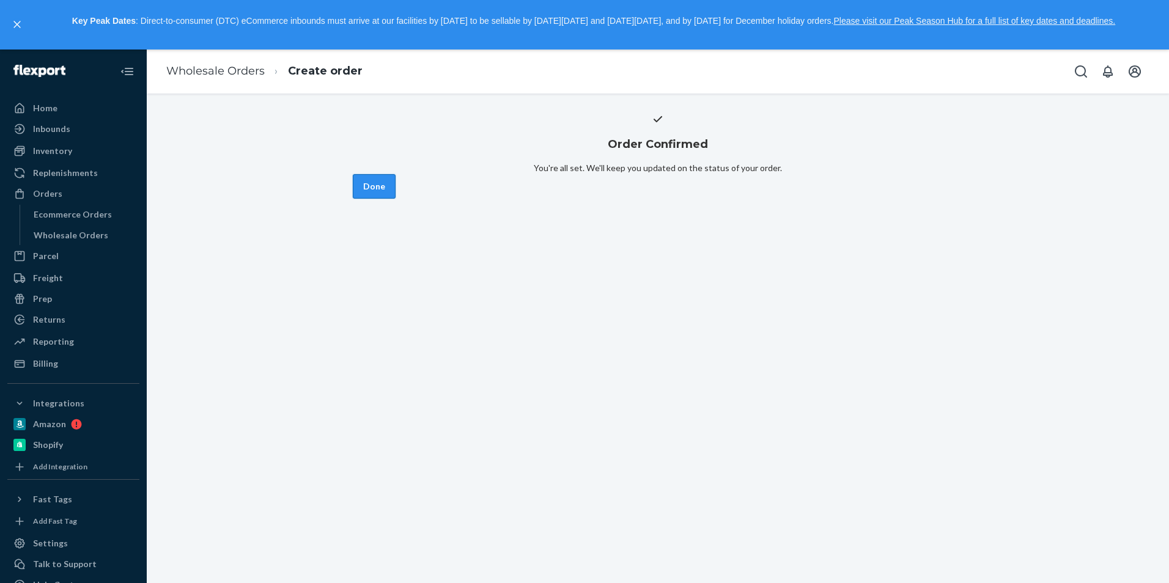
drag, startPoint x: 908, startPoint y: 447, endPoint x: 748, endPoint y: 428, distance: 160.7
click at [395, 199] on button "Done" at bounding box center [374, 186] width 43 height 24
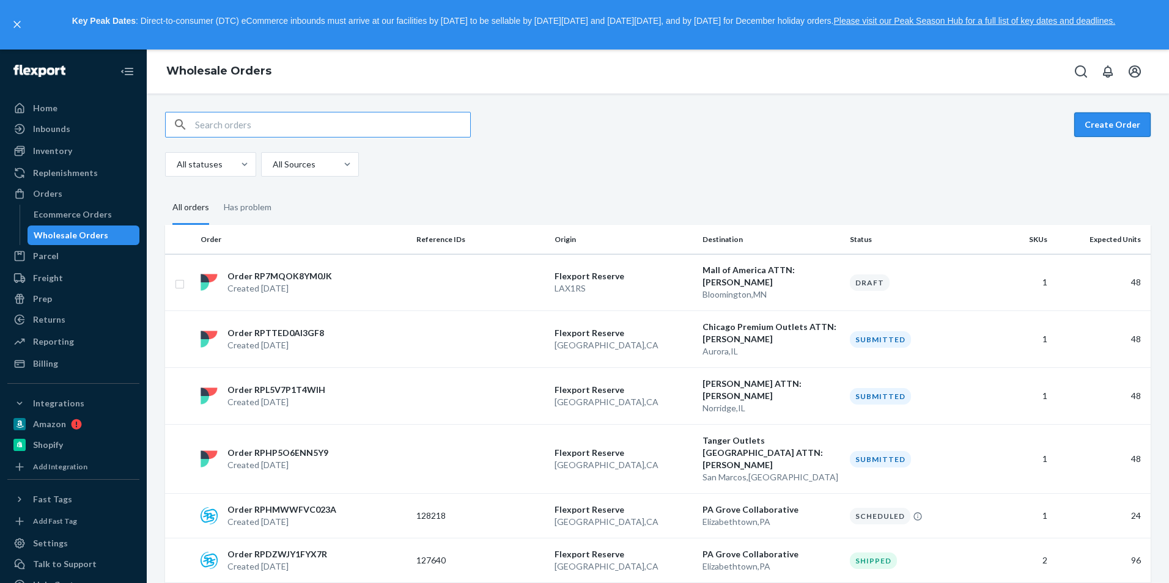
click at [1109, 121] on button "Create Order" at bounding box center [1112, 124] width 76 height 24
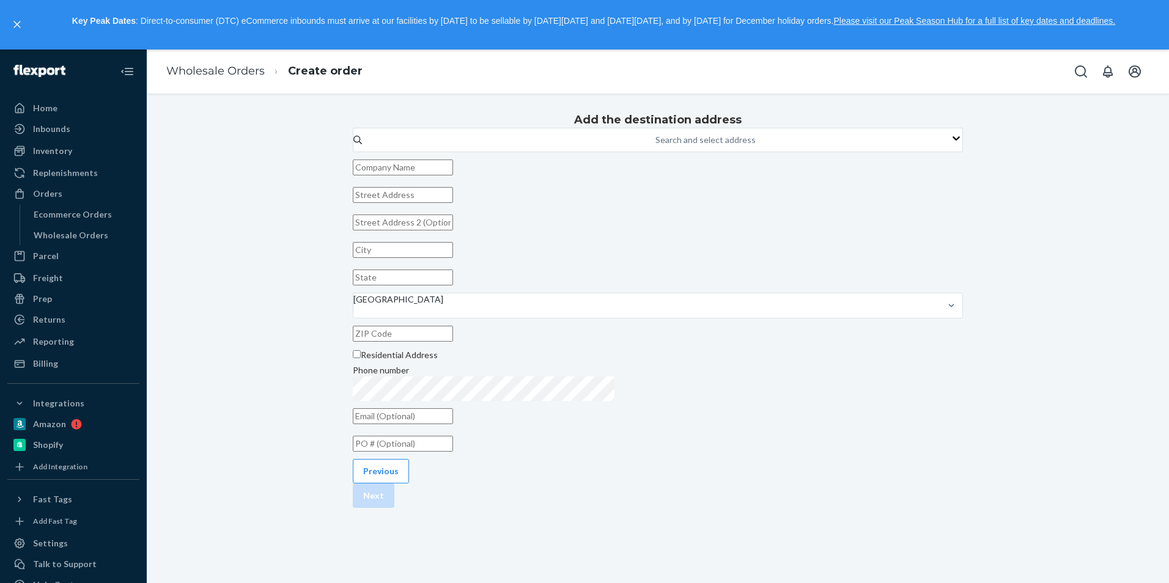
click at [453, 175] on input "text" at bounding box center [403, 168] width 100 height 16
paste input "Camarillo Premium Outlets : [PERSON_NAME]"
click at [453, 175] on input "Camarillo Premium Outlets : [PERSON_NAME]" at bounding box center [403, 168] width 100 height 16
type input "Camarillo Premium Outlets ATTN: [PERSON_NAME]"
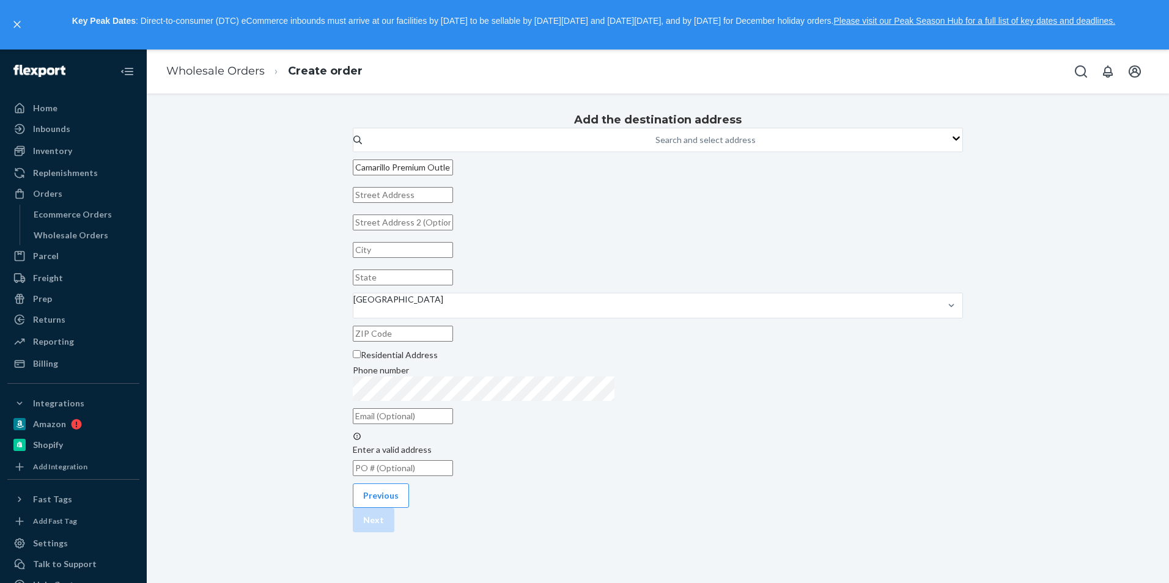
click at [453, 203] on input "text" at bounding box center [403, 195] width 100 height 16
paste input "[STREET_ADDRESS]"
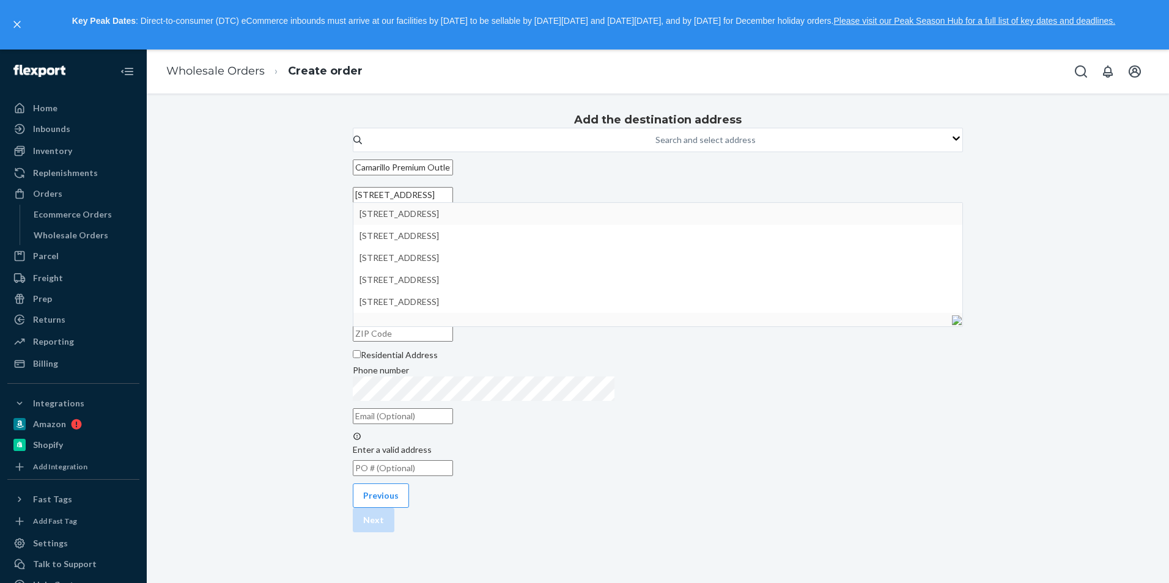
type input "[STREET_ADDRESS]"
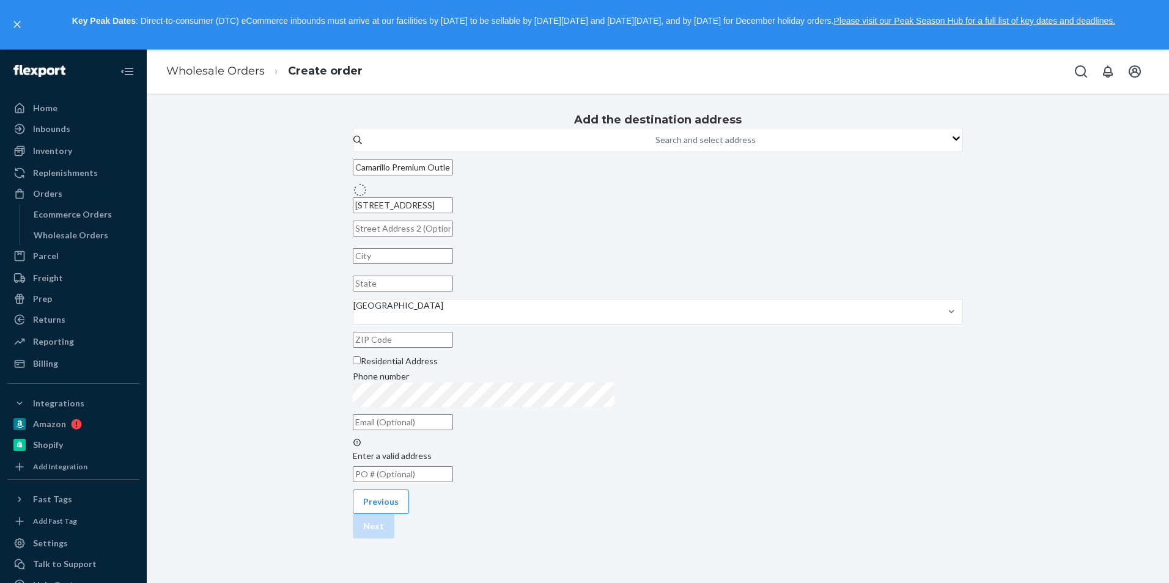
type input "Camarillo"
type input "CA"
type input "93010"
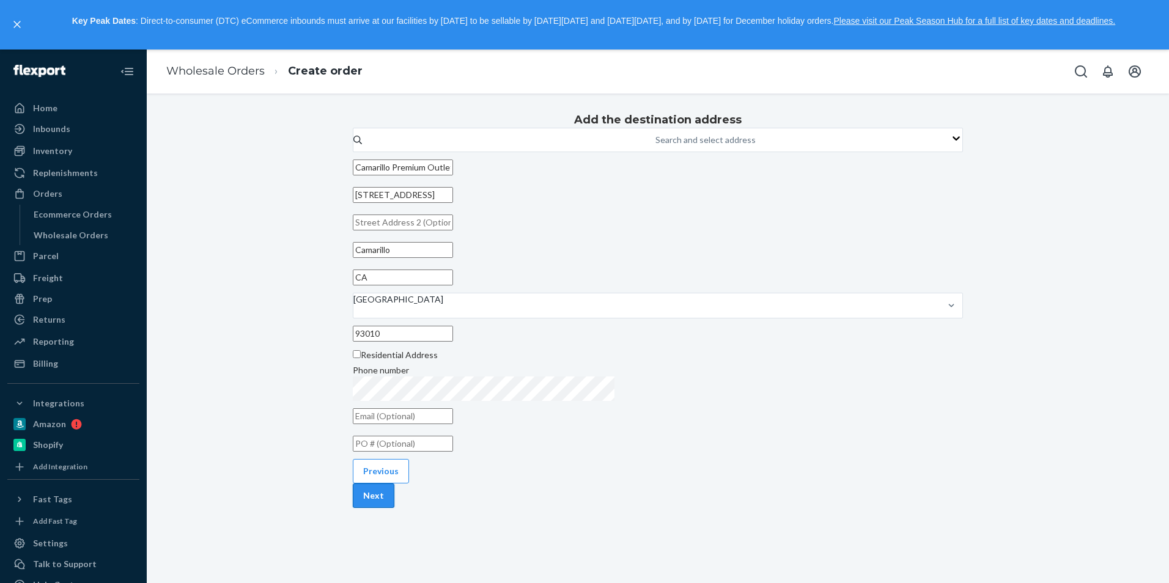
click at [394, 508] on button "Next" at bounding box center [374, 495] width 42 height 24
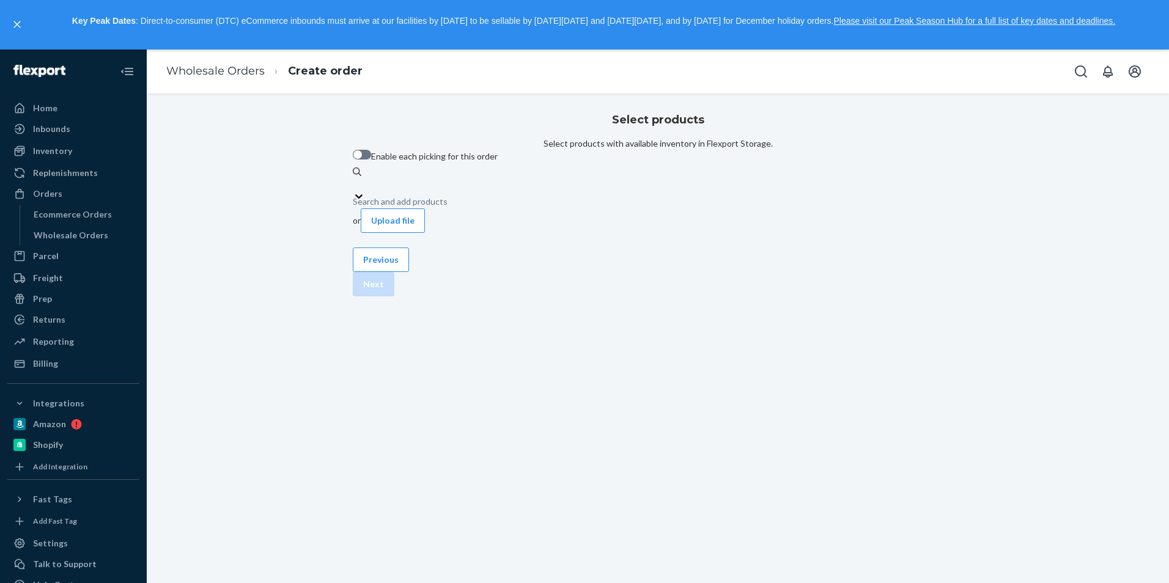
click at [564, 190] on div "Search and add products" at bounding box center [658, 184] width 610 height 12
click at [354, 190] on input "0 results available. Use Up and Down to choose options, press Enter to select t…" at bounding box center [353, 184] width 1 height 12
type input "bbco"
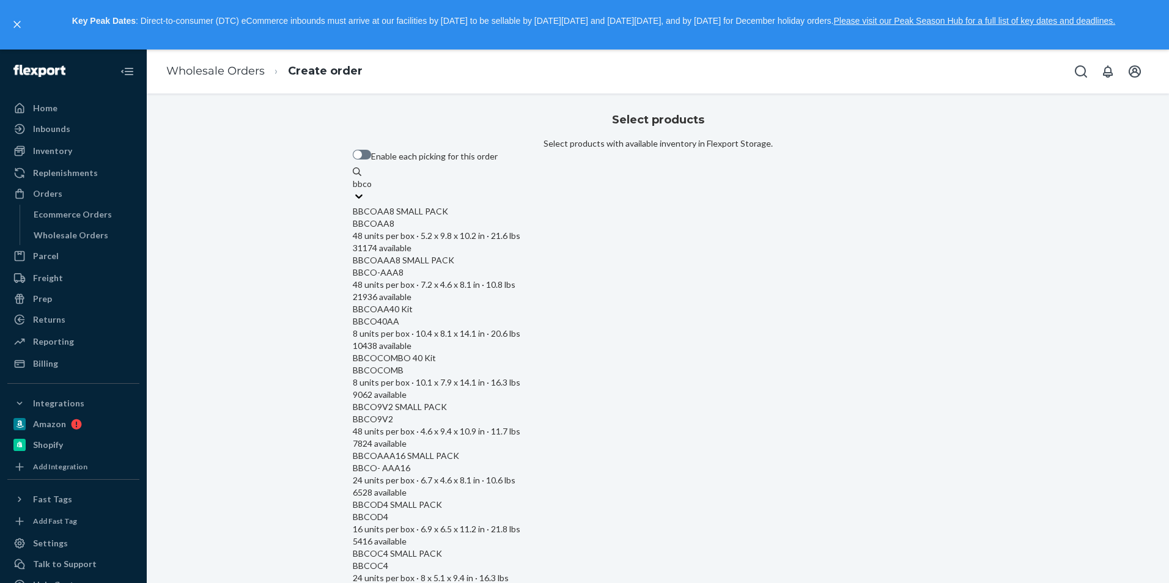
click at [557, 230] on div "BBCOAA8" at bounding box center [658, 224] width 610 height 12
click at [372, 190] on input "bbco" at bounding box center [363, 184] width 20 height 12
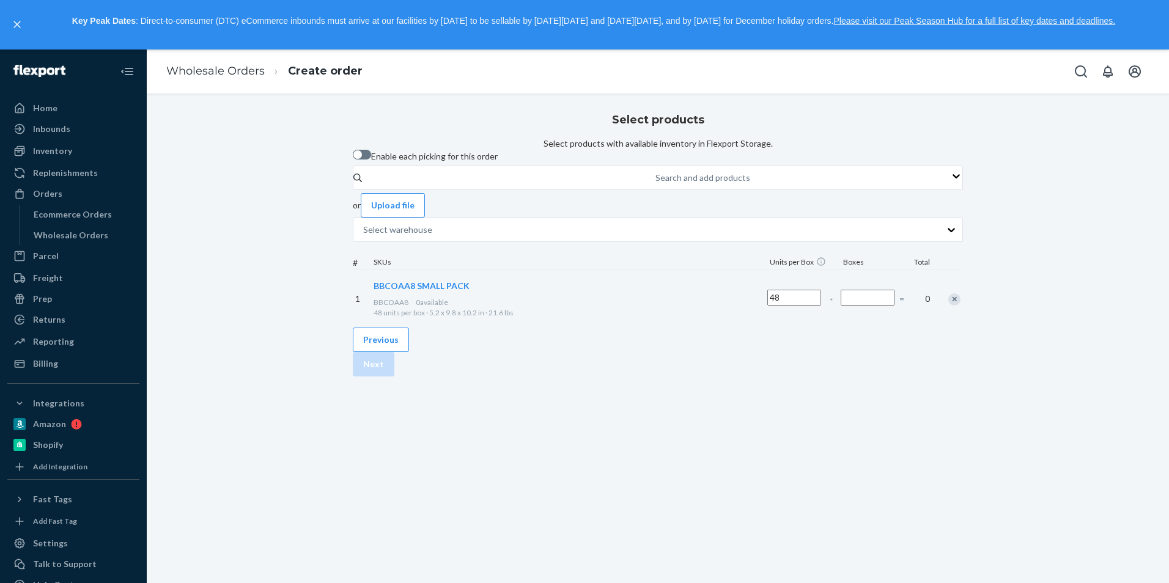
click at [840, 306] on input "Number of boxes" at bounding box center [867, 298] width 54 height 16
type input "1"
click at [394, 377] on button "Next" at bounding box center [374, 364] width 42 height 24
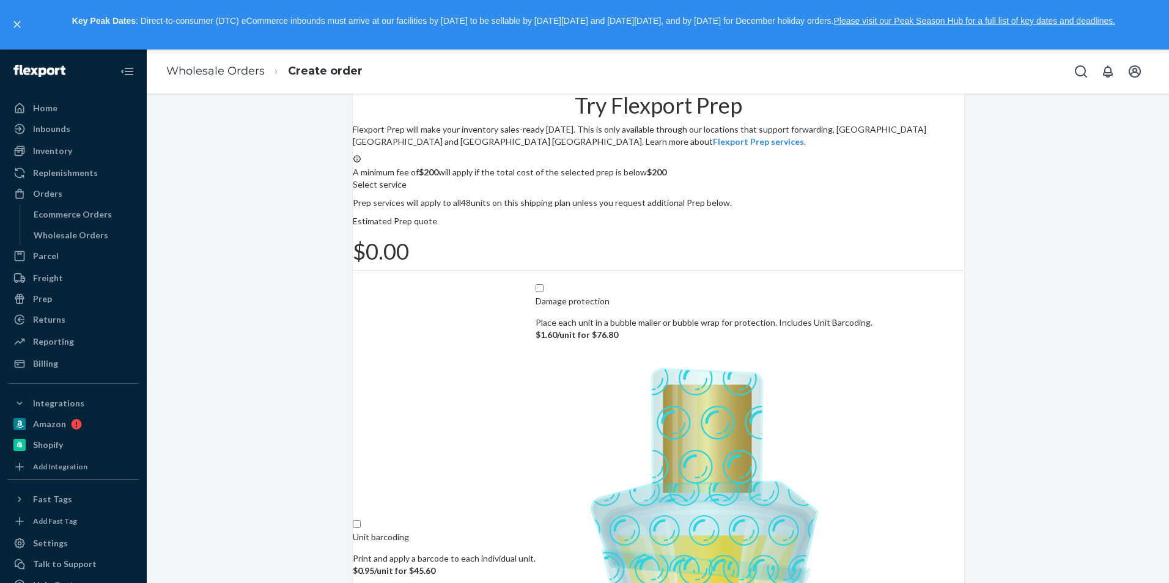
scroll to position [98, 0]
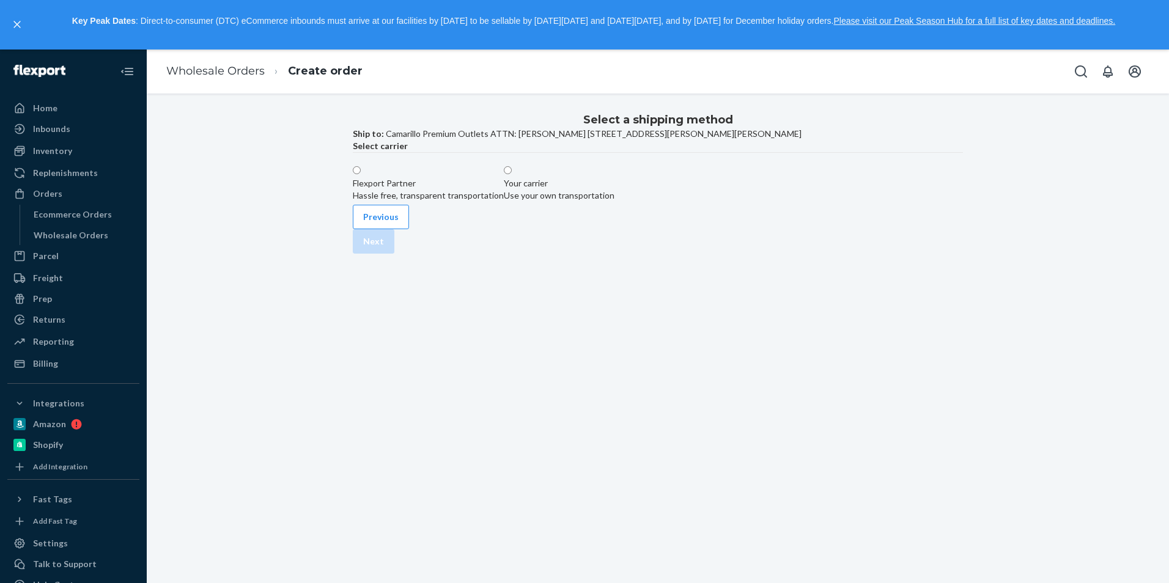
click at [473, 202] on div "Hassle free, transparent transportation" at bounding box center [428, 195] width 151 height 12
click at [361, 174] on input "Flexport Partner Hassle free, transparent transportation" at bounding box center [357, 170] width 8 height 8
radio input "true"
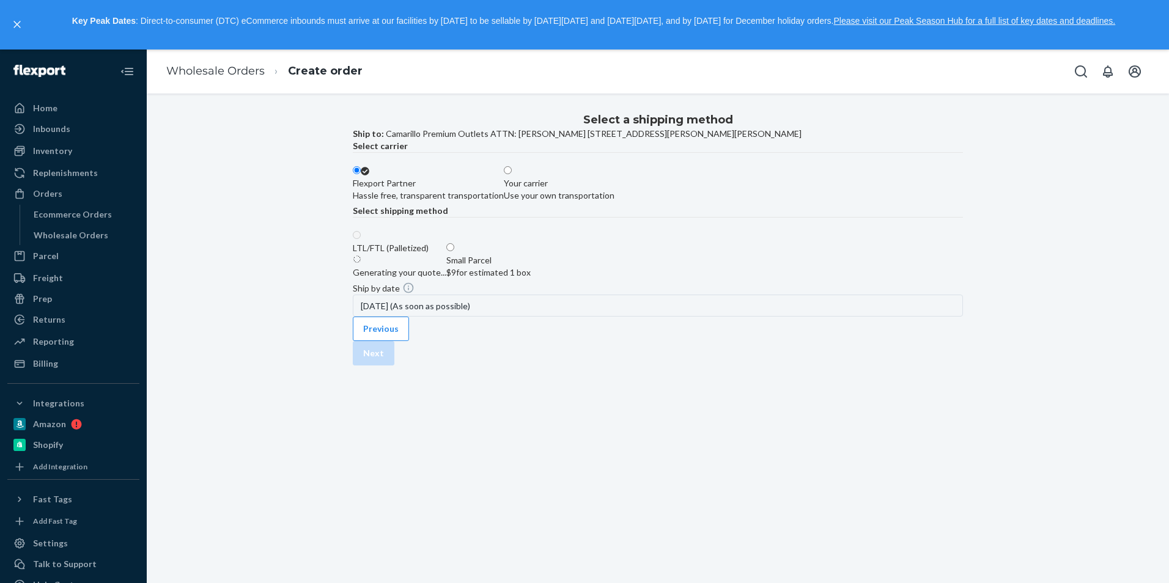
click at [531, 279] on label "Small Parcel $9 for estimated 1 box" at bounding box center [488, 260] width 84 height 37
click at [454, 251] on input "Small Parcel $9 for estimated 1 box" at bounding box center [450, 247] width 8 height 8
radio input "true"
click at [394, 353] on button "Next" at bounding box center [374, 341] width 42 height 24
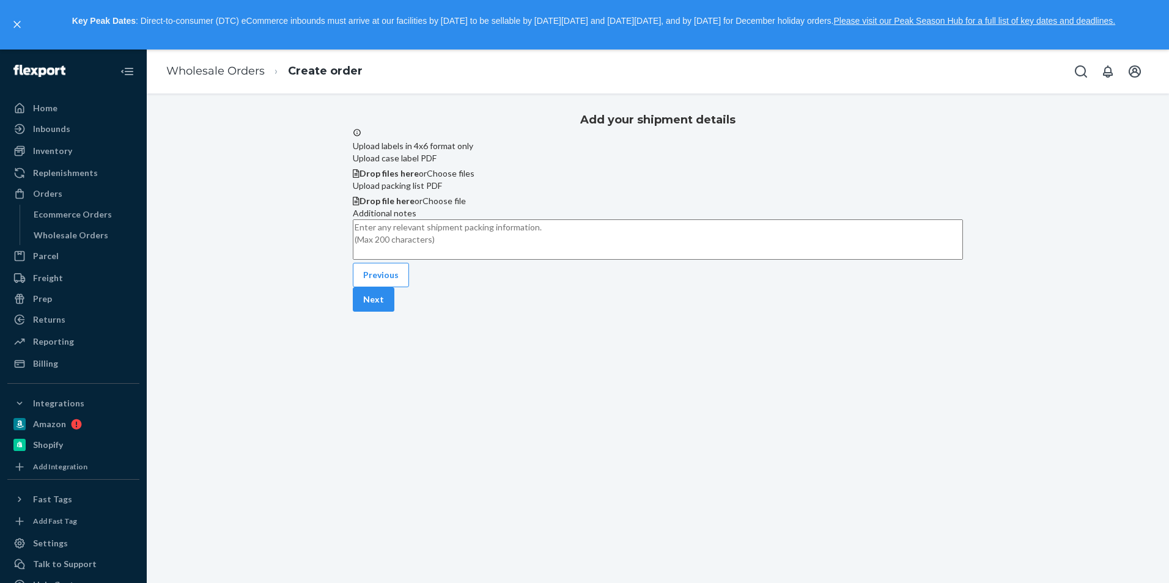
click at [474, 178] on span "Choose files" at bounding box center [451, 173] width 48 height 10
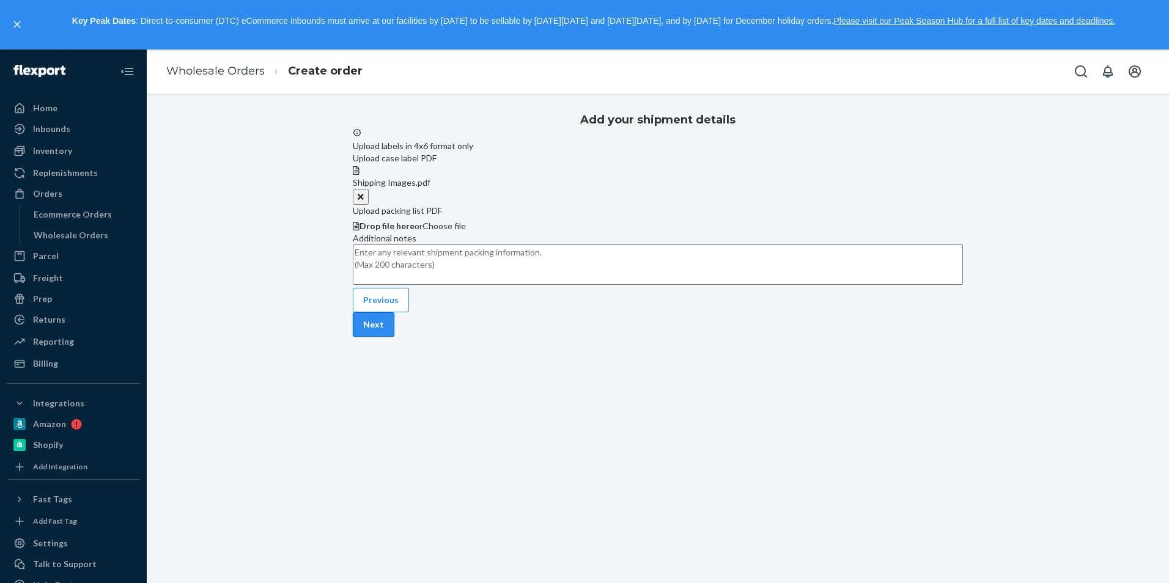
click at [394, 337] on button "Next" at bounding box center [374, 324] width 42 height 24
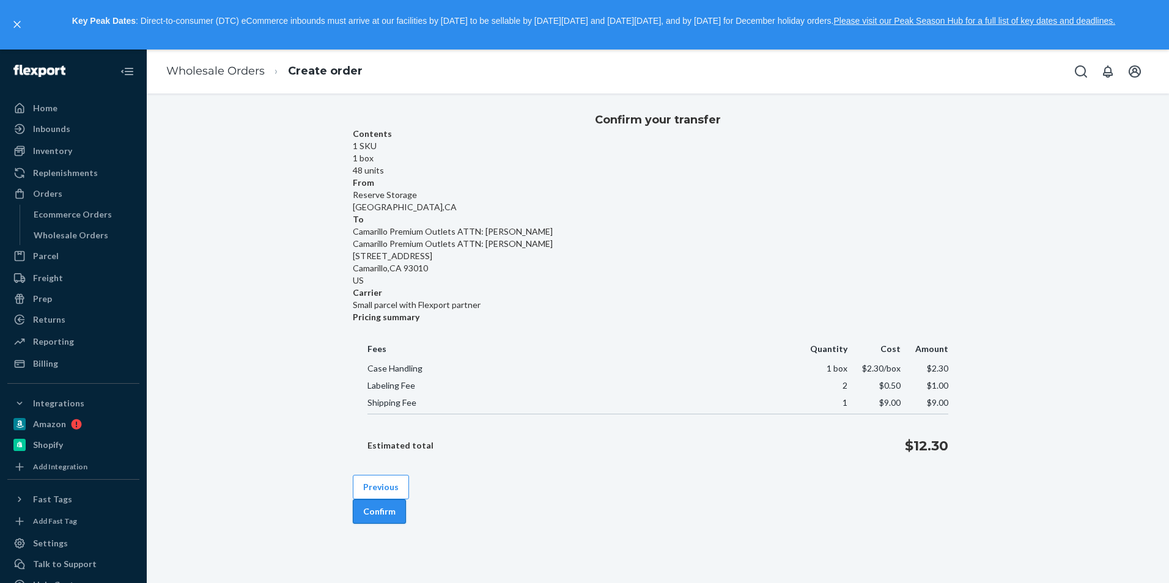
click at [406, 501] on button "Confirm" at bounding box center [379, 511] width 53 height 24
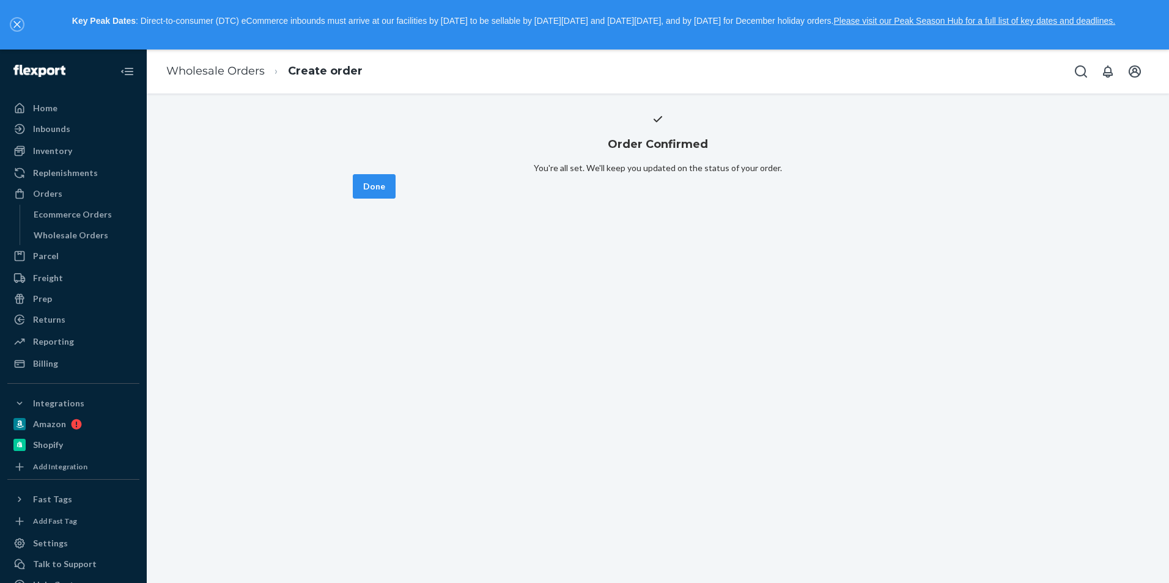
click at [22, 26] on button "close," at bounding box center [17, 24] width 12 height 12
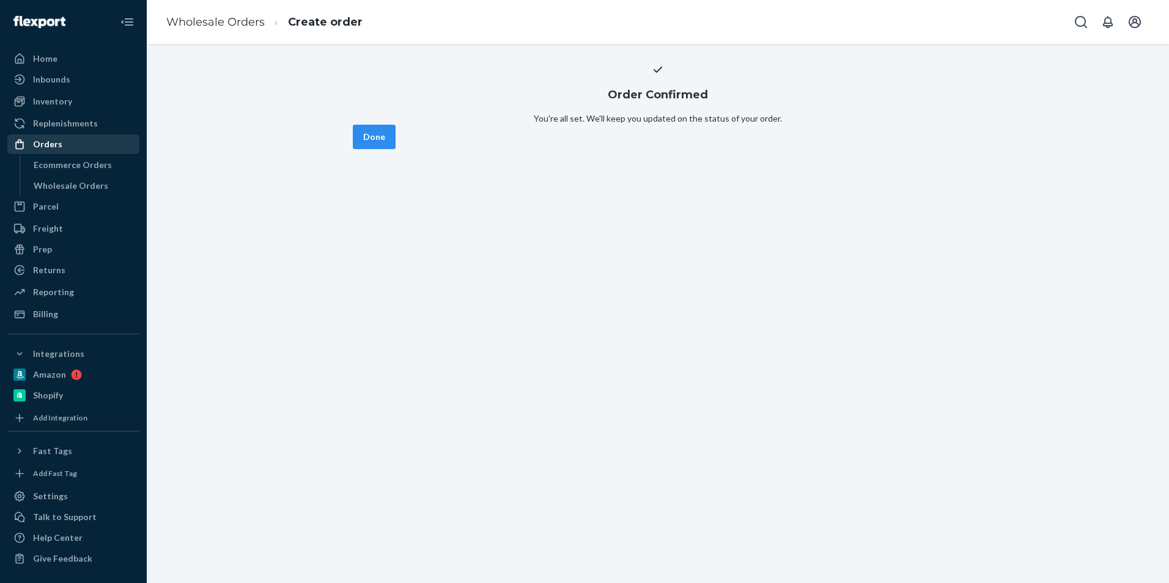
click at [56, 142] on div "Orders" at bounding box center [47, 144] width 29 height 12
